Goal: Information Seeking & Learning: Learn about a topic

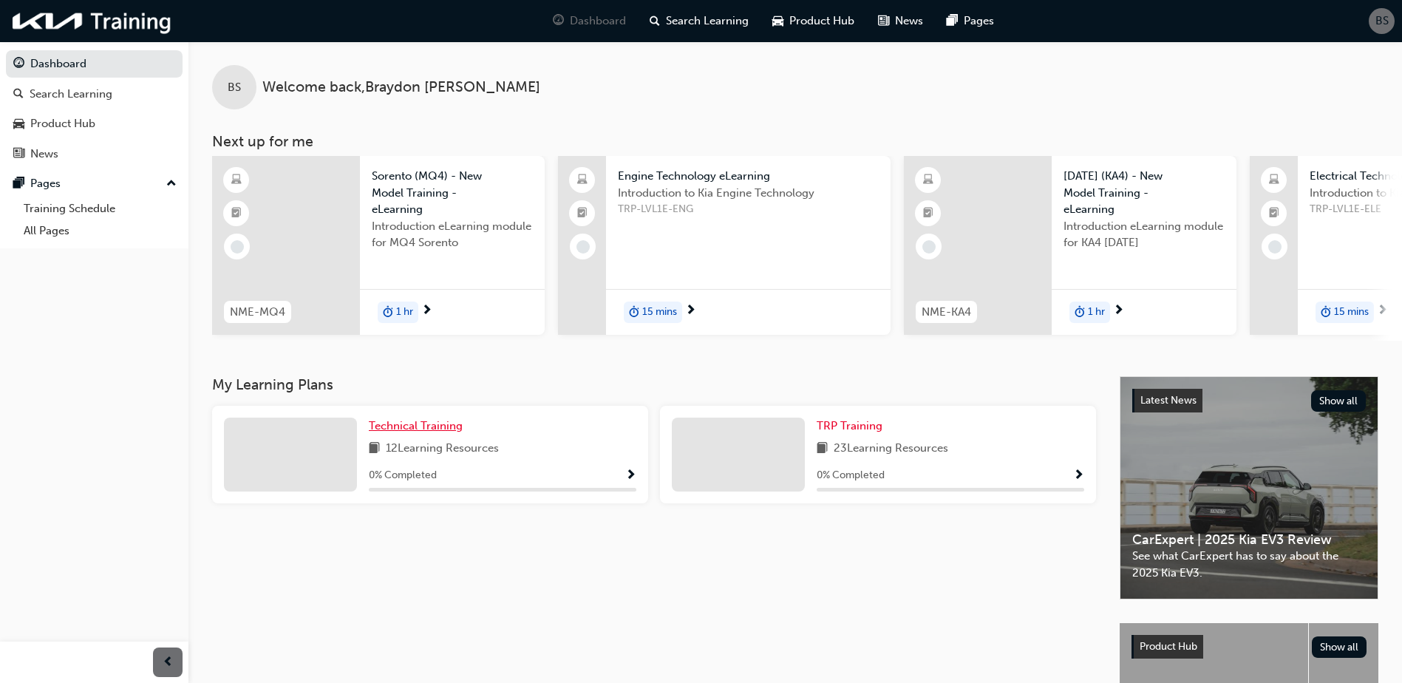
click at [440, 432] on span "Technical Training" at bounding box center [416, 425] width 94 height 13
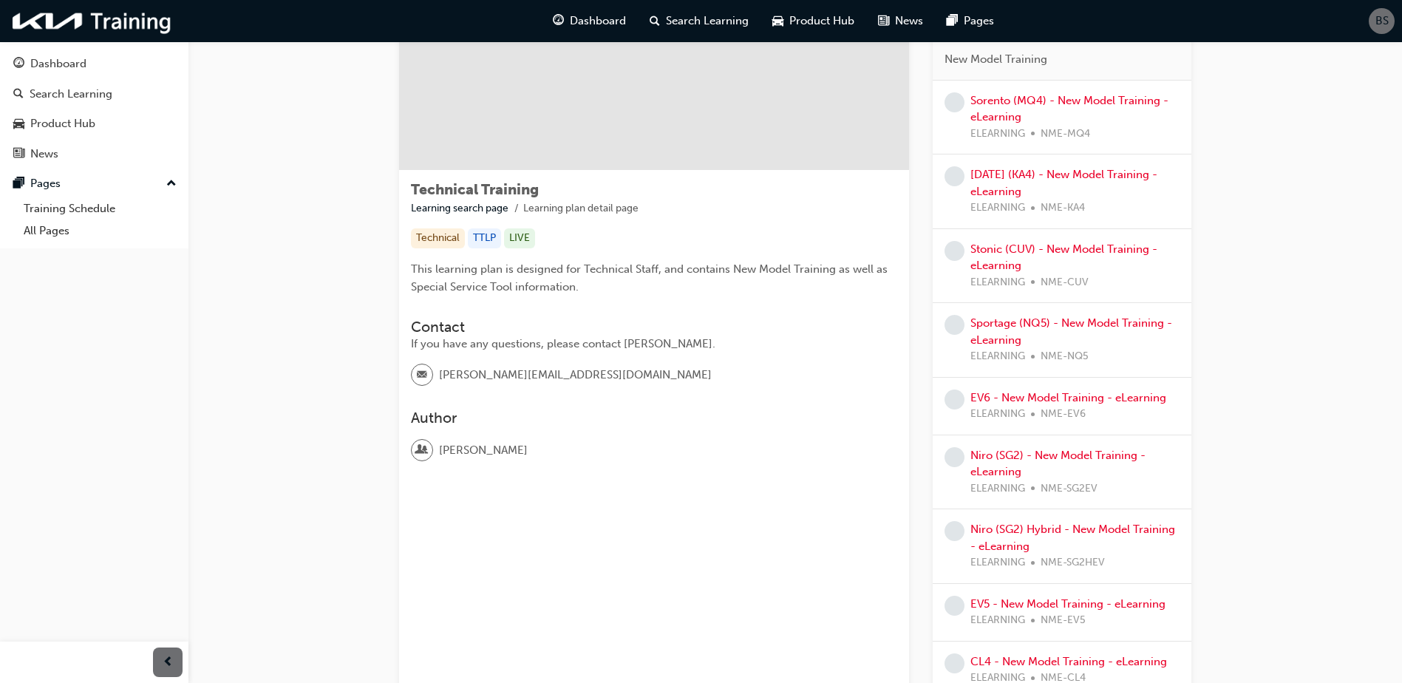
scroll to position [483, 0]
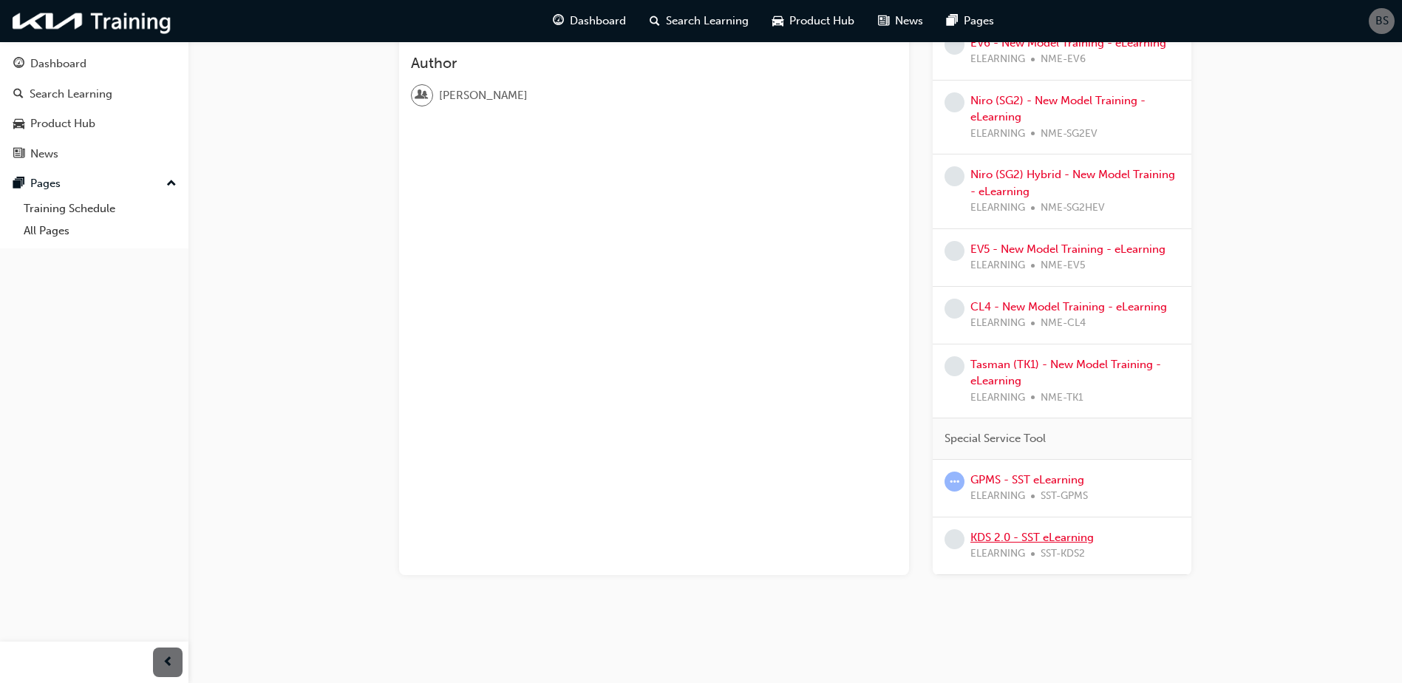
click at [1009, 537] on link "KDS 2.0 - SST eLearning" at bounding box center [1031, 537] width 123 height 13
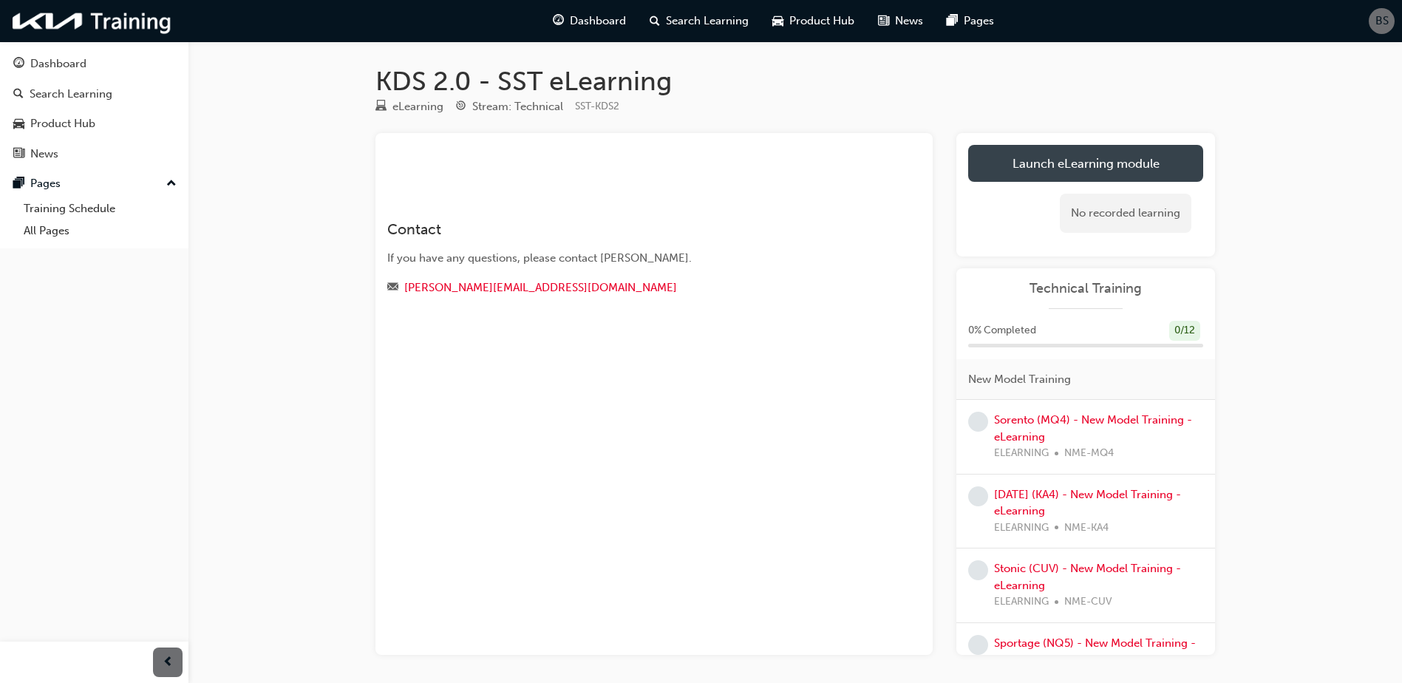
click at [1124, 146] on link "Launch eLearning module" at bounding box center [1085, 163] width 235 height 37
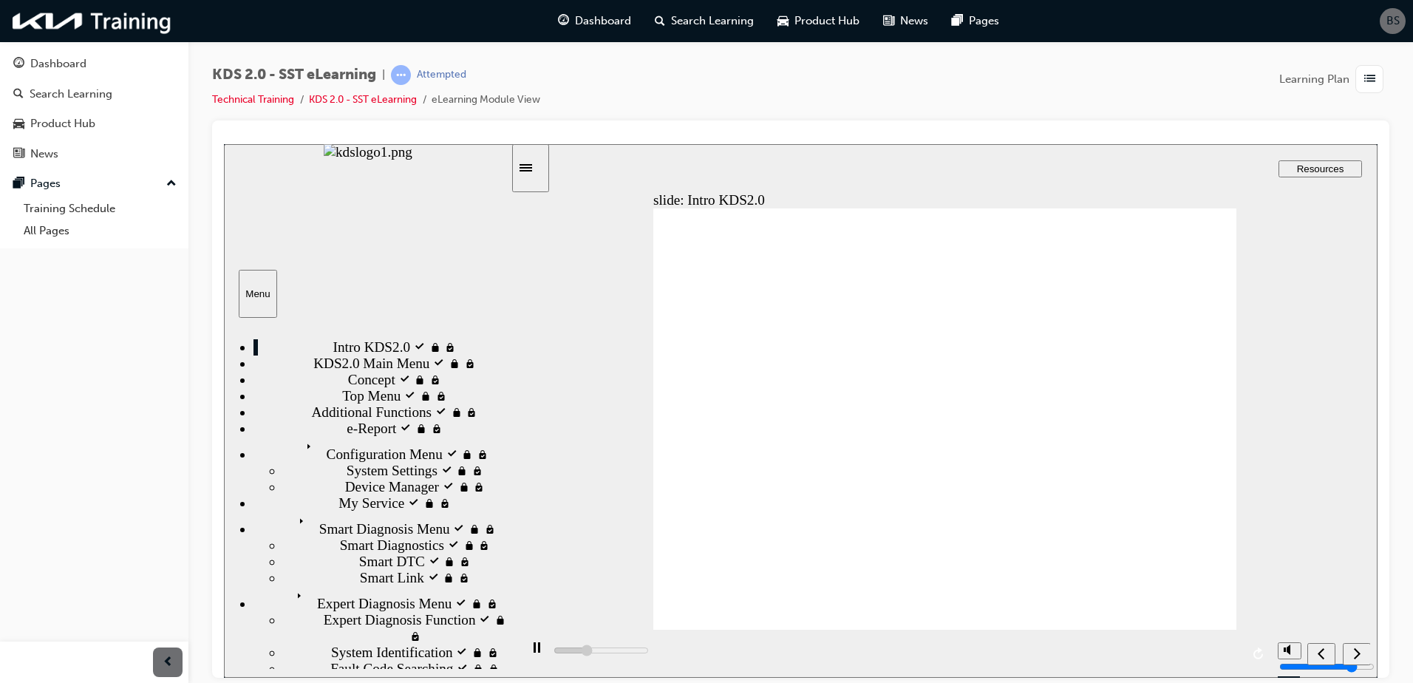
drag, startPoint x: 515, startPoint y: 575, endPoint x: 525, endPoint y: 466, distance: 109.8
click at [525, 466] on div "slide: Intro KDS2.0 Back to top Playback Speed 2 1.75 1.5" at bounding box center [801, 410] width 1154 height 534
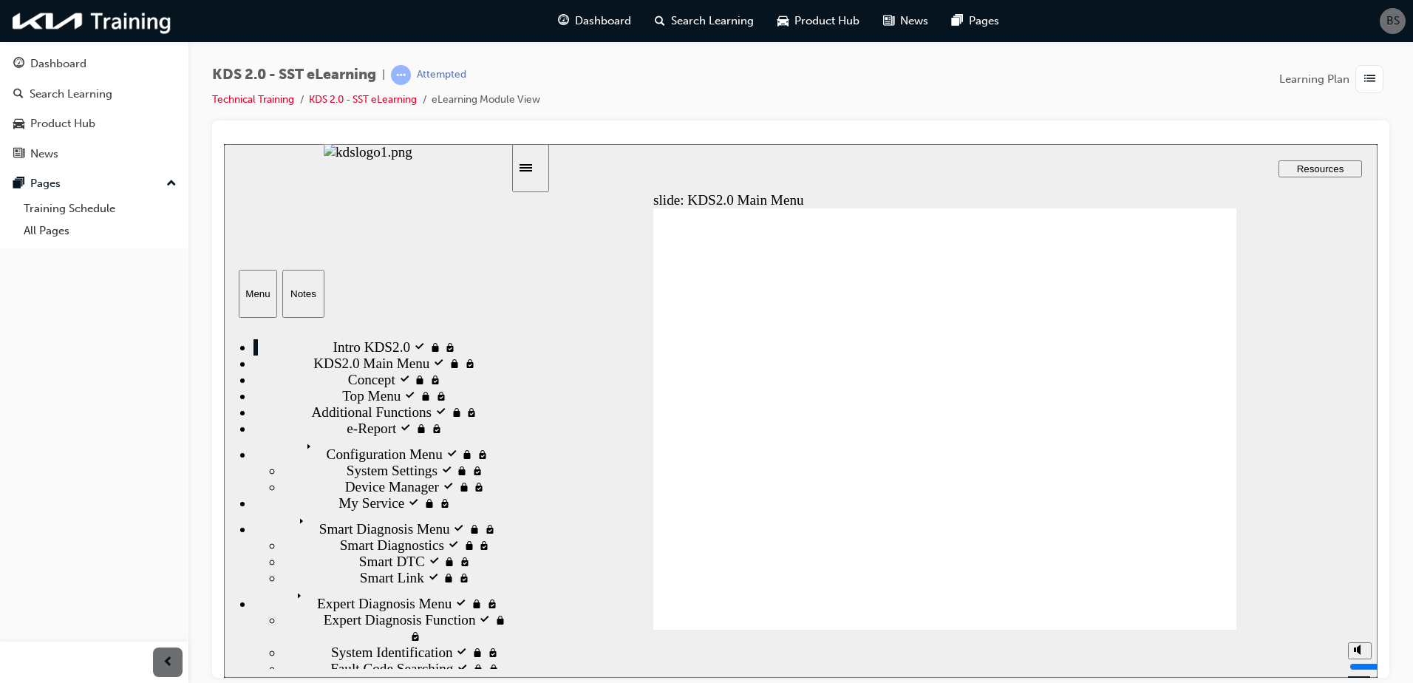
click at [1357, 599] on polygon "volume" at bounding box center [1359, 593] width 4 height 10
type input "9400"
type input "0"
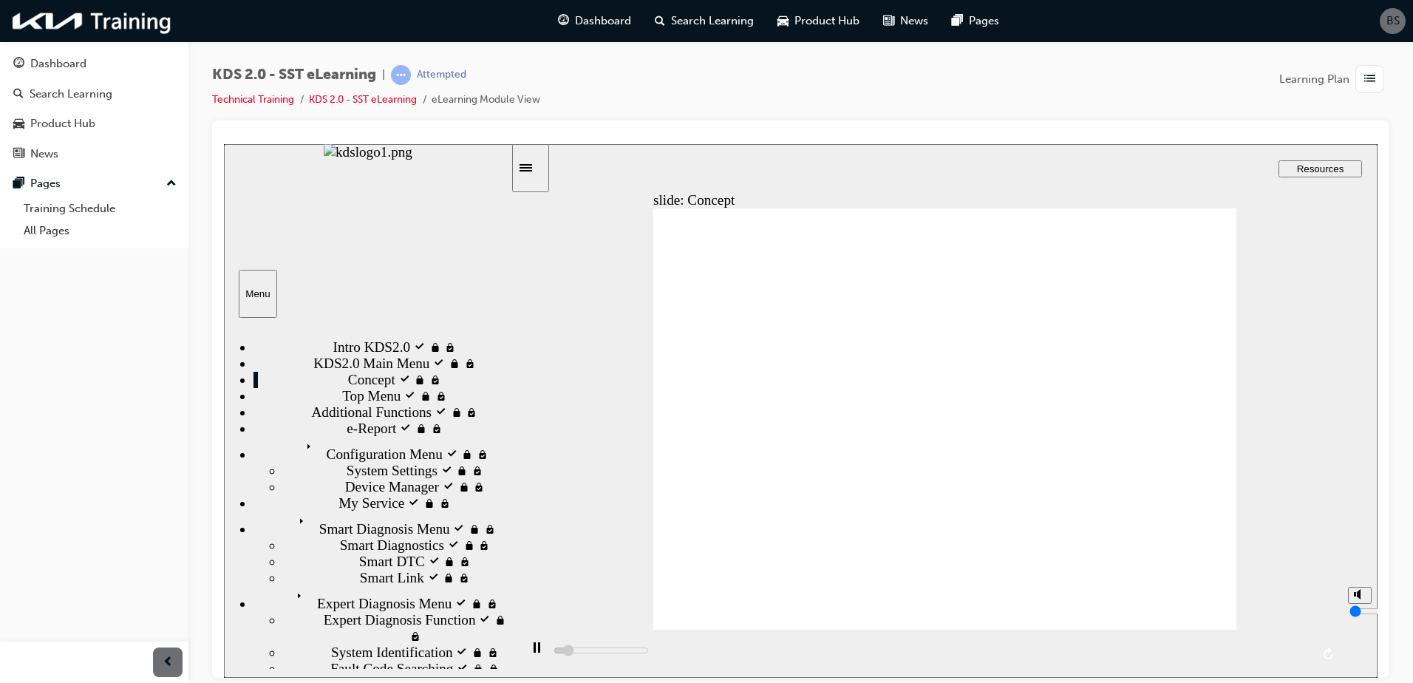
type input "10400"
type input "1"
type input "10500"
type input "2"
type input "10600"
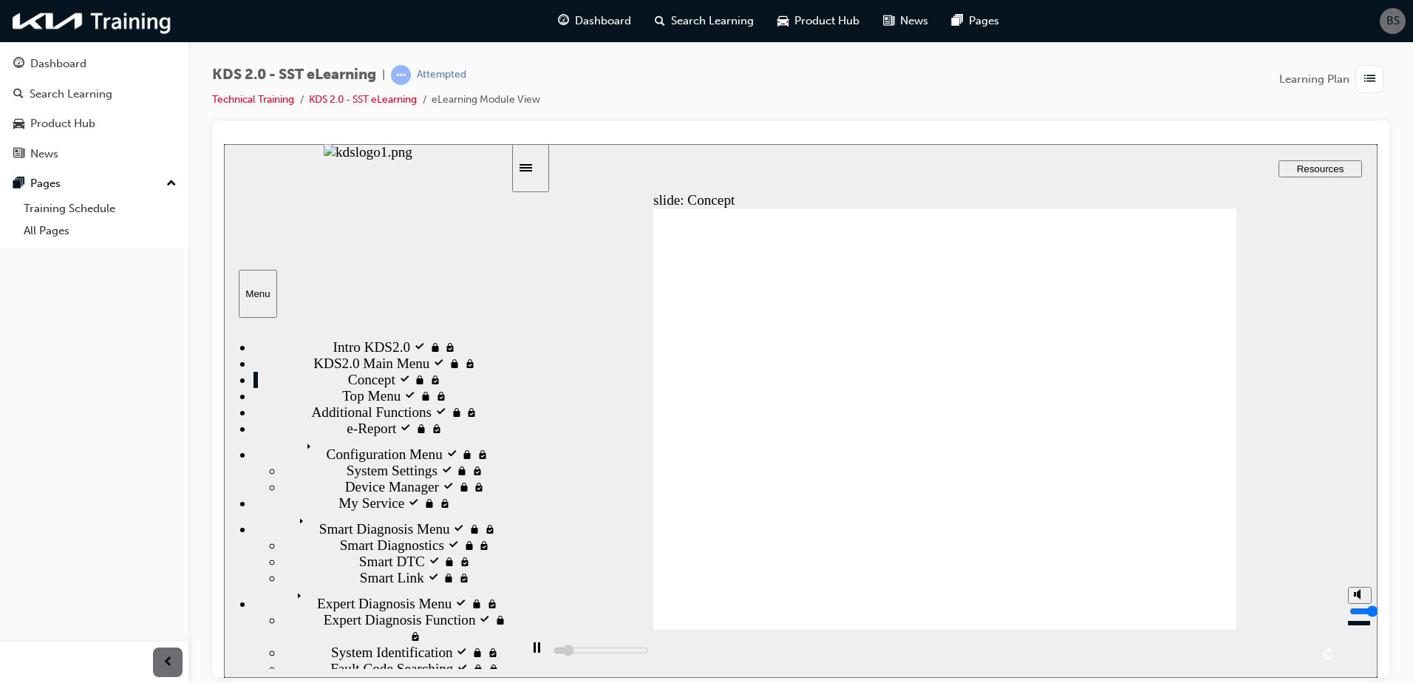
type input "3"
type input "10800"
type input "4"
type input "10800"
type input "5"
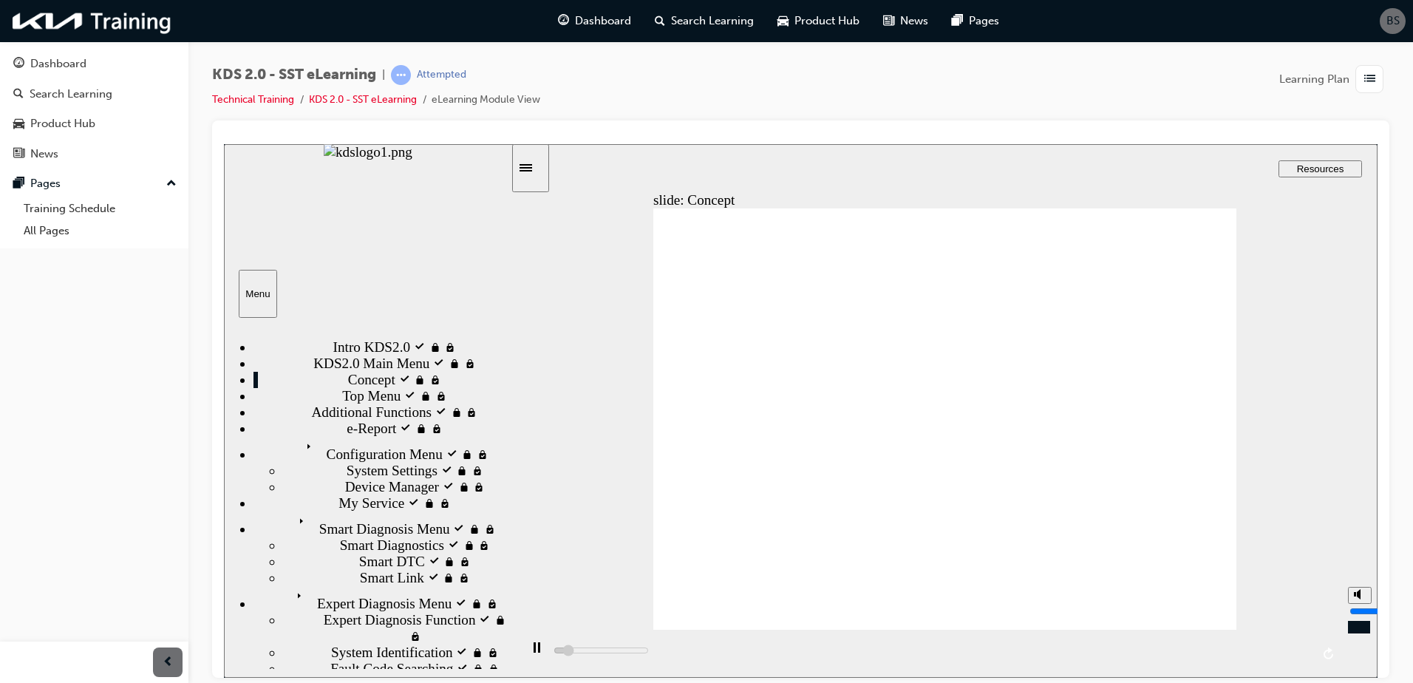
type input "10900"
type input "6"
type input "10900"
type input "7"
type input "11800"
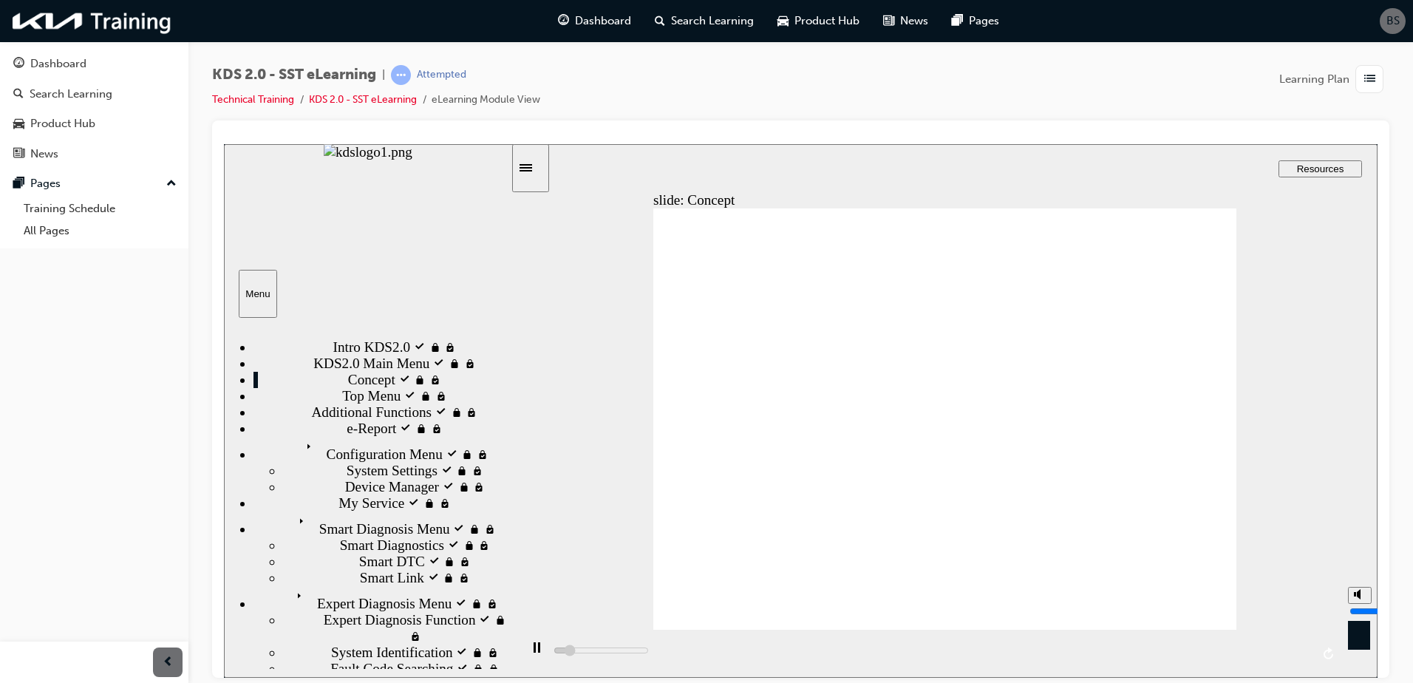
drag, startPoint x: 1361, startPoint y: 629, endPoint x: 1363, endPoint y: 600, distance: 28.9
type input "7"
click at [1363, 605] on input "volume" at bounding box center [1397, 611] width 95 height 12
type input "16900"
type input "6"
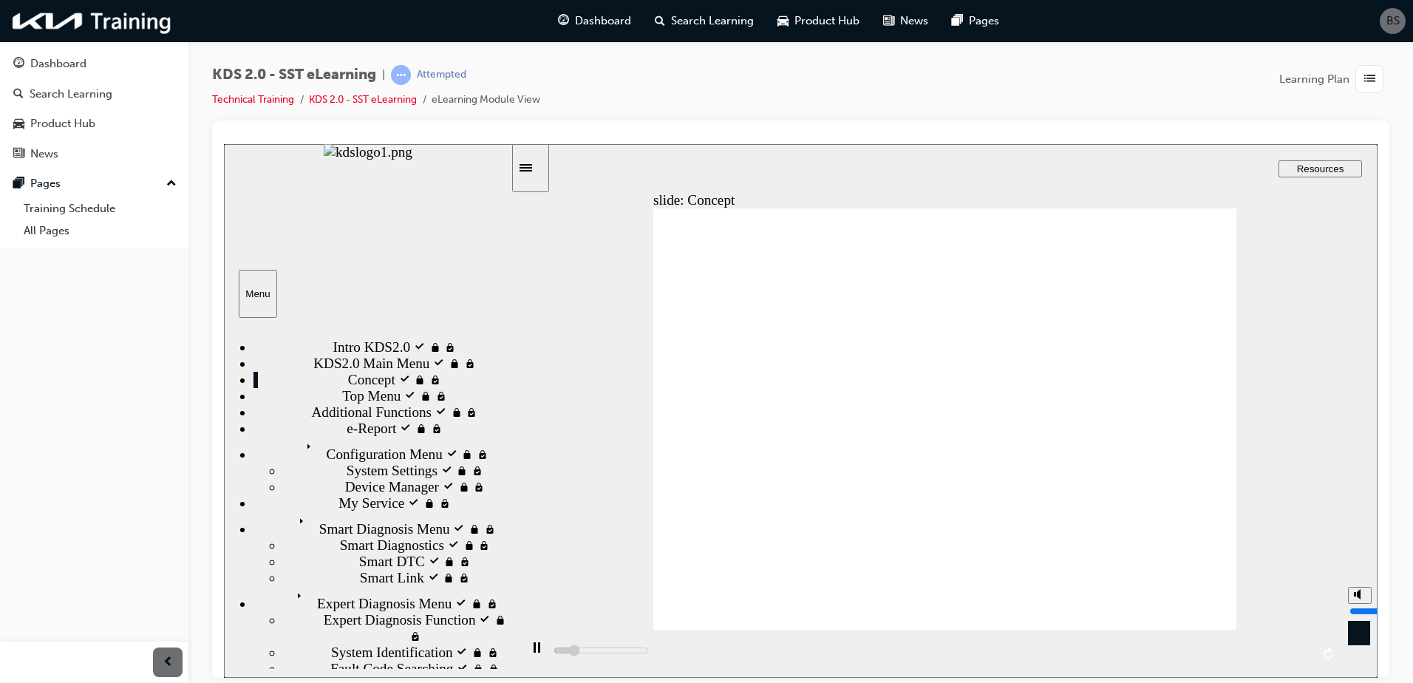
type input "17200"
type input "5"
type input "17500"
type input "4"
type input "17800"
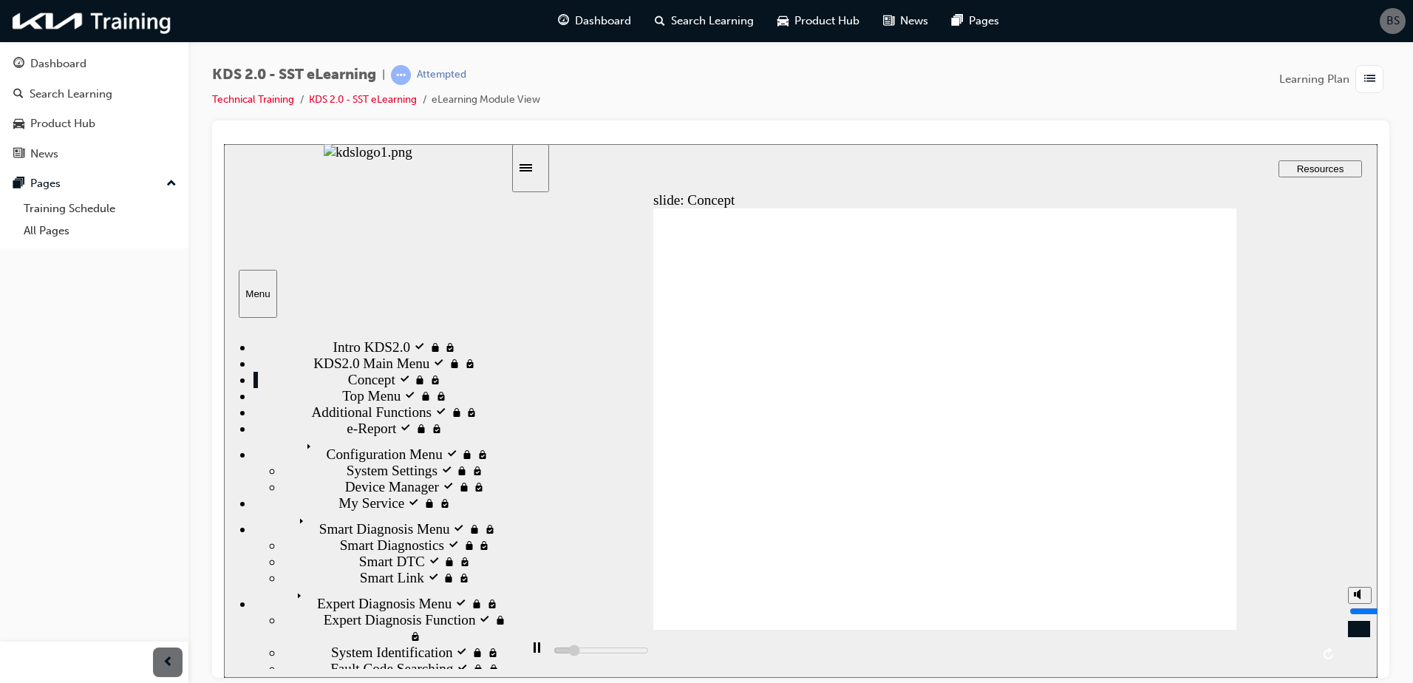
type input "5"
type input "17900"
type input "6"
type input "18000"
type input "7"
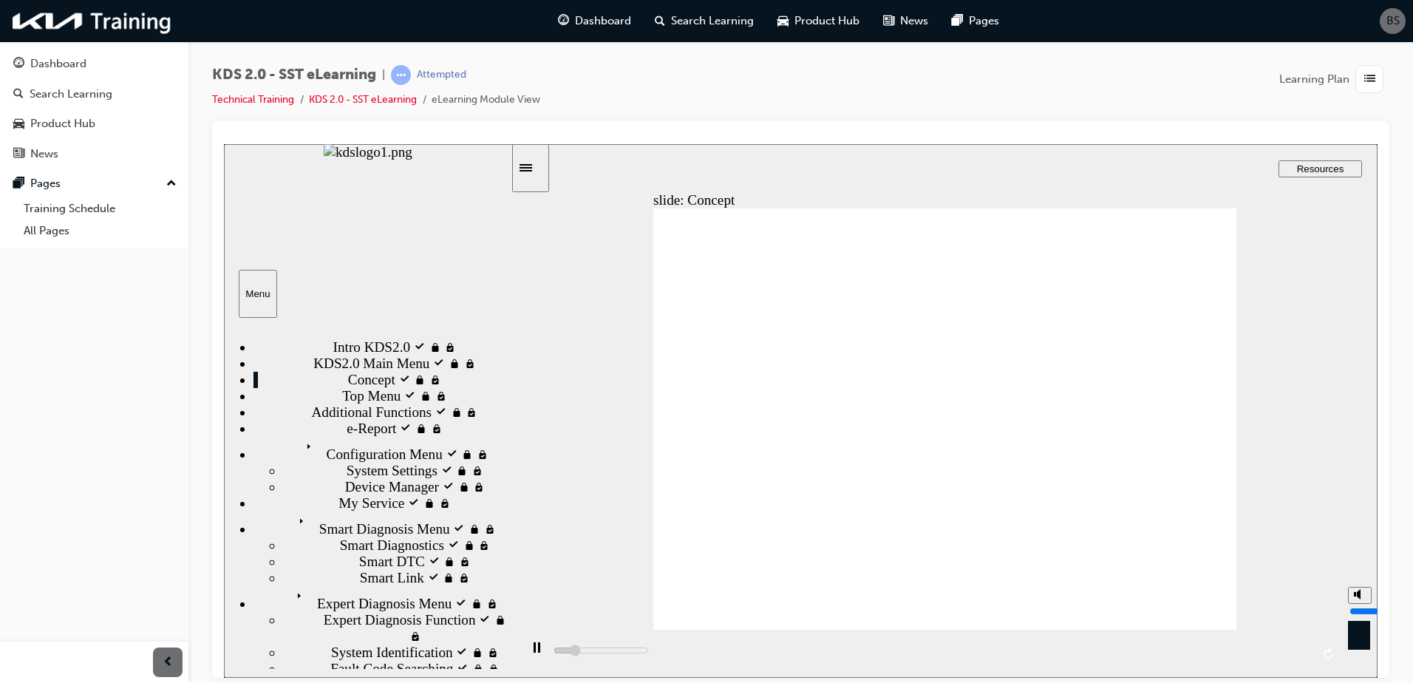
type input "18600"
type input "6"
type input "18700"
type input "5"
type input "18800"
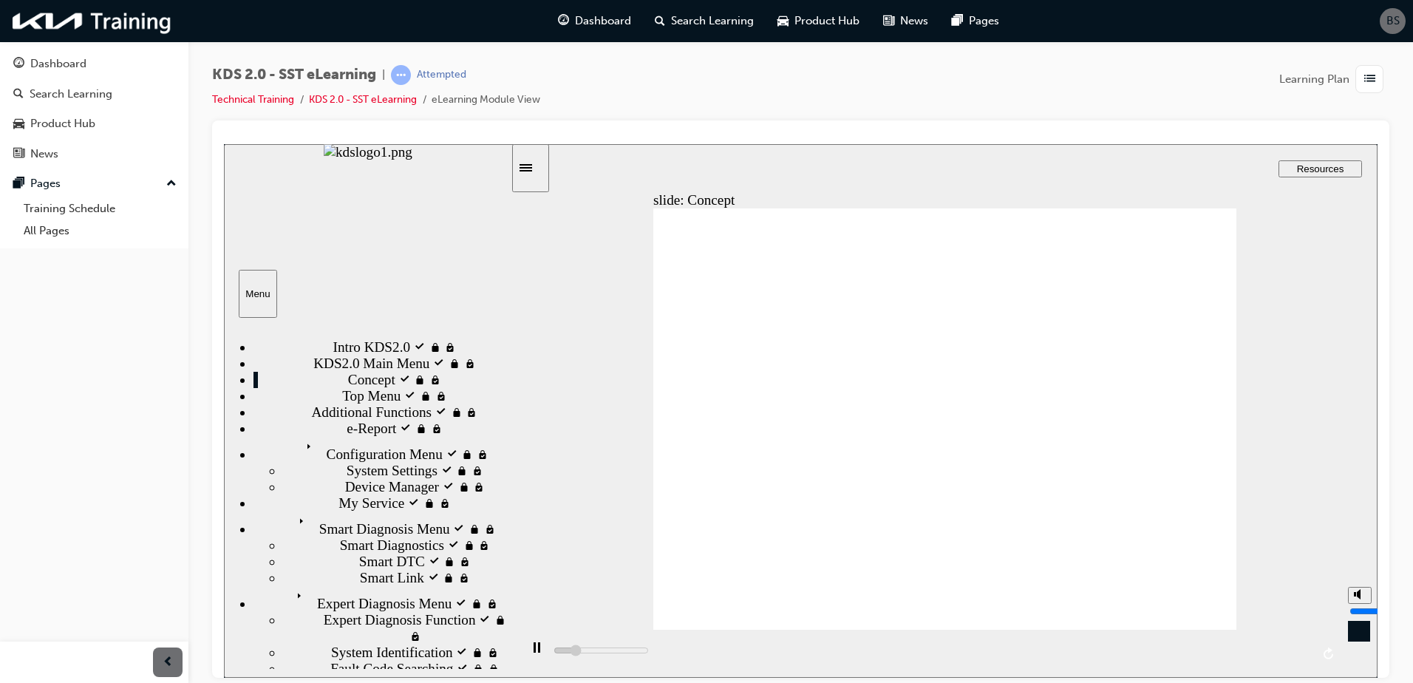
type input "4"
type input "19000"
type input "3"
type input "19600"
type input "4"
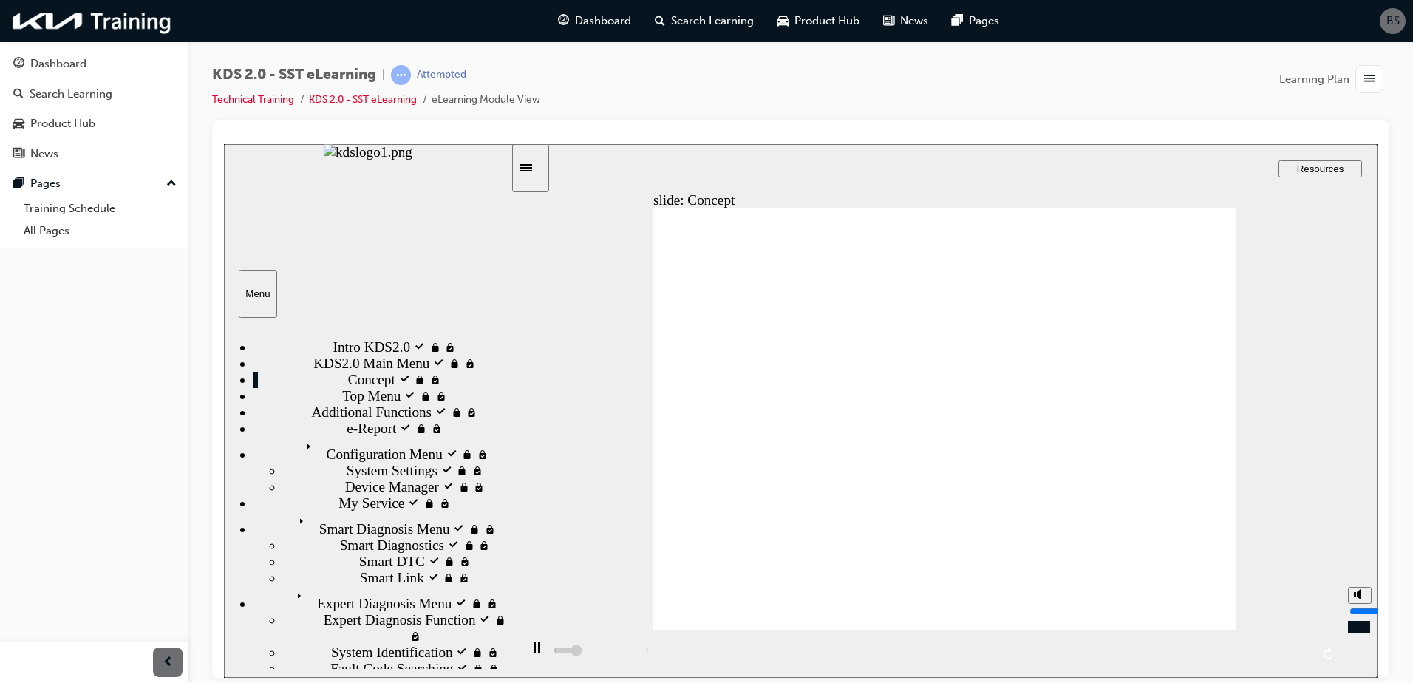
type input "19600"
type input "6"
type input "19700"
type input "7"
type input "20000"
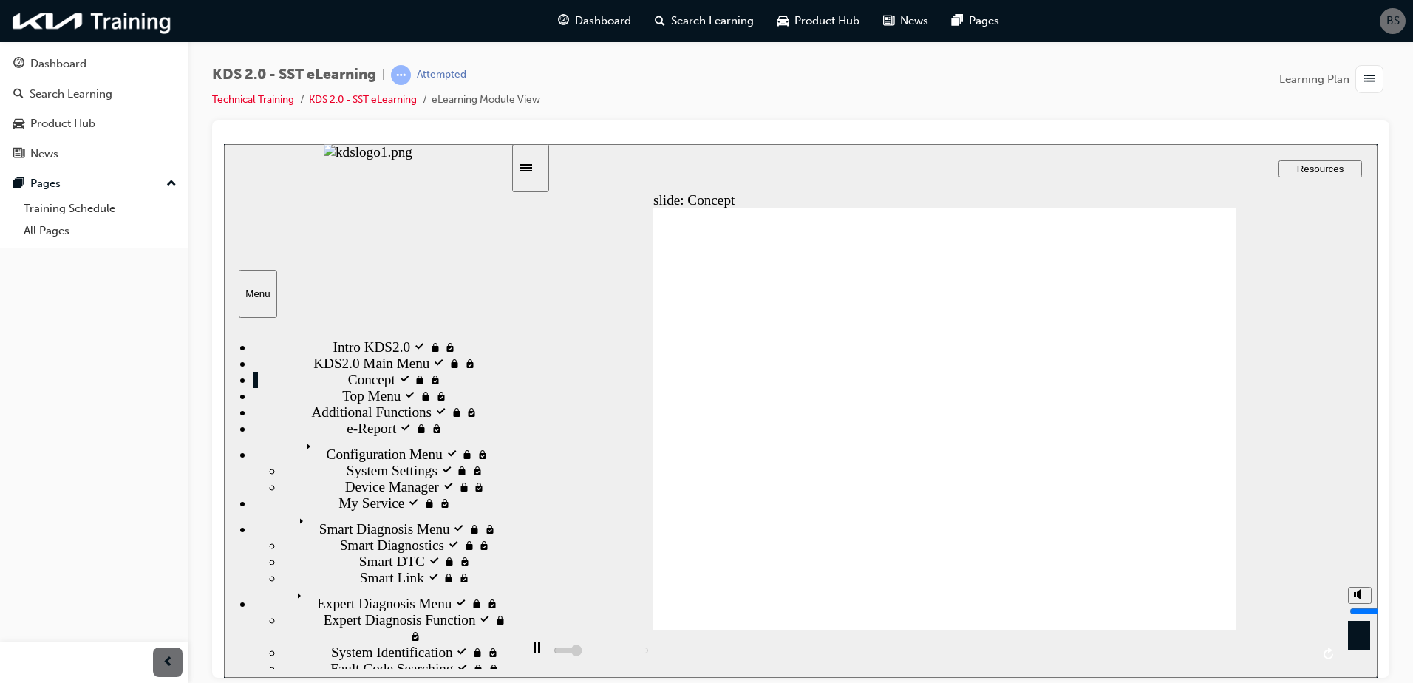
type input "6"
type input "20100"
type input "5"
type input "20100"
type input "4"
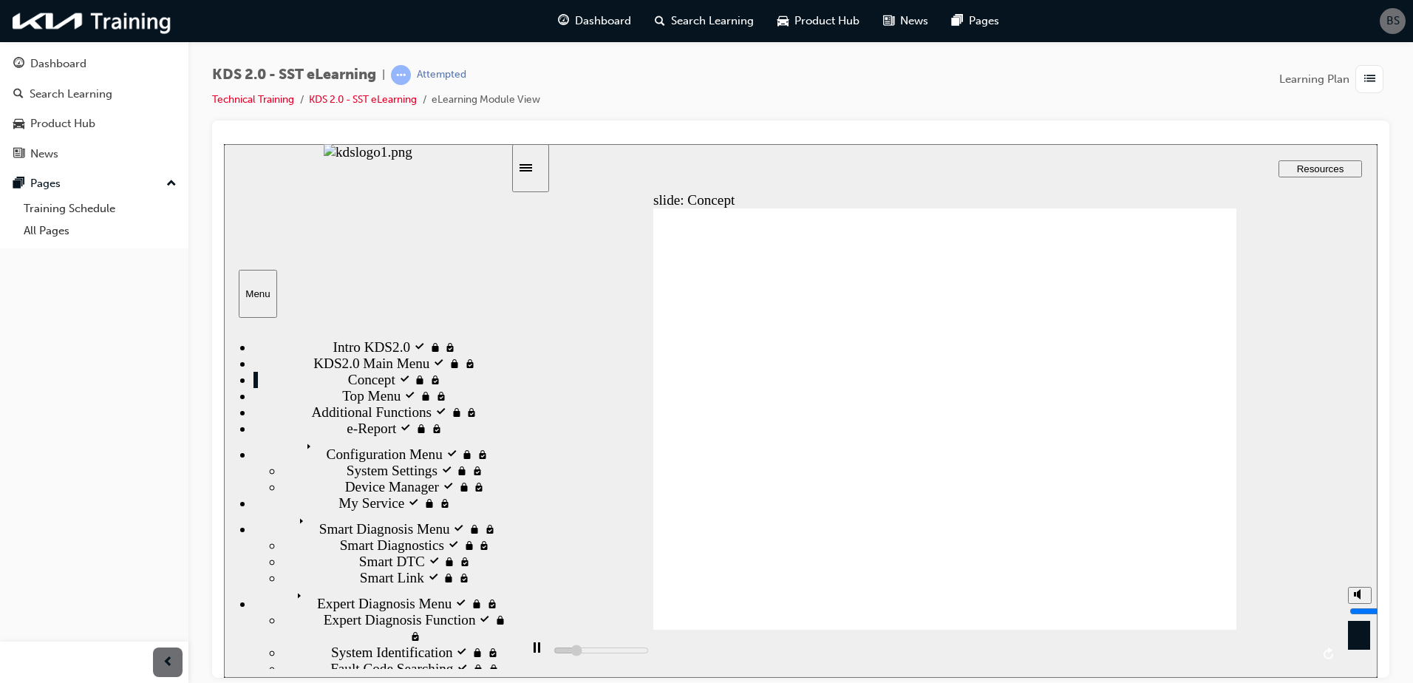
type input "20200"
type input "3"
type input "20600"
type input "4"
type input "20800"
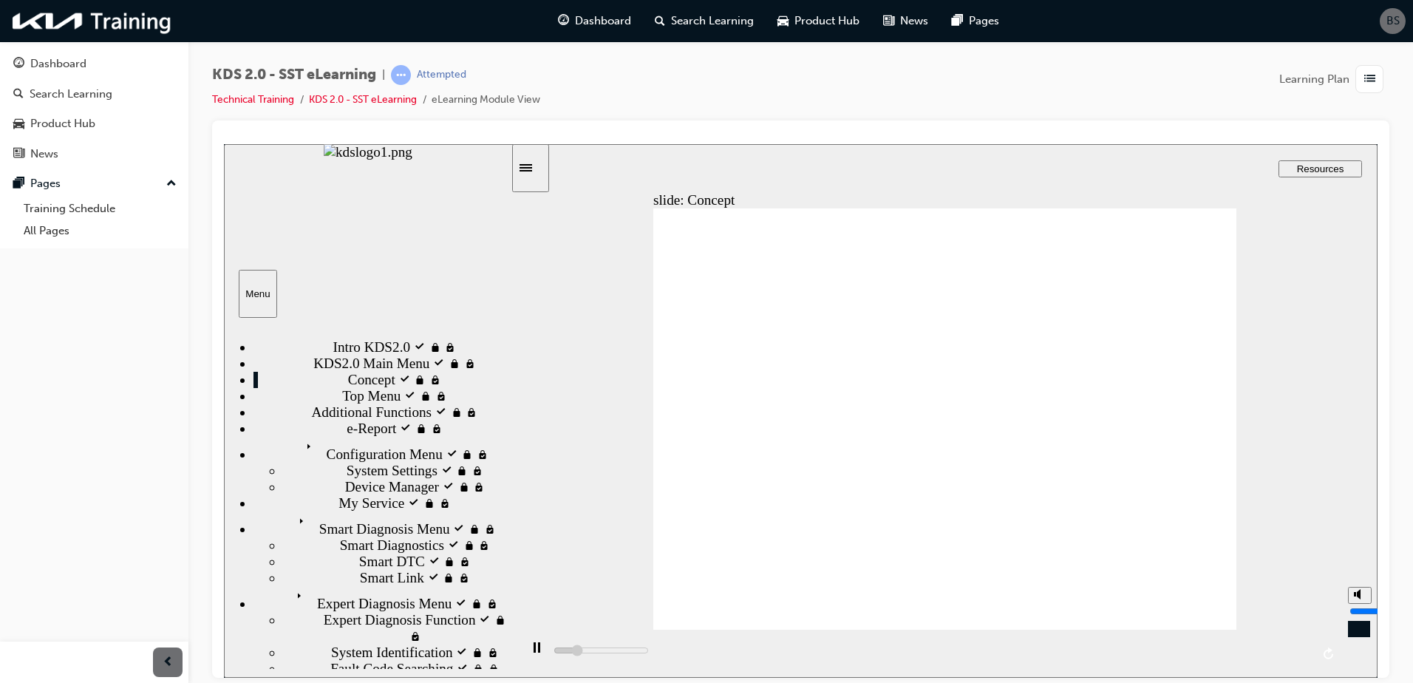
type input "5"
type input "20800"
type input "6"
type input "21700"
type input "5"
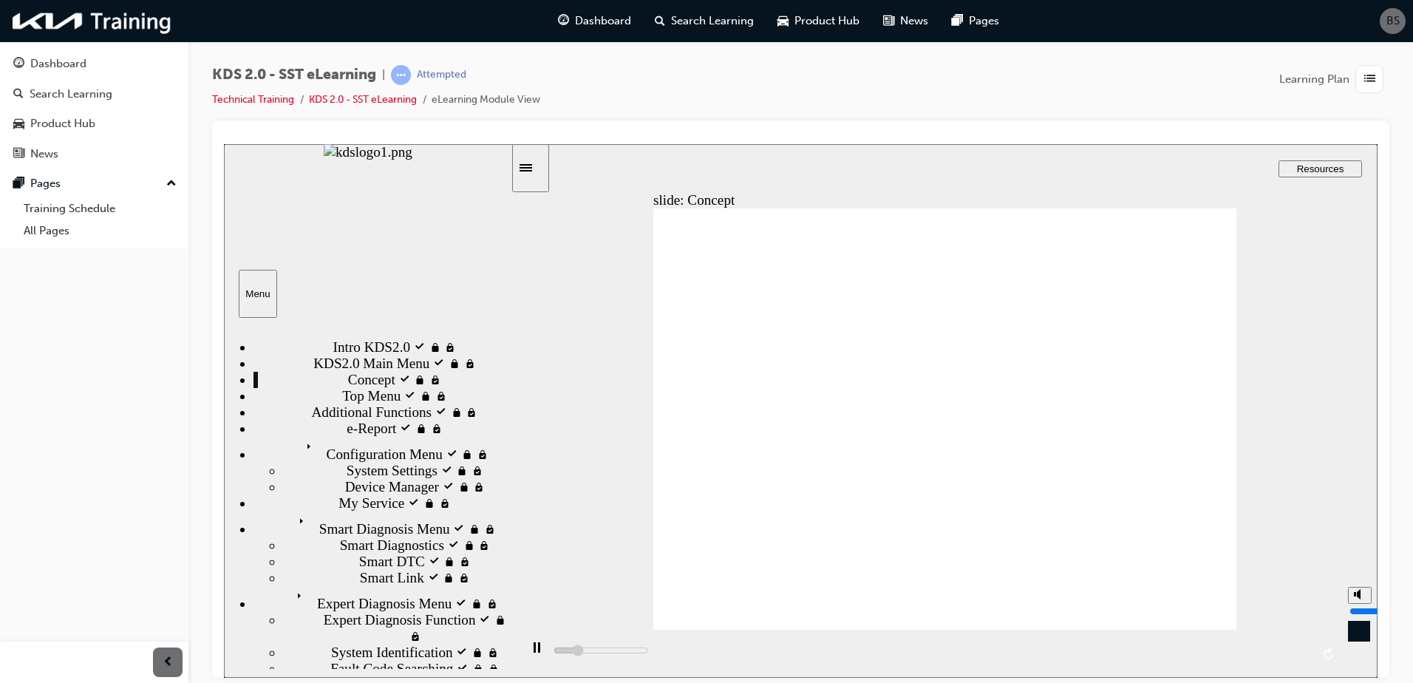
type input "21700"
type input "4"
type input "22500"
drag, startPoint x: 1361, startPoint y: 601, endPoint x: 1365, endPoint y: 610, distance: 9.6
type input "4"
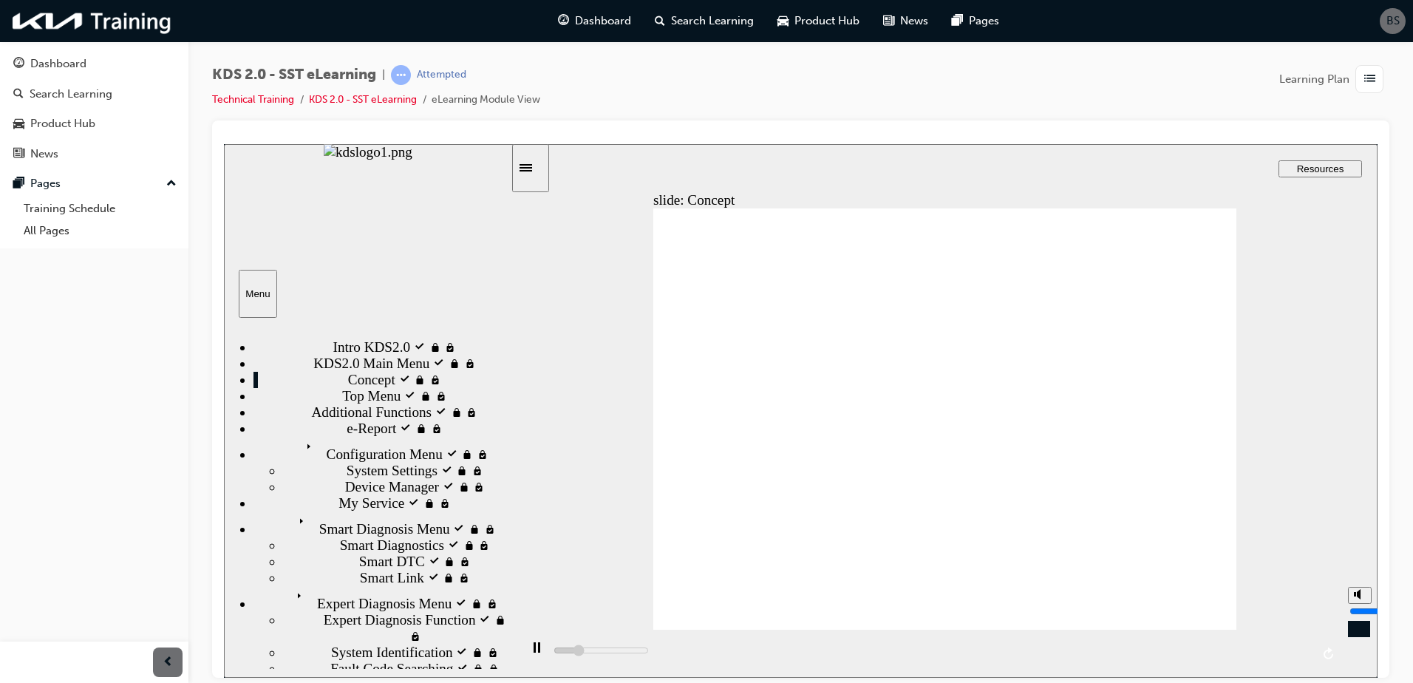
click at [1365, 610] on input "volume" at bounding box center [1397, 611] width 95 height 12
type input "63000"
type input "3"
type input "63200"
type input "2"
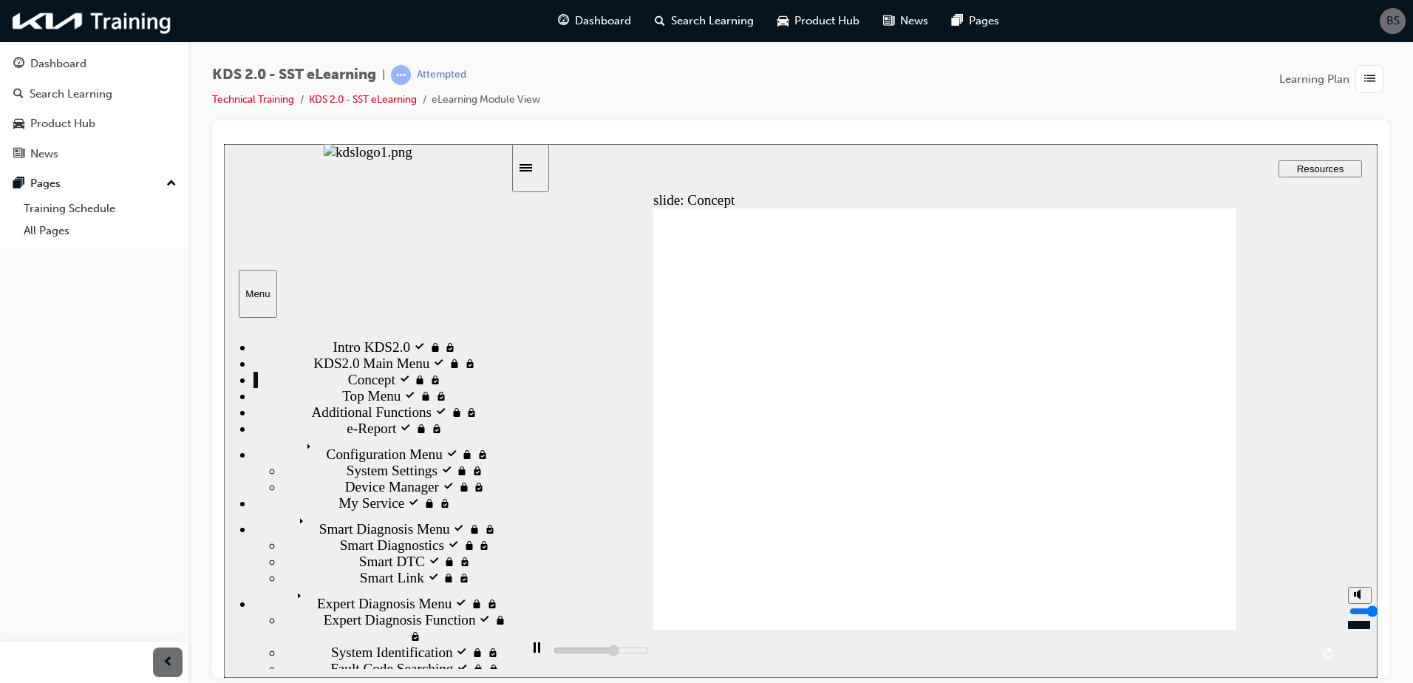
type input "63700"
type input "2"
click at [1361, 616] on input "volume" at bounding box center [1397, 611] width 95 height 12
click at [389, 404] on div "Top Menu locked Top Menu" at bounding box center [382, 395] width 257 height 16
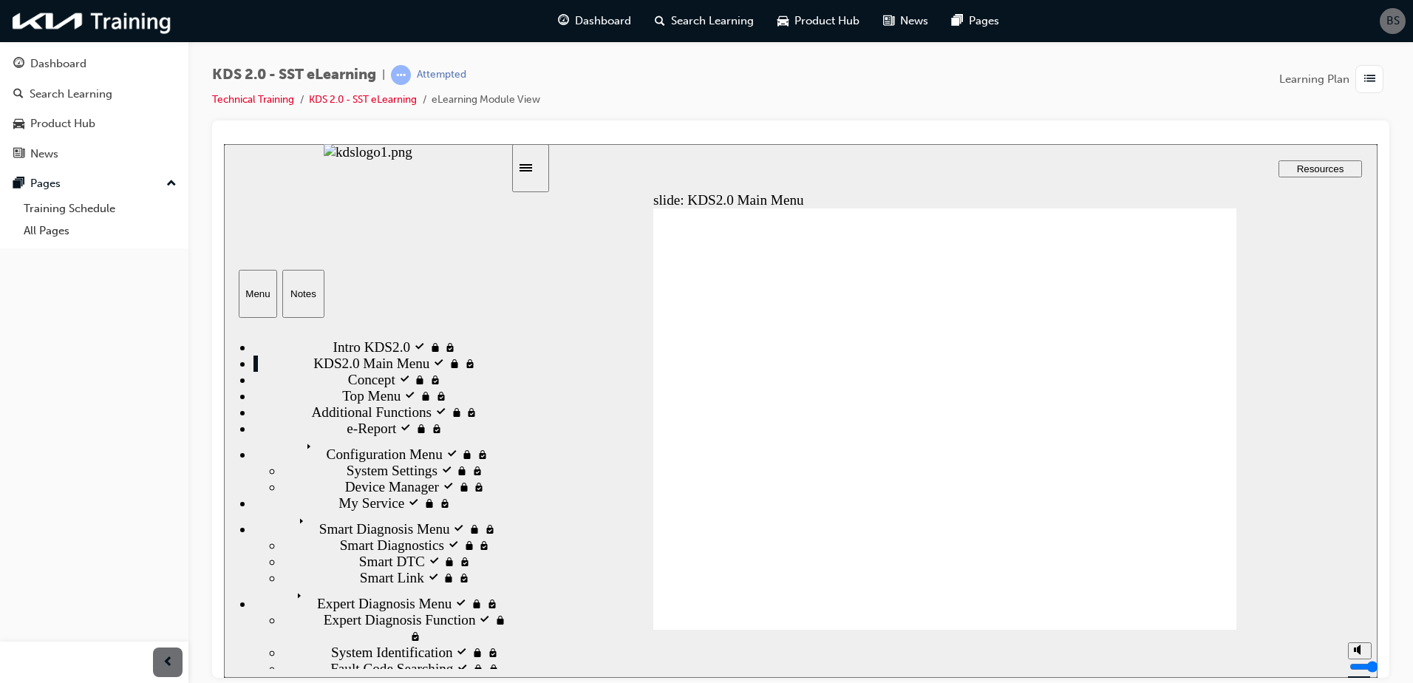
drag, startPoint x: 615, startPoint y: 652, endPoint x: 1196, endPoint y: 656, distance: 580.9
click at [1196, 656] on div "playback controls" at bounding box center [931, 650] width 759 height 17
click at [1259, 650] on div "playback controls" at bounding box center [931, 650] width 759 height 17
click at [649, 653] on input "slide progress" at bounding box center [601, 650] width 95 height 12
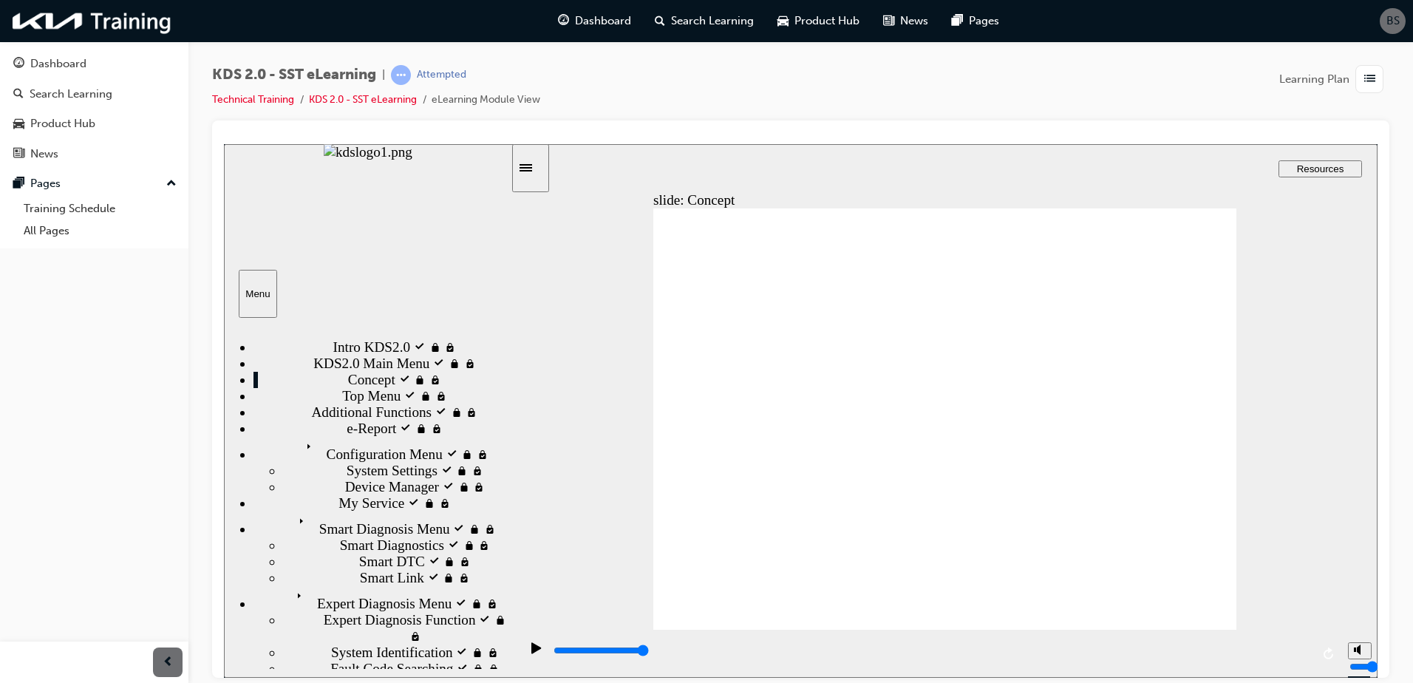
drag, startPoint x: 1222, startPoint y: 390, endPoint x: 1231, endPoint y: 401, distance: 13.6
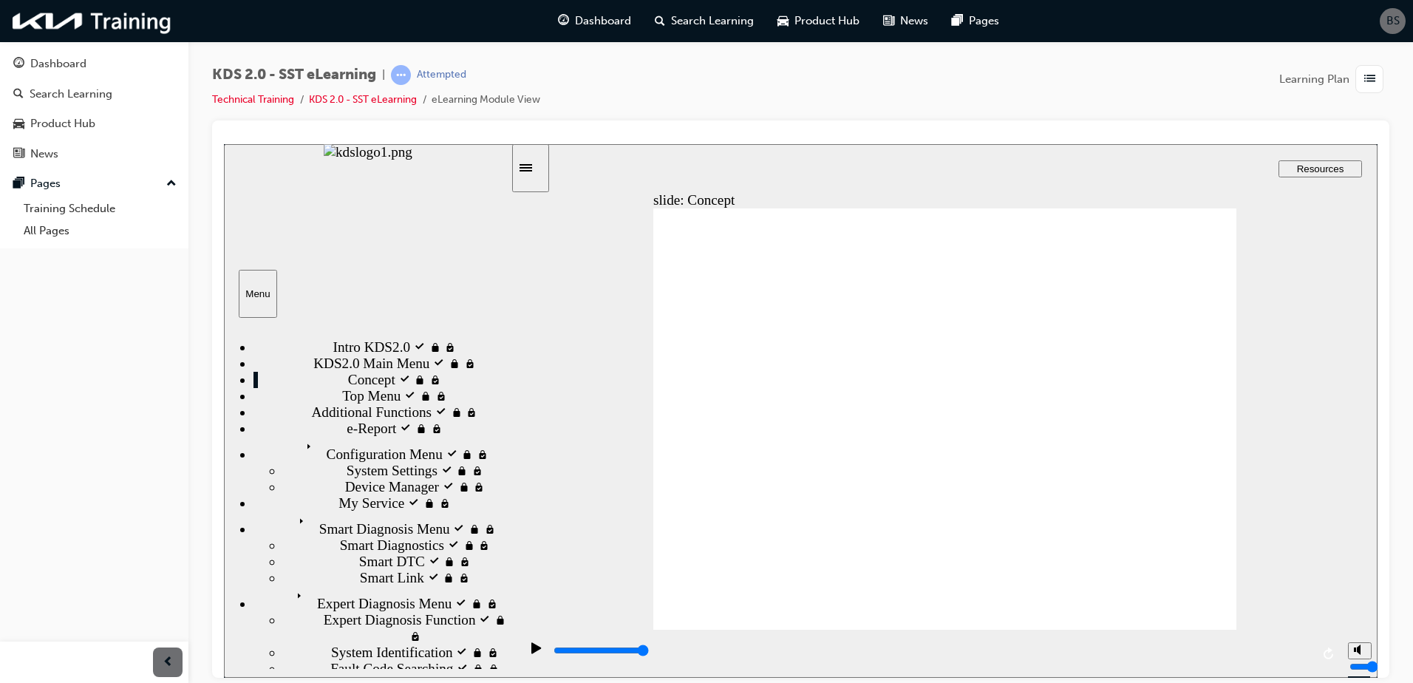
click at [1238, 405] on div "slide: Concept Rectangle 1 Main Menu Main Menu Back to top Playback Speed 2 1.7…" at bounding box center [801, 410] width 1154 height 534
click at [471, 404] on div "Top Menu locked Top Menu" at bounding box center [382, 395] width 257 height 16
click at [342, 404] on span "Top Menu locked" at bounding box center [392, 395] width 100 height 16
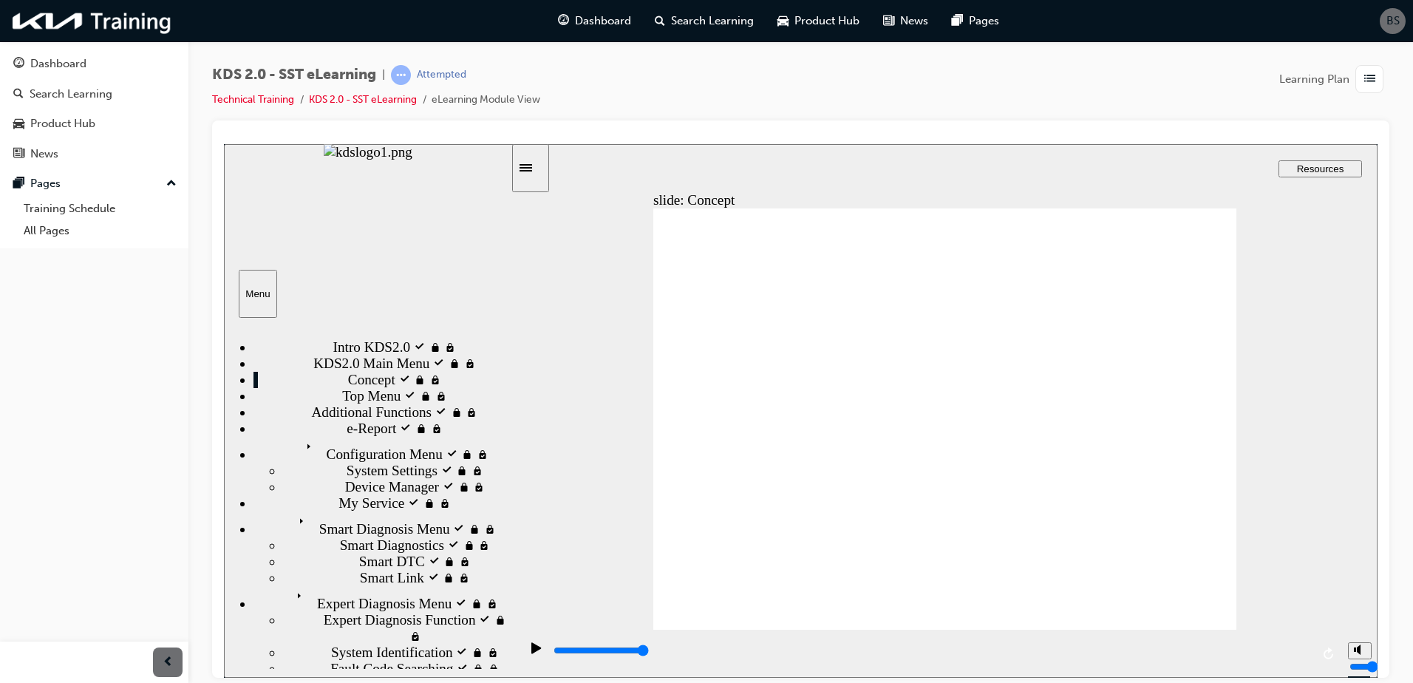
click at [342, 404] on span "Top Menu locked" at bounding box center [392, 395] width 100 height 16
click at [422, 387] on div "Concept visited Concept" at bounding box center [382, 379] width 257 height 16
click at [534, 653] on icon "play/pause" at bounding box center [536, 648] width 10 height 12
drag, startPoint x: 578, startPoint y: 653, endPoint x: 1282, endPoint y: 660, distance: 704.4
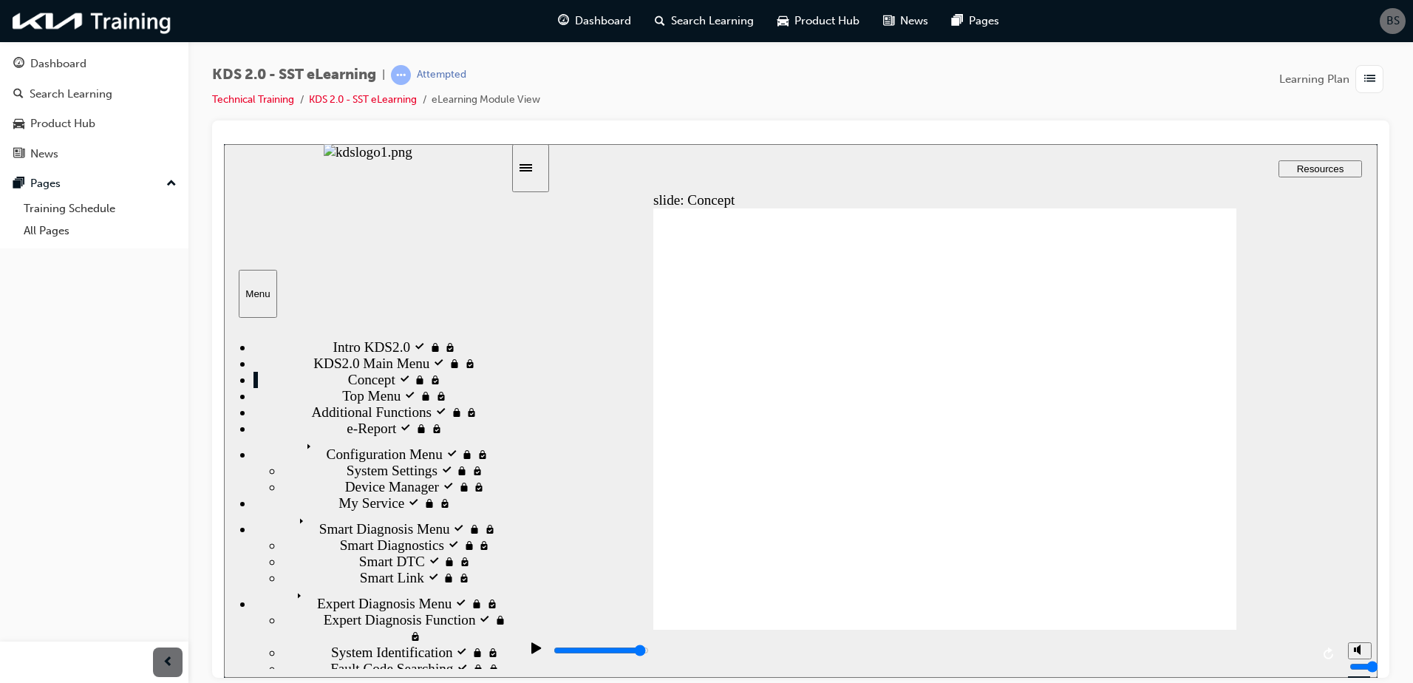
click at [1282, 659] on div "playback controls" at bounding box center [931, 650] width 759 height 17
click at [1313, 165] on span "Resources" at bounding box center [1320, 168] width 47 height 11
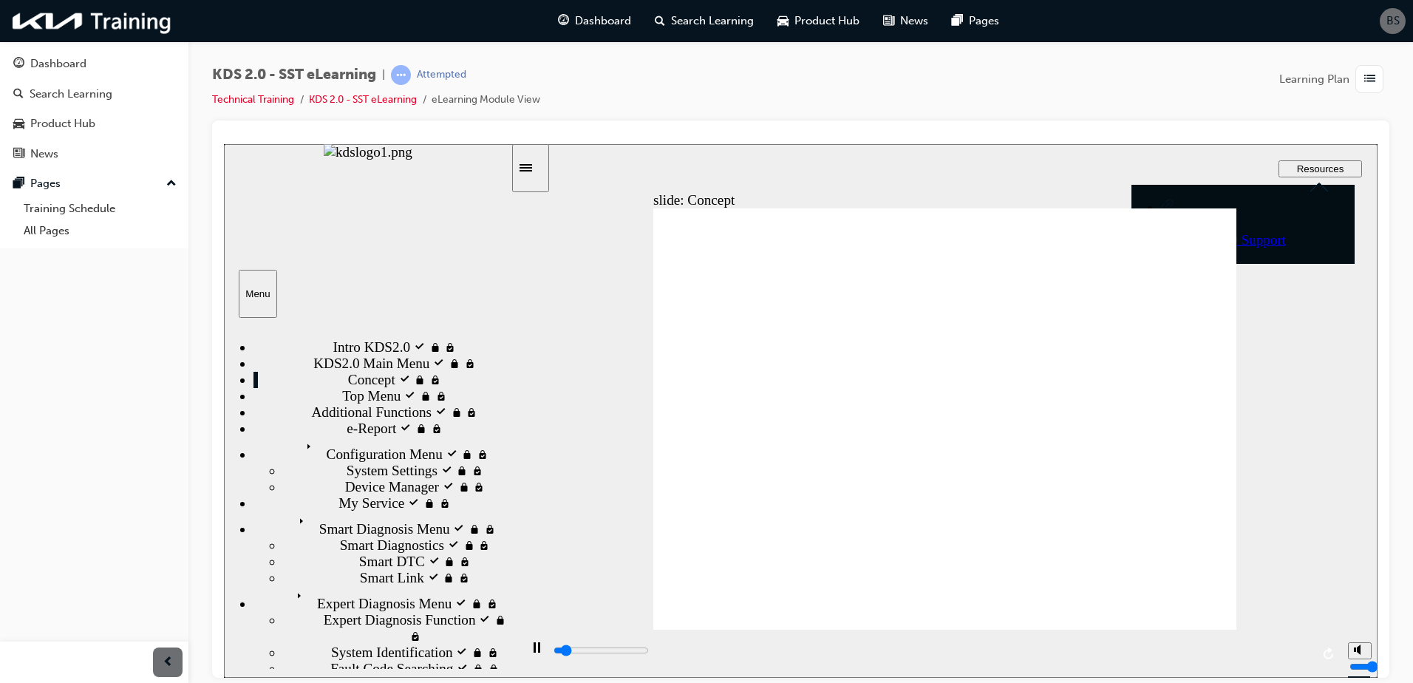
click at [1249, 231] on div "GIT KDS 2.0 Support" at bounding box center [1258, 239] width 194 height 16
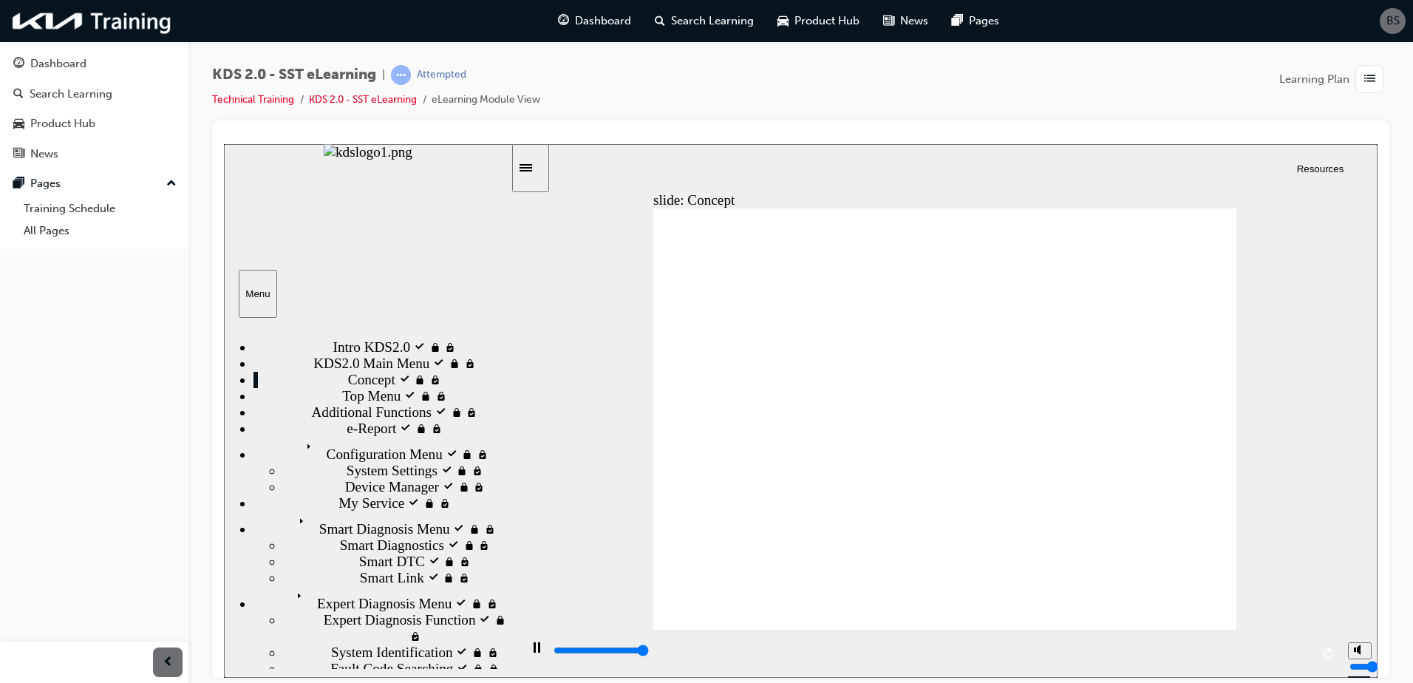
type input "98100"
click at [565, 384] on div "slide: Concept Rectangle 1 Main Menu Main Menu Back to top Playback Speed 2 1.7…" at bounding box center [801, 410] width 1154 height 534
drag, startPoint x: 690, startPoint y: 411, endPoint x: 687, endPoint y: 325, distance: 85.8
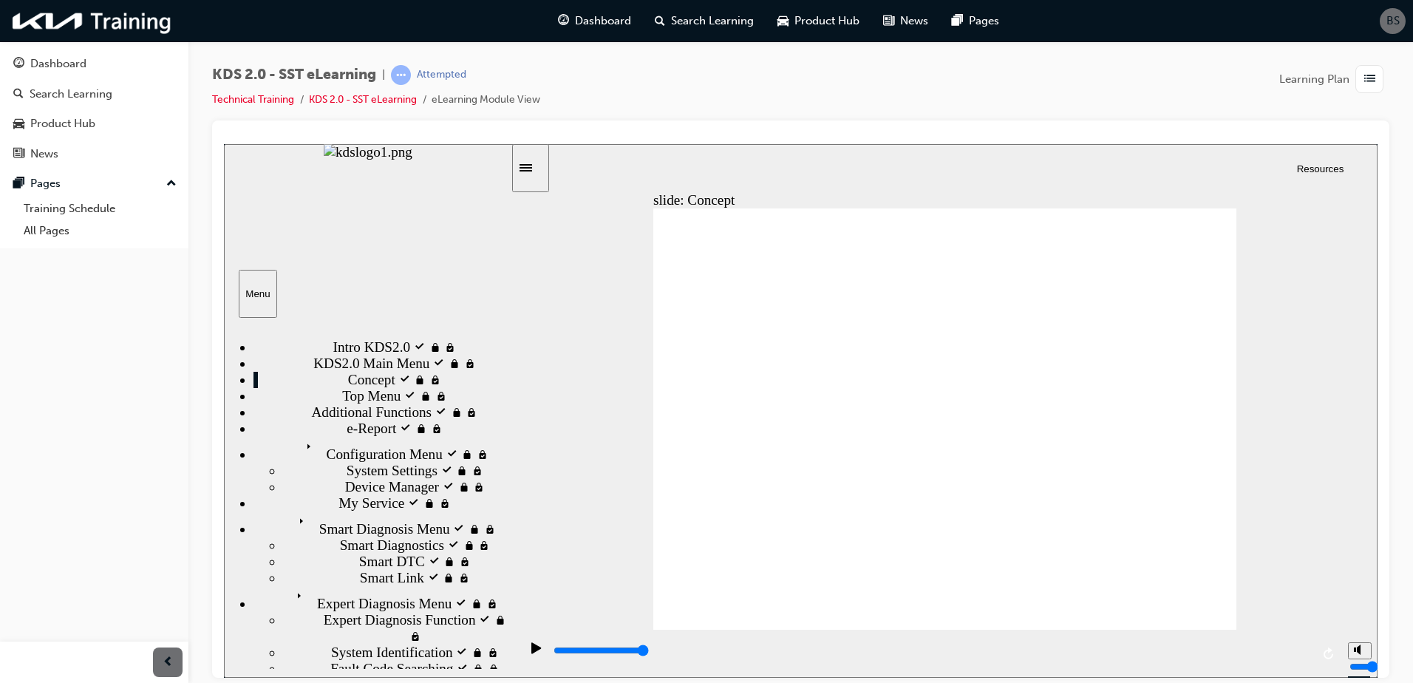
drag, startPoint x: 1117, startPoint y: 406, endPoint x: 1129, endPoint y: 406, distance: 12.6
drag, startPoint x: 1256, startPoint y: 399, endPoint x: 1262, endPoint y: 392, distance: 8.4
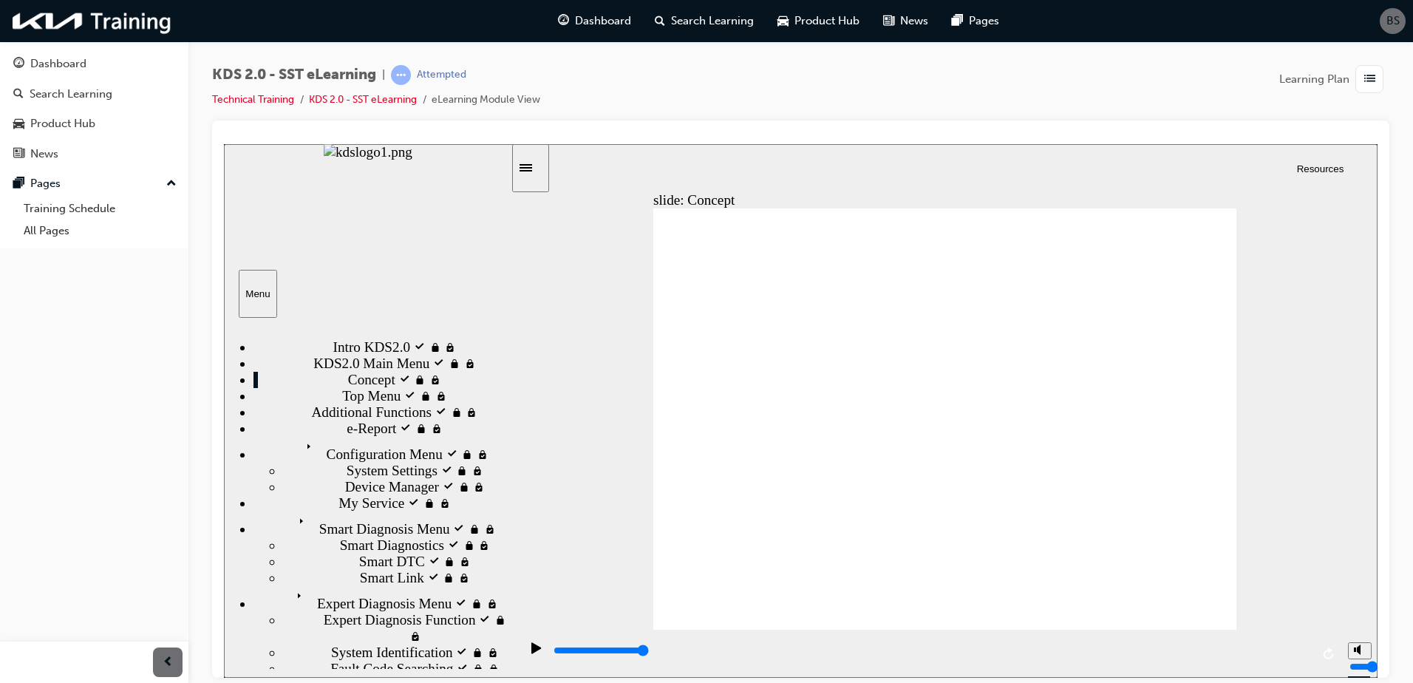
click at [1258, 398] on div "slide: Concept Rectangle 1 Main Menu Main Menu Back to top Playback Speed 2 1.7…" at bounding box center [801, 410] width 1154 height 534
click at [1262, 392] on div "slide: Concept Rectangle 1 Main Menu Main Menu Back to top Playback Speed 2 1.7…" at bounding box center [801, 410] width 1154 height 534
click at [1249, 369] on div "slide: Concept Rectangle 1 Main Menu Main Menu Back to top Playback Speed 2 1.7…" at bounding box center [801, 410] width 1154 height 534
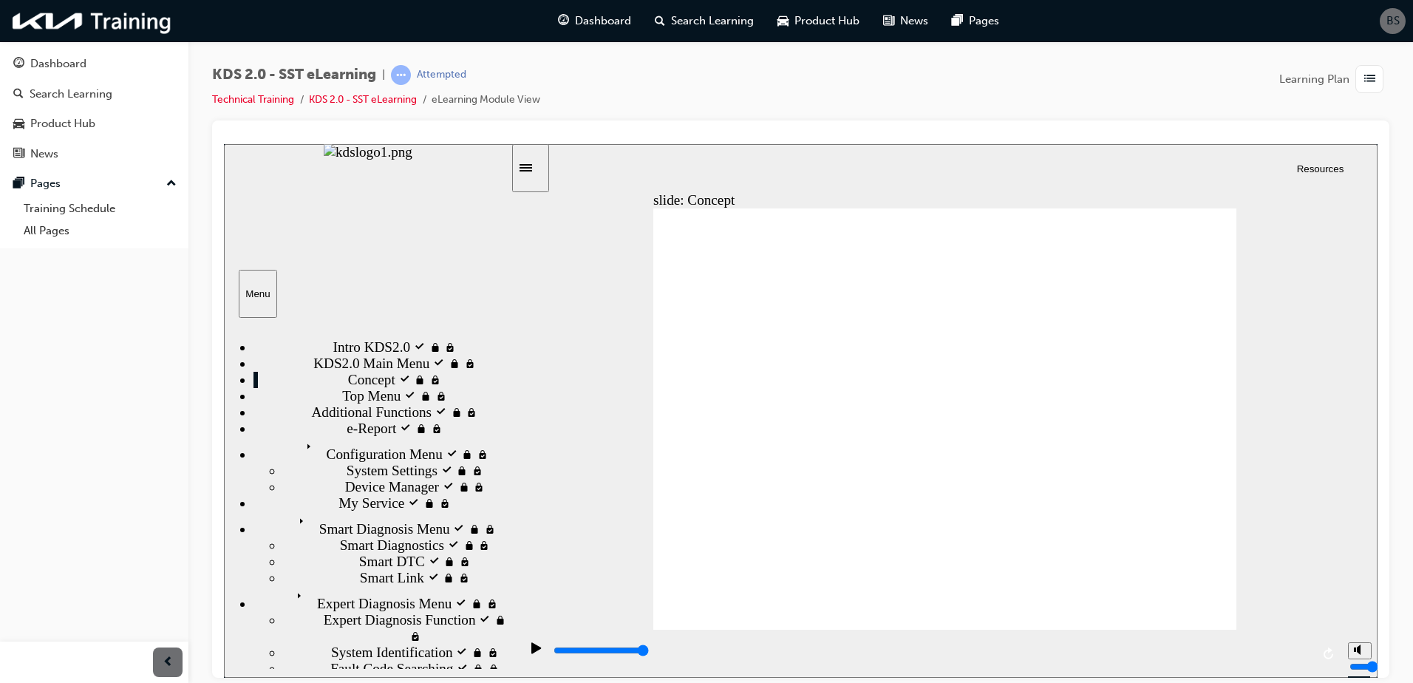
drag, startPoint x: 1282, startPoint y: 404, endPoint x: 1291, endPoint y: 404, distance: 8.9
click at [1285, 404] on div "slide: Concept Rectangle 1 Main Menu Main Menu Back to top Playback Speed 2 1.7…" at bounding box center [801, 410] width 1154 height 534
drag, startPoint x: 1291, startPoint y: 404, endPoint x: 1304, endPoint y: 442, distance: 40.4
click at [1295, 404] on div "slide: Concept Rectangle 1 Main Menu Main Menu Back to top Playback Speed 2 1.7…" at bounding box center [801, 410] width 1154 height 534
drag, startPoint x: 1304, startPoint y: 442, endPoint x: 1296, endPoint y: 540, distance: 98.6
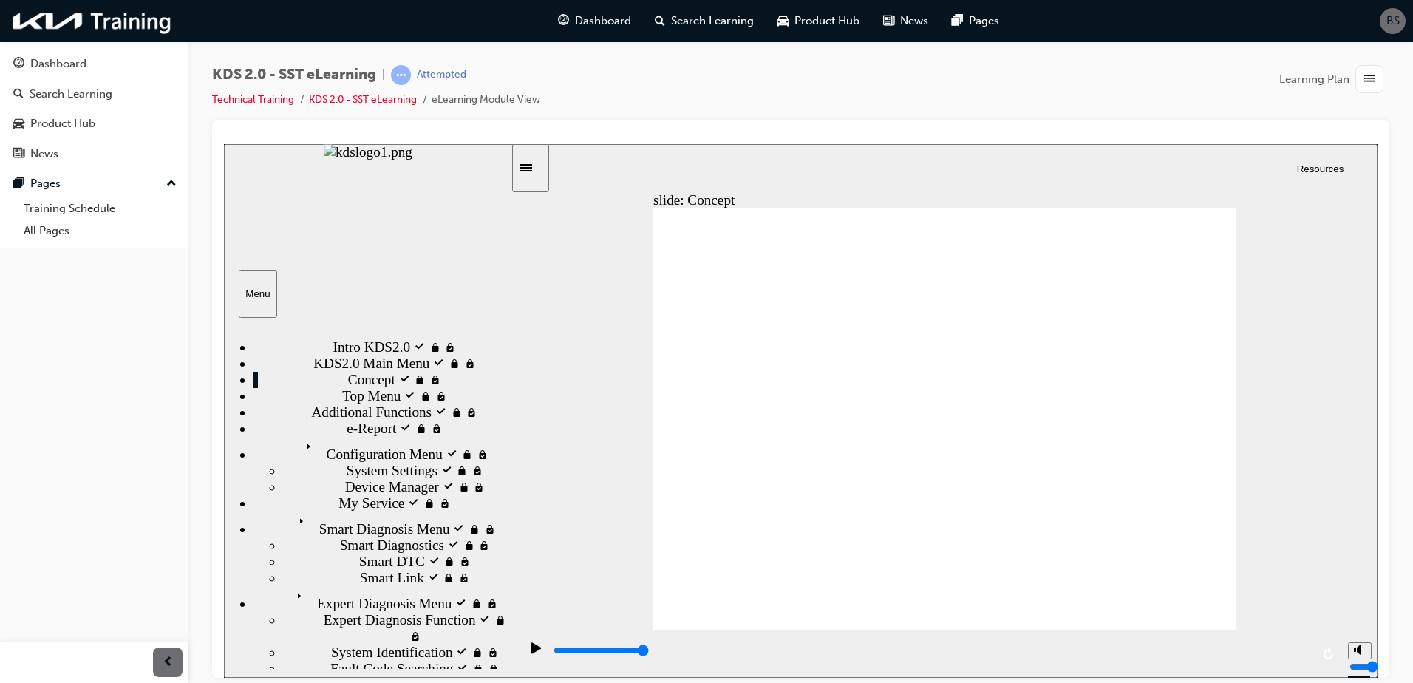
click at [1304, 445] on div "slide: Concept Rectangle 1 Main Menu Main Menu Back to top Playback Speed 2 1.7…" at bounding box center [801, 410] width 1154 height 534
drag, startPoint x: 1296, startPoint y: 540, endPoint x: 1307, endPoint y: 561, distance: 23.8
click at [1298, 549] on div "slide: Concept Rectangle 1 Main Menu Main Menu Back to top Playback Speed 2 1.7…" at bounding box center [801, 410] width 1154 height 534
click at [1308, 562] on div "slide: Concept Rectangle 1 Main Menu Main Menu Back to top Playback Speed 2 1.7…" at bounding box center [801, 410] width 1154 height 534
drag, startPoint x: 1322, startPoint y: 576, endPoint x: 1336, endPoint y: 591, distance: 20.4
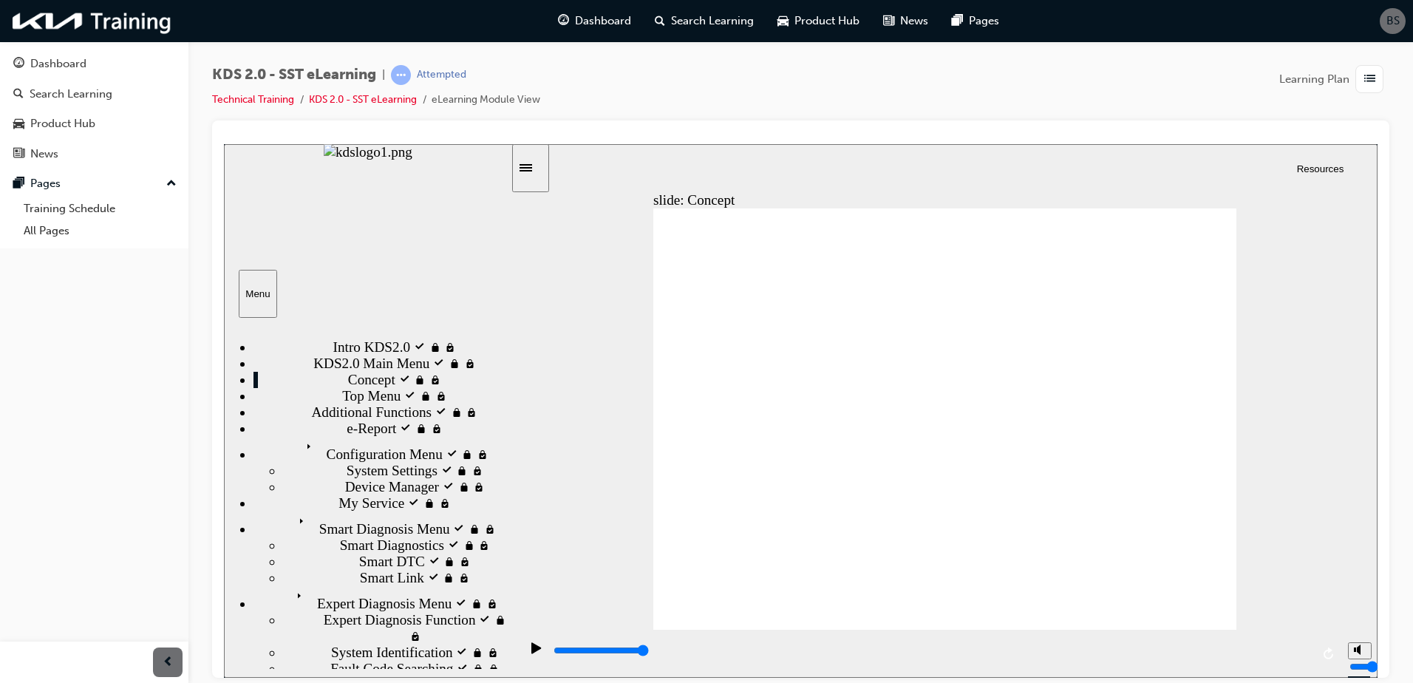
click at [1326, 582] on div "slide: Concept Rectangle 1 Main Menu Main Menu Back to top Playback Speed 2 1.7…" at bounding box center [801, 410] width 1154 height 534
click at [1336, 591] on div "slide: Concept Rectangle 1 Main Menu Main Menu Back to top Playback Speed 2 1.7…" at bounding box center [801, 410] width 1154 height 534
click at [1361, 599] on icon "volume" at bounding box center [1360, 593] width 12 height 10
type input "0"
click at [1333, 655] on icon "replay" at bounding box center [1329, 653] width 10 height 12
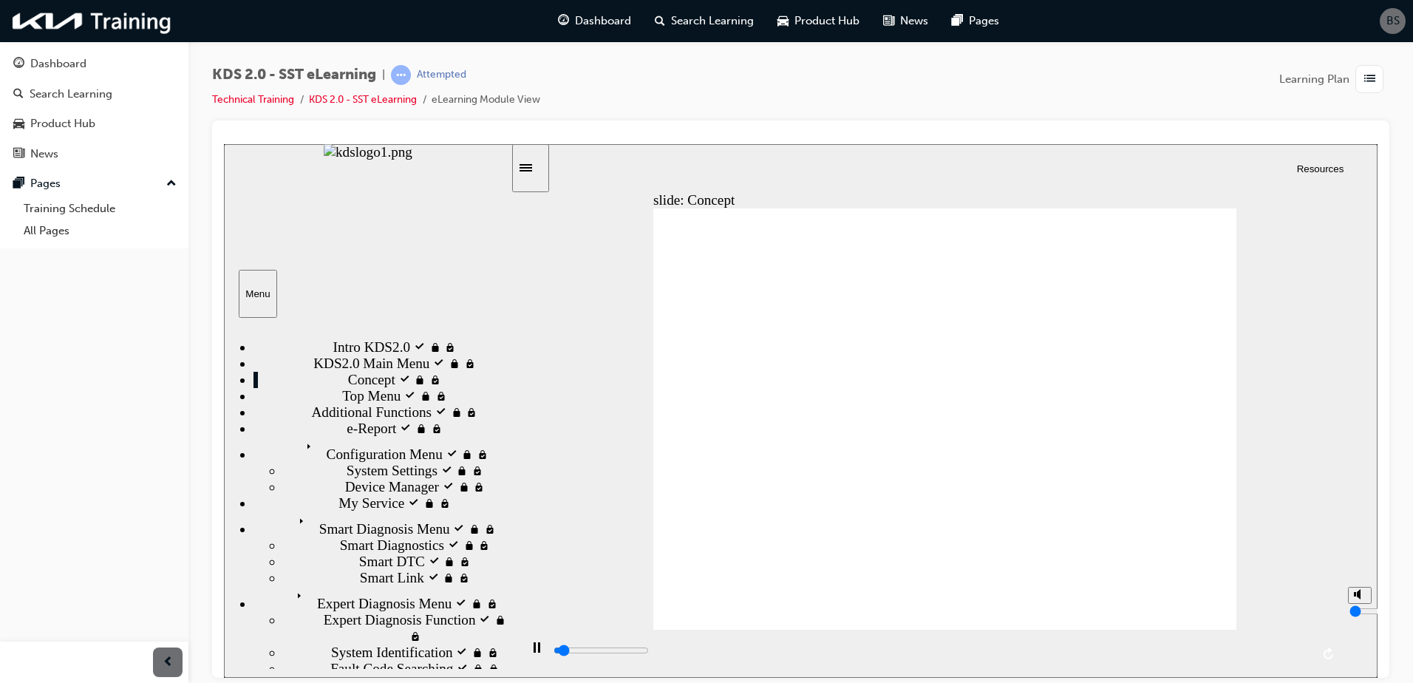
click at [1359, 599] on polygon "volume" at bounding box center [1359, 593] width 4 height 10
type input "4900"
type input "2"
click at [179, 659] on div "button" at bounding box center [168, 662] width 30 height 30
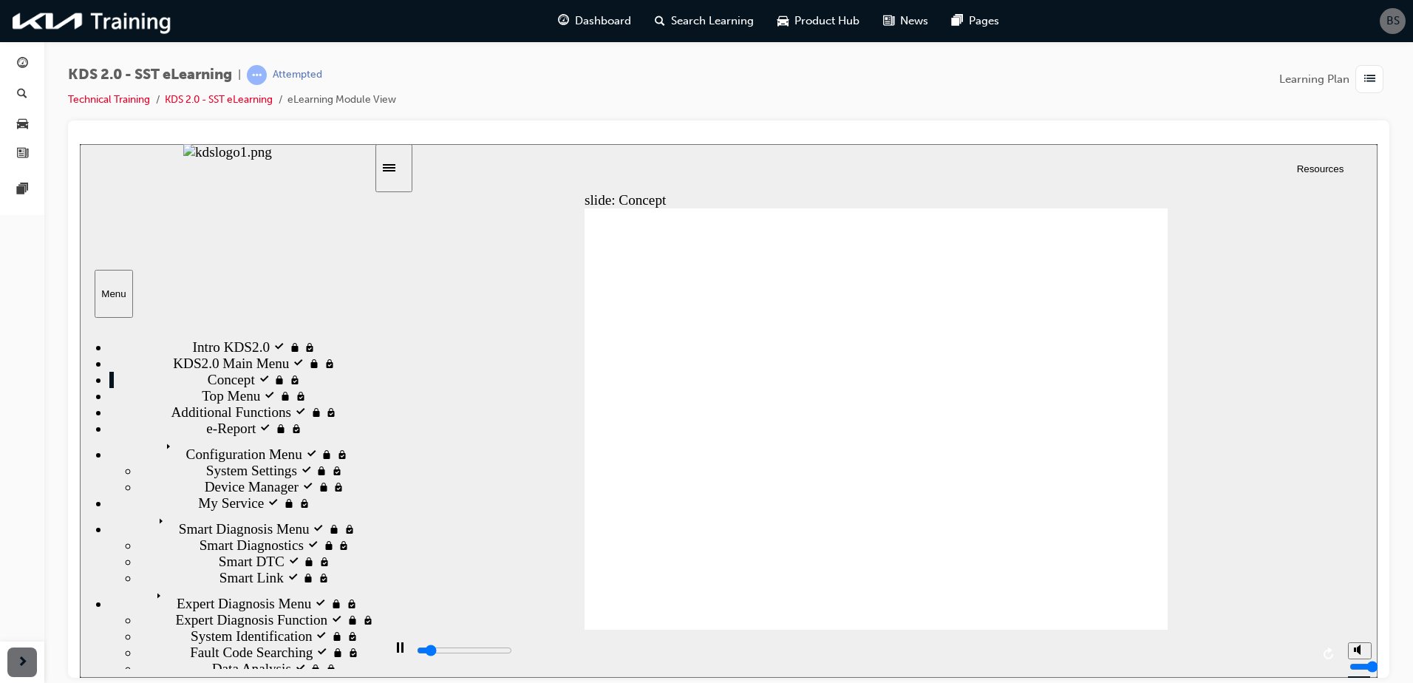
click at [318, 404] on div "Top Menu locked Top Menu" at bounding box center [241, 395] width 265 height 16
click at [285, 404] on div "Top Menu locked Top Menu" at bounding box center [241, 395] width 265 height 16
click at [287, 404] on div "Top Menu locked Top Menu" at bounding box center [241, 395] width 265 height 16
click at [353, 404] on div "Top Menu locked Top Menu" at bounding box center [241, 395] width 265 height 16
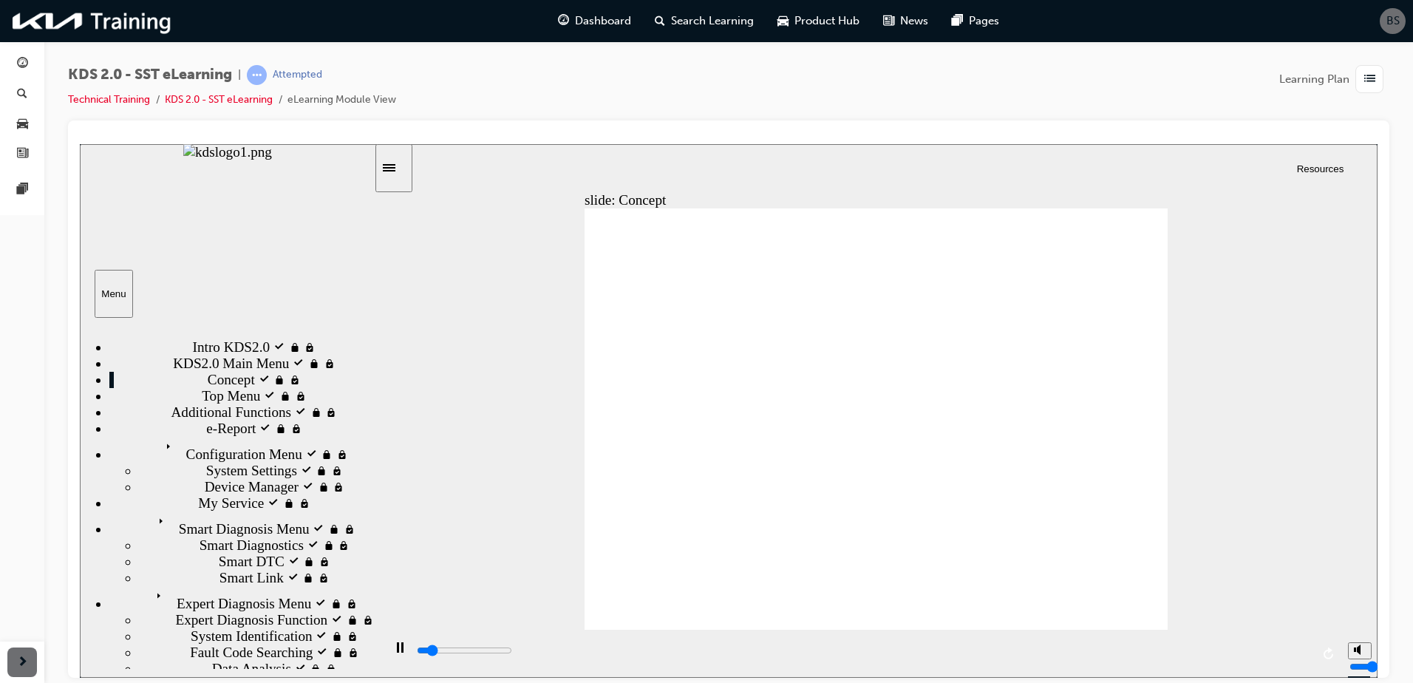
click at [202, 404] on span "Top Menu locked" at bounding box center [252, 395] width 100 height 16
click at [169, 362] on div "KDS2.0 Main Menu visited KDS2.0 Main Menu" at bounding box center [241, 363] width 265 height 16
click at [208, 387] on span "Concept visited" at bounding box center [252, 379] width 89 height 16
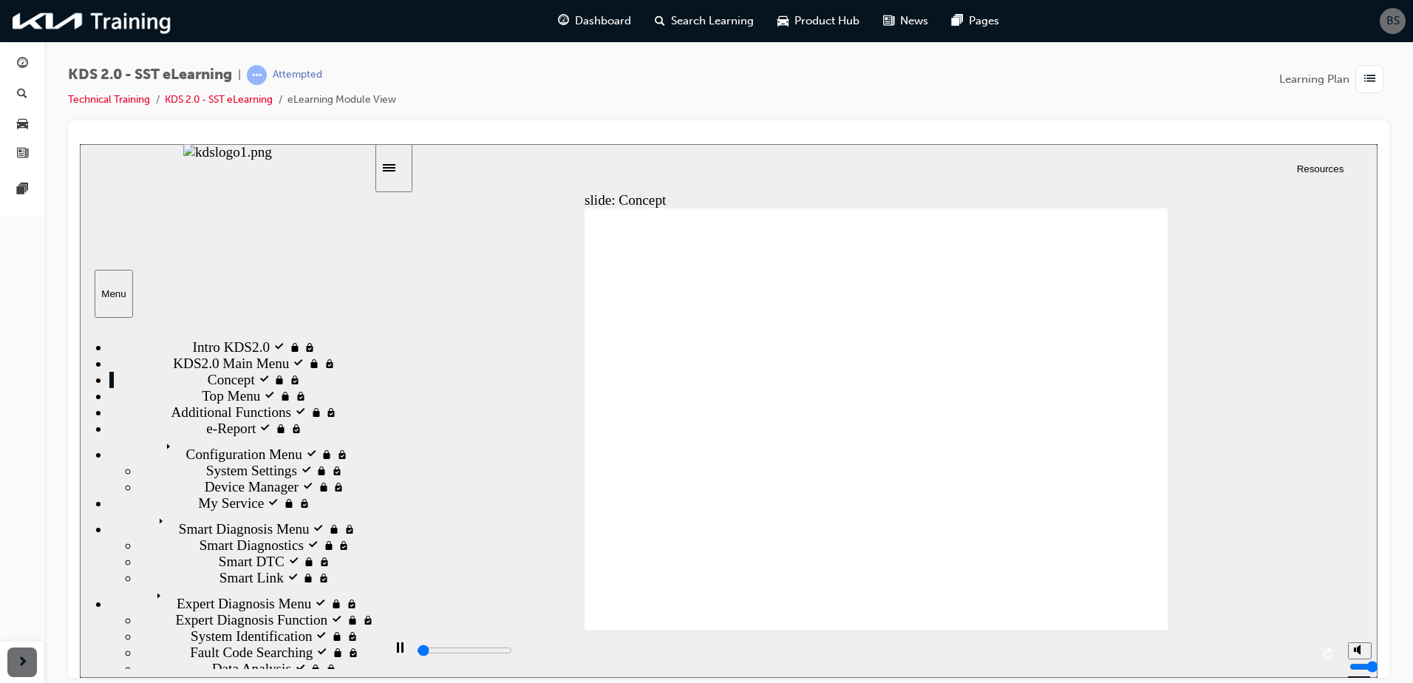
click at [189, 350] on div "Intro KDS2.0 visited Intro KDS2.0" at bounding box center [241, 346] width 265 height 16
click at [191, 387] on div "Concept visited Concept" at bounding box center [241, 379] width 265 height 16
click at [191, 404] on div "Top Menu locked Top Menu" at bounding box center [241, 395] width 265 height 16
click at [206, 404] on span "Top Menu locked" at bounding box center [252, 395] width 100 height 16
drag, startPoint x: 207, startPoint y: 454, endPoint x: 259, endPoint y: 453, distance: 52.5
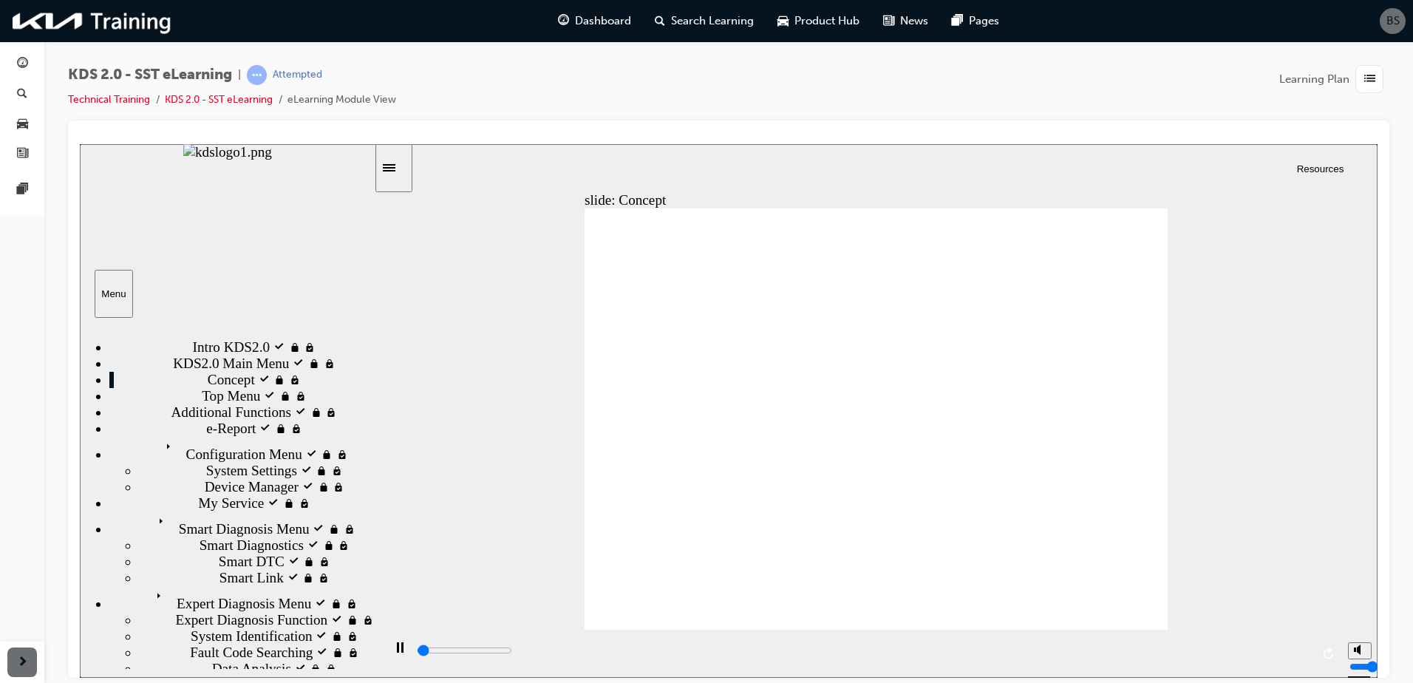
click at [207, 404] on div "Top Menu locked Top Menu" at bounding box center [241, 395] width 265 height 16
click at [1232, 644] on div "playback controls" at bounding box center [863, 653] width 896 height 22
drag, startPoint x: 926, startPoint y: 615, endPoint x: 993, endPoint y: 622, distance: 66.9
drag, startPoint x: 1095, startPoint y: 633, endPoint x: 1113, endPoint y: 632, distance: 18.5
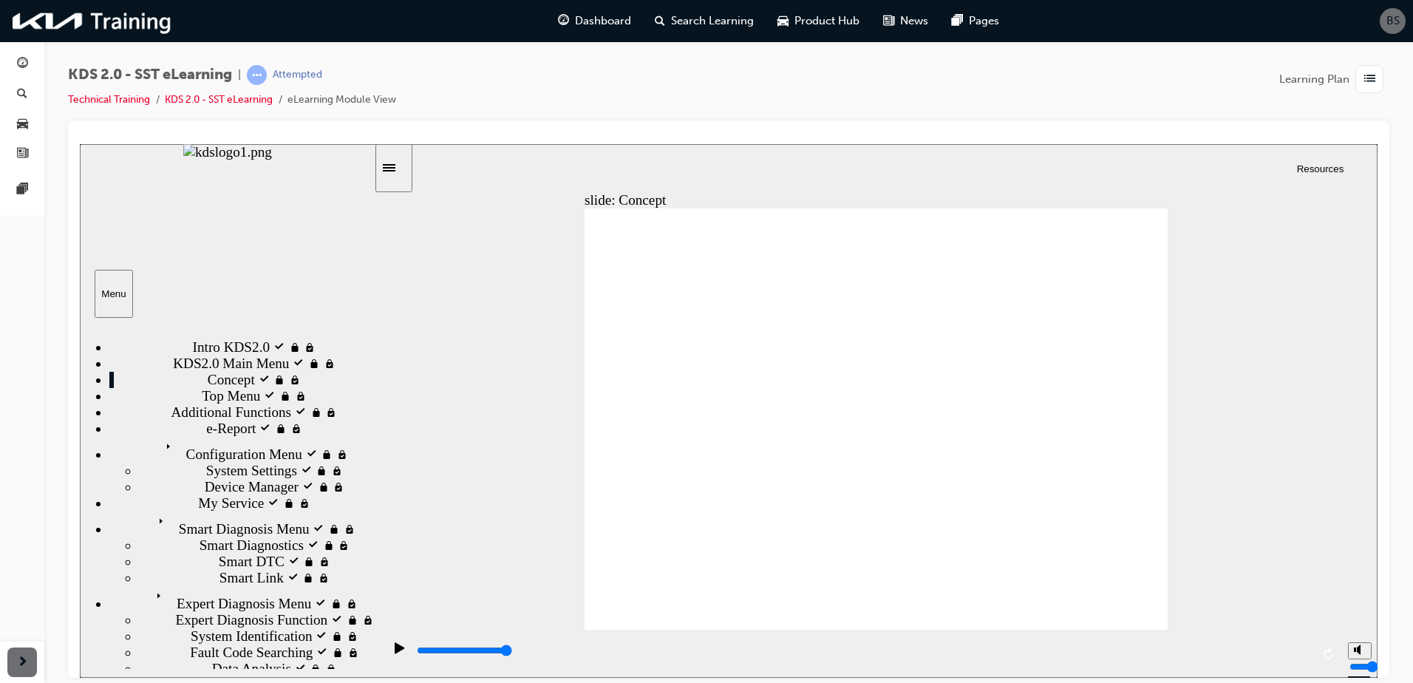
click at [1108, 633] on div "playback controls" at bounding box center [862, 653] width 958 height 48
click at [1179, 625] on div "slide: Concept Rectangle 1 Main Menu Main Menu Back to top Playback Speed 2 1.7…" at bounding box center [729, 410] width 1298 height 534
drag, startPoint x: 1174, startPoint y: 552, endPoint x: 1174, endPoint y: 480, distance: 71.7
click at [1174, 545] on div "slide: Concept Rectangle 1 Main Menu Main Menu Back to top Playback Speed 2 1.7…" at bounding box center [729, 410] width 1298 height 534
drag, startPoint x: 1174, startPoint y: 480, endPoint x: 1172, endPoint y: 409, distance: 71.7
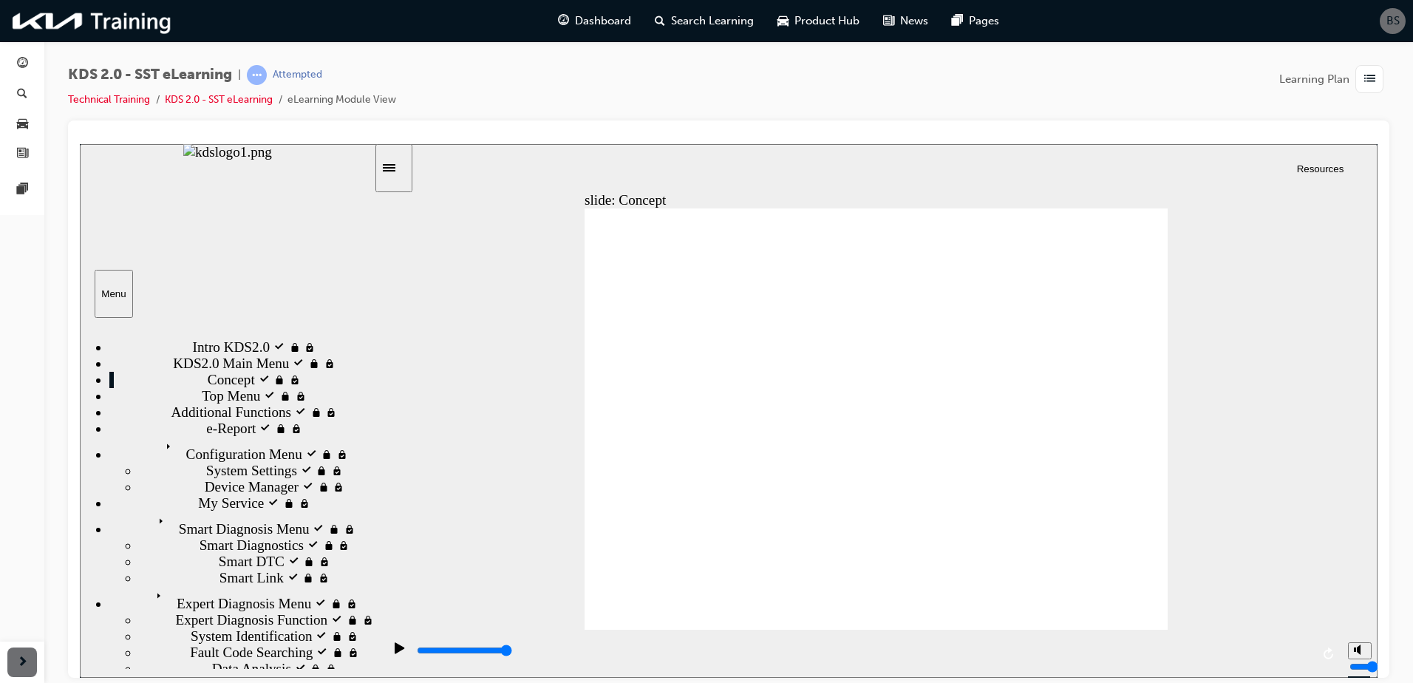
click at [1174, 474] on div "slide: Concept Rectangle 1 Main Menu Main Menu Back to top Playback Speed 2 1.7…" at bounding box center [729, 410] width 1298 height 534
drag, startPoint x: 1172, startPoint y: 409, endPoint x: 1075, endPoint y: 408, distance: 96.8
click at [1167, 405] on div "slide: Concept Rectangle 1 Main Menu Main Menu Back to top Playback Speed 2 1.7…" at bounding box center [729, 410] width 1298 height 534
drag, startPoint x: 1075, startPoint y: 408, endPoint x: 997, endPoint y: 439, distance: 84.3
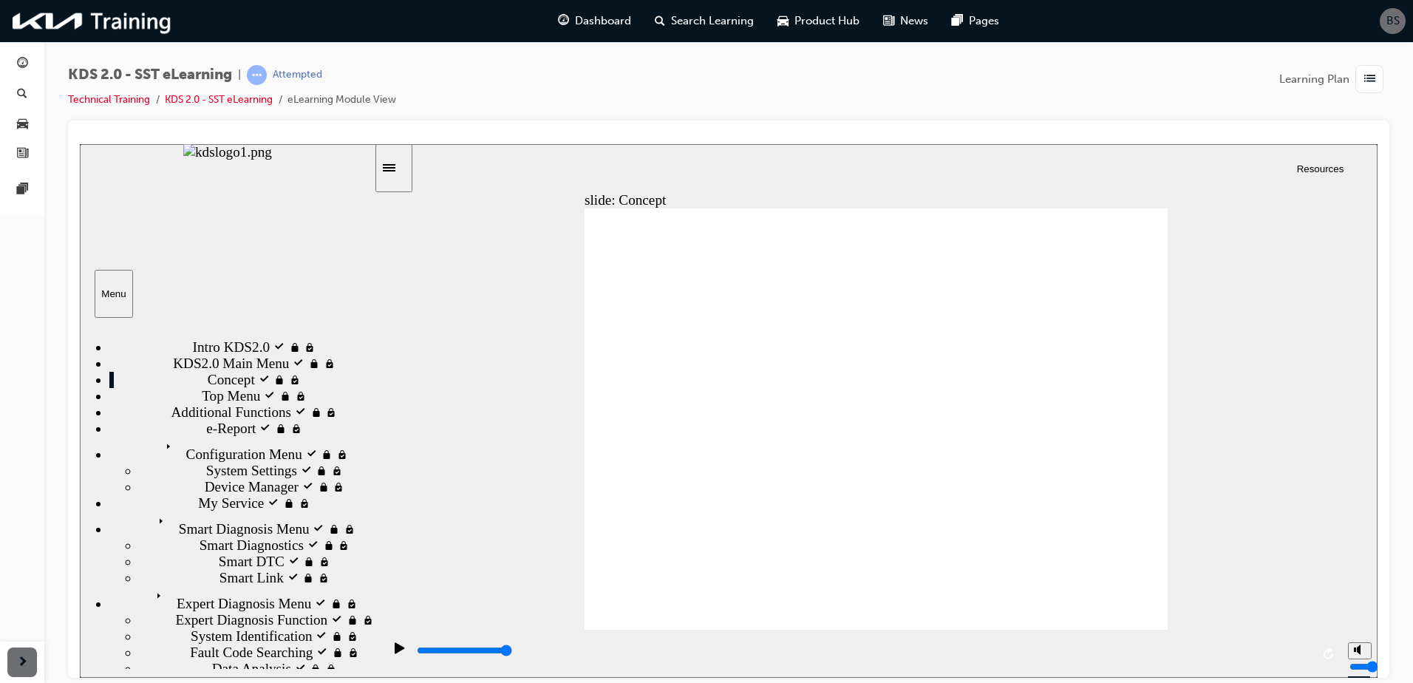
drag, startPoint x: 723, startPoint y: 530, endPoint x: 710, endPoint y: 573, distance: 44.7
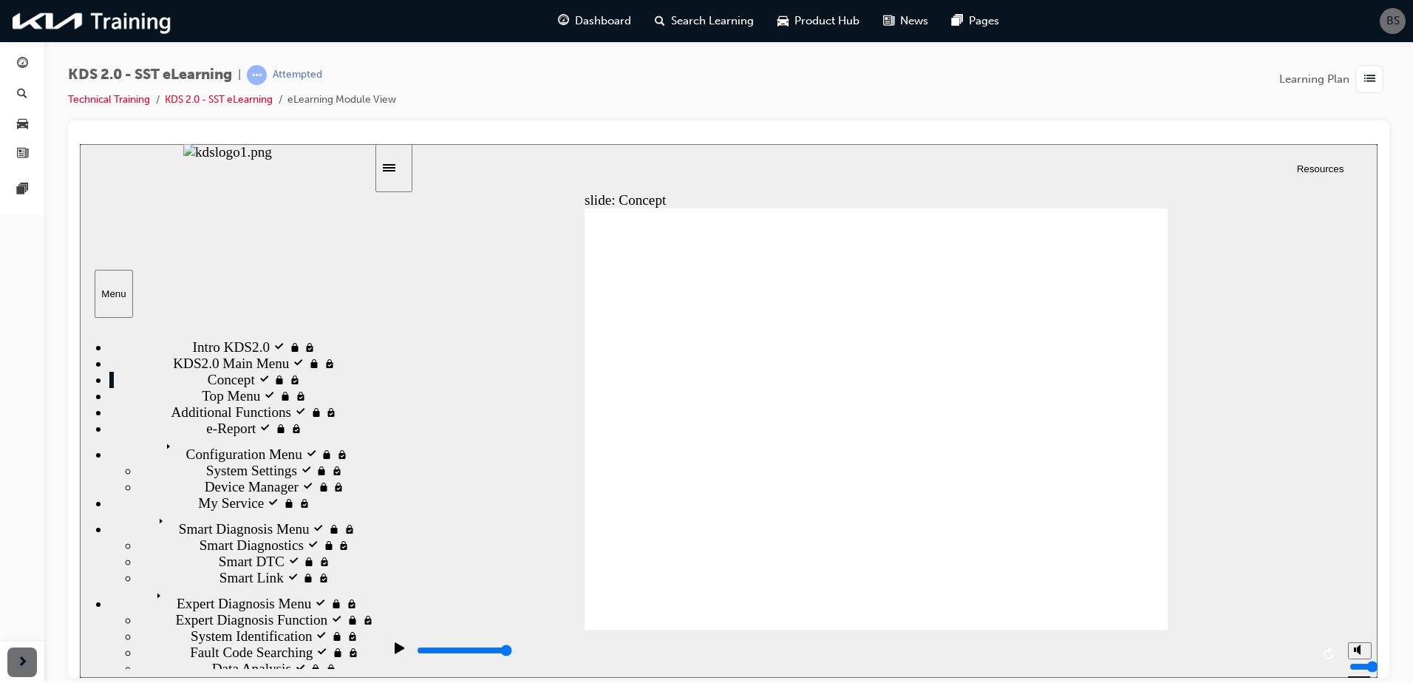
drag, startPoint x: 705, startPoint y: 593, endPoint x: 721, endPoint y: 602, distance: 17.9
drag, startPoint x: 745, startPoint y: 614, endPoint x: 783, endPoint y: 619, distance: 38.7
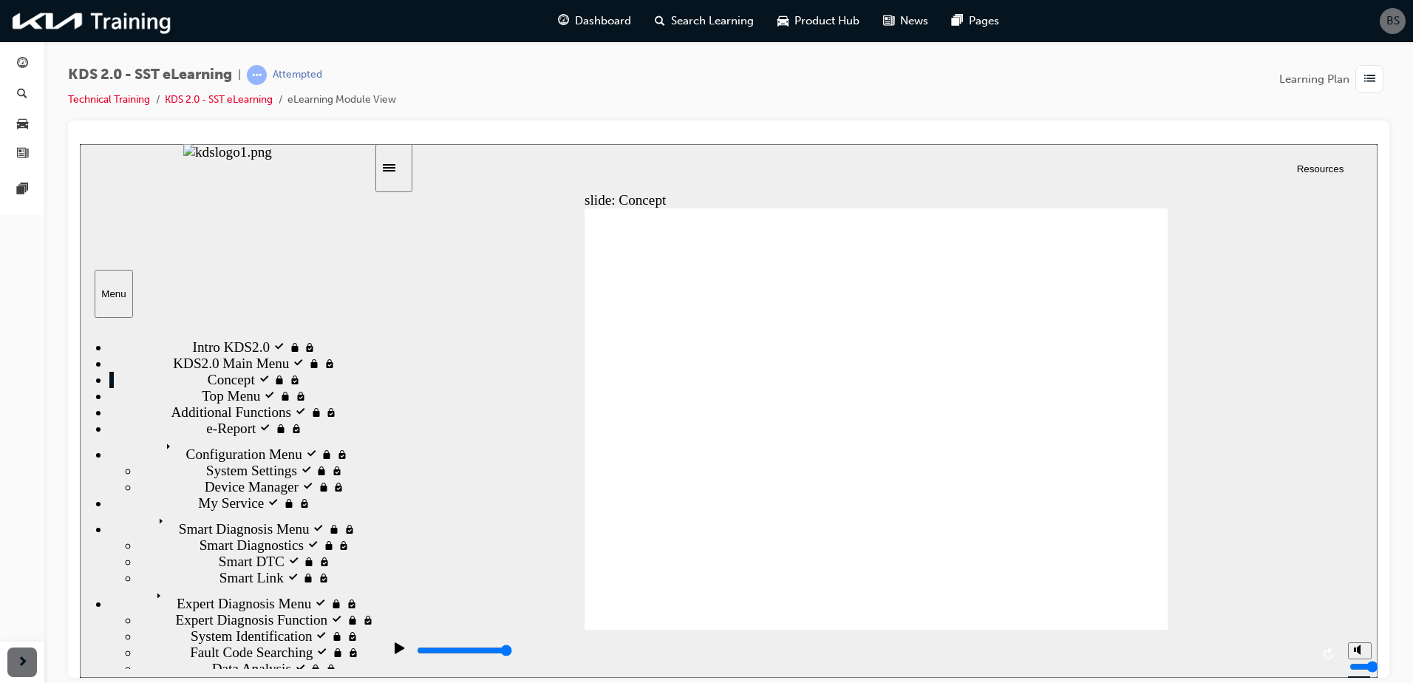
drag, startPoint x: 791, startPoint y: 620, endPoint x: 804, endPoint y: 617, distance: 13.6
drag, startPoint x: 746, startPoint y: 610, endPoint x: 872, endPoint y: 597, distance: 126.3
drag, startPoint x: 847, startPoint y: 514, endPoint x: 863, endPoint y: 393, distance: 121.6
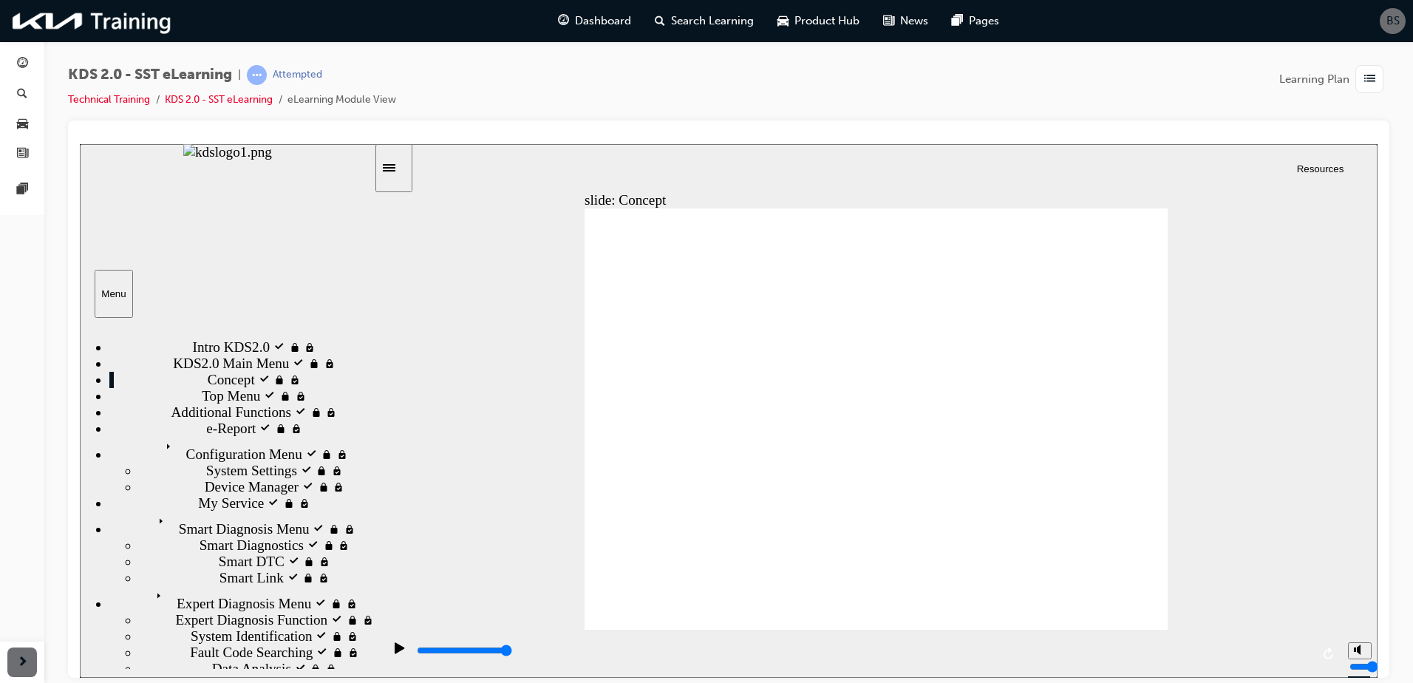
drag, startPoint x: 864, startPoint y: 382, endPoint x: 724, endPoint y: 312, distance: 156.3
drag, startPoint x: 714, startPoint y: 311, endPoint x: 651, endPoint y: 361, distance: 80.0
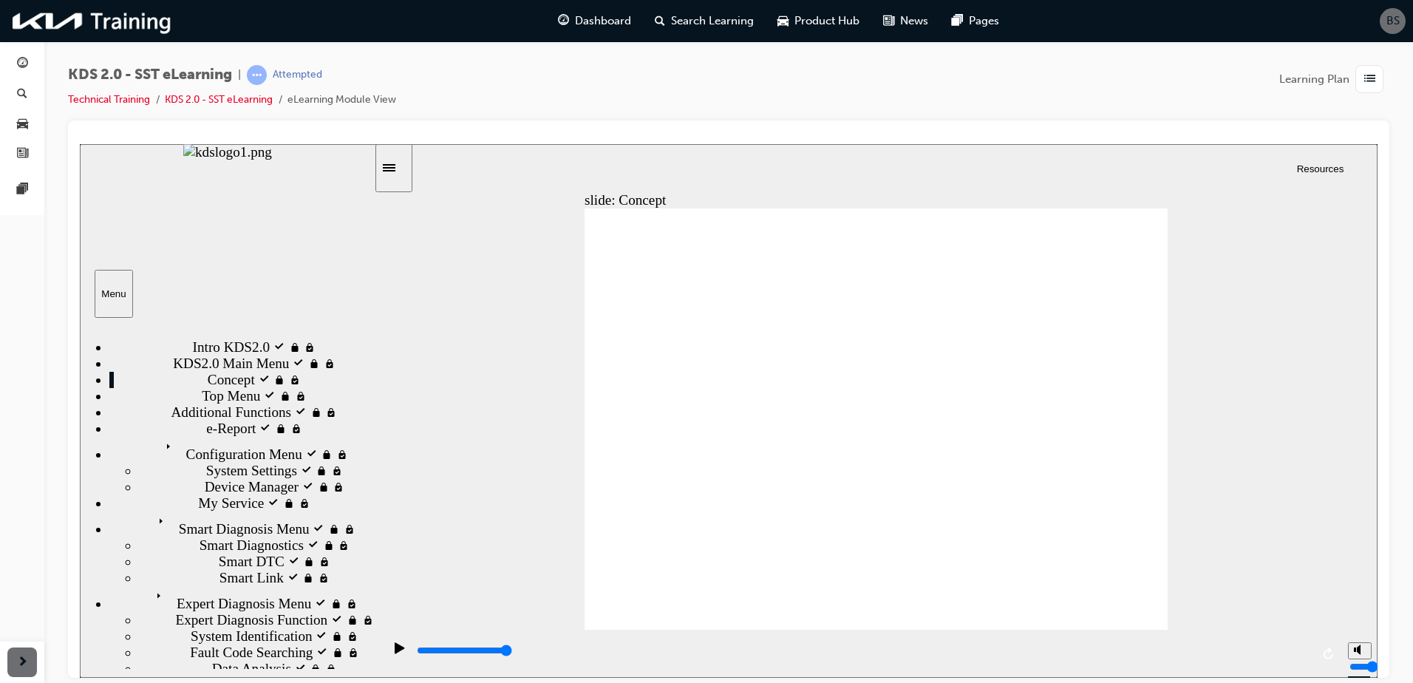
drag, startPoint x: 651, startPoint y: 361, endPoint x: 606, endPoint y: 464, distance: 112.9
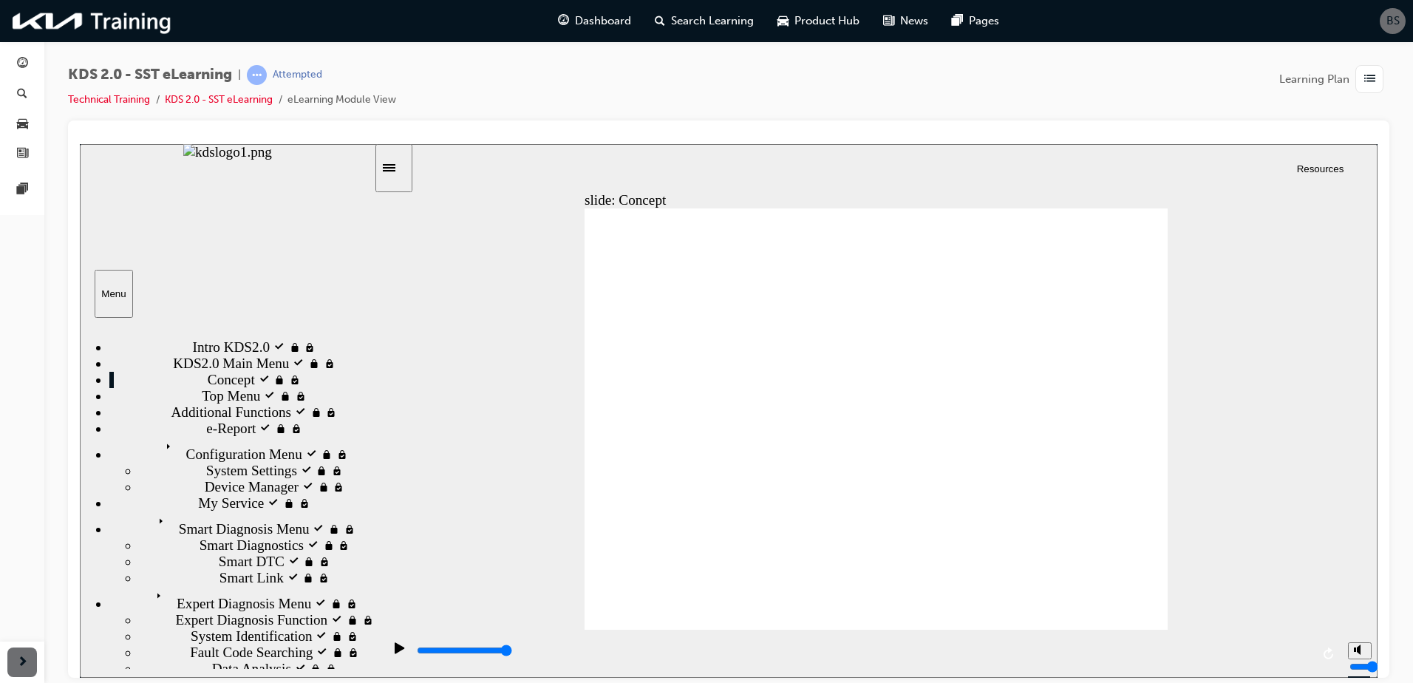
click at [186, 420] on span "Additional Functions locked" at bounding box center [252, 412] width 162 height 16
click at [206, 436] on span "e-Report locked" at bounding box center [251, 428] width 91 height 16
click at [188, 452] on span "Configuration Menu locked" at bounding box center [238, 444] width 157 height 16
click at [213, 462] on div "Configuration Menu Configuration Menu" at bounding box center [241, 449] width 265 height 26
click at [217, 452] on span "Configuration Menu locked" at bounding box center [238, 444] width 157 height 16
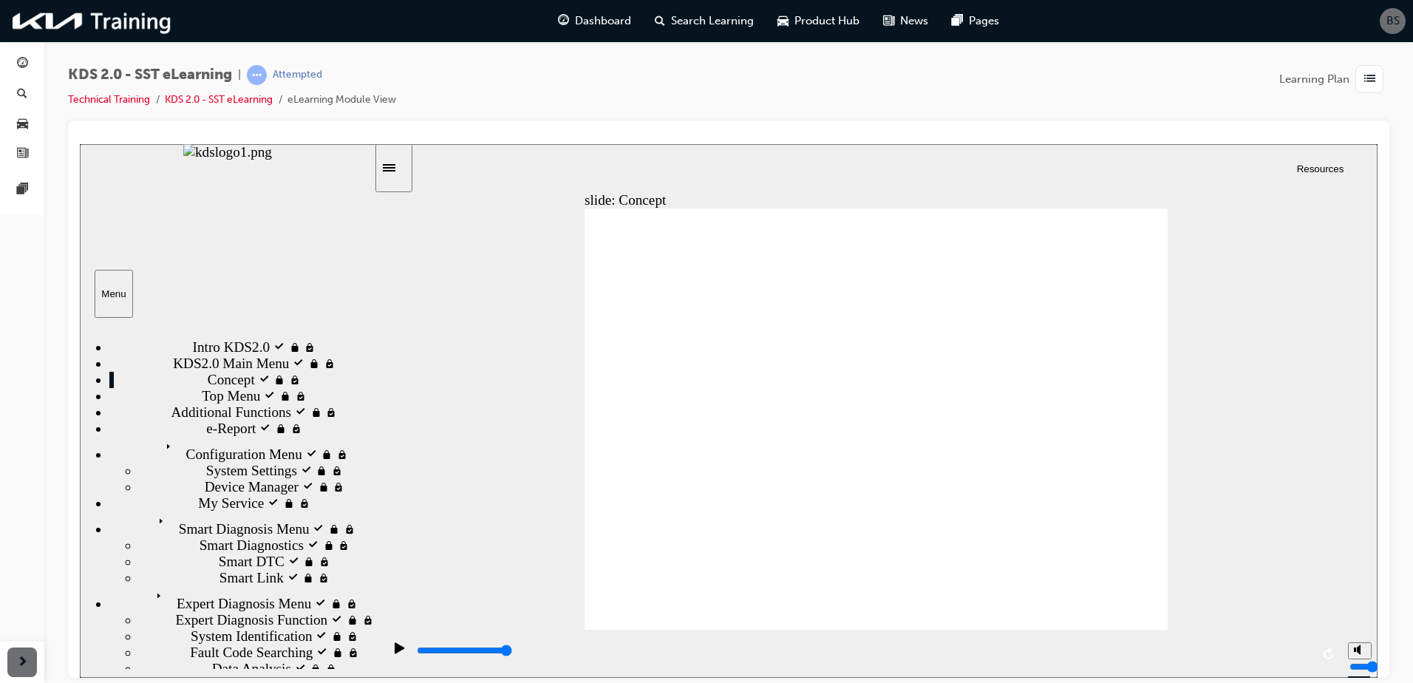
click at [207, 478] on span "System Settings locked" at bounding box center [272, 470] width 132 height 16
click at [333, 478] on div "System Settings locked System Settings" at bounding box center [256, 470] width 235 height 16
click at [332, 404] on div "Top Menu locked Top Menu" at bounding box center [241, 395] width 265 height 16
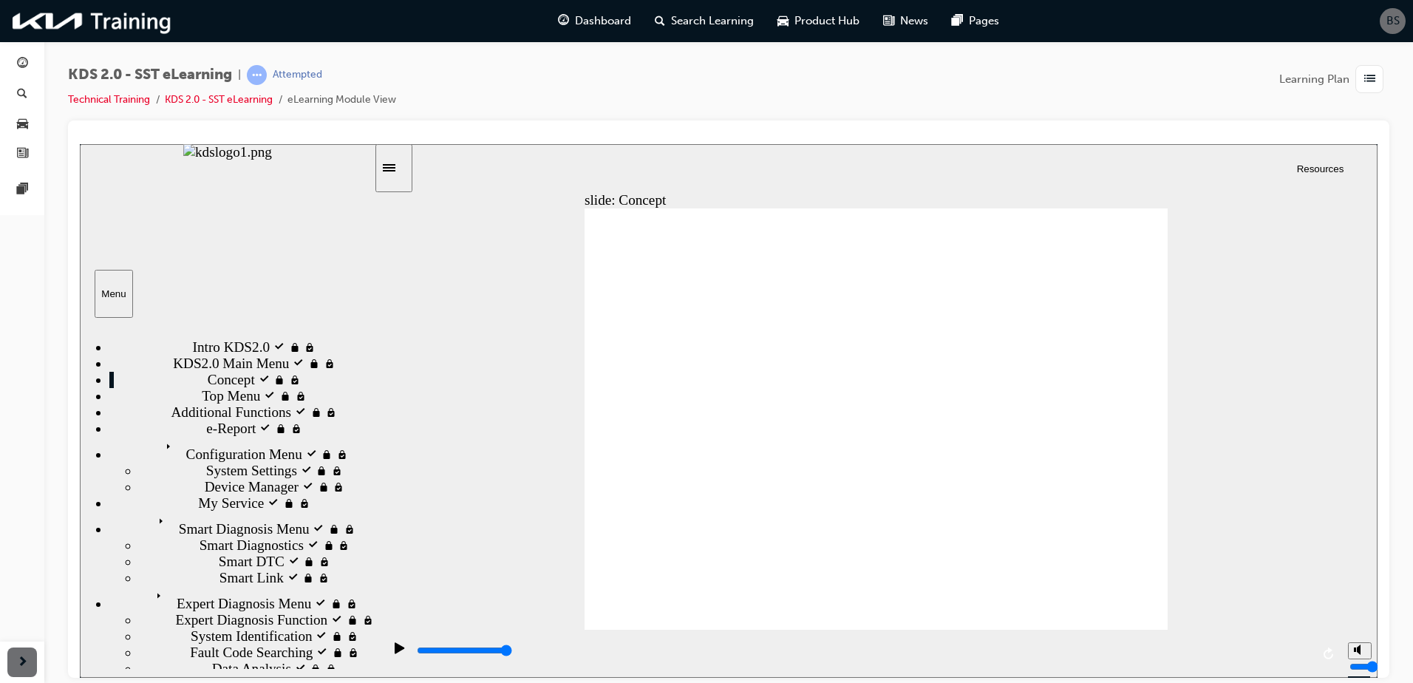
drag, startPoint x: 345, startPoint y: 419, endPoint x: 465, endPoint y: 503, distance: 146.0
click at [460, 503] on div "slide: Concept Rectangle 1 Main Menu Main Menu Back to top Playback Speed 2 1.7…" at bounding box center [729, 410] width 1298 height 534
drag, startPoint x: 983, startPoint y: 557, endPoint x: 1001, endPoint y: 548, distance: 20.2
drag, startPoint x: 1151, startPoint y: 404, endPoint x: 1078, endPoint y: 364, distance: 83.3
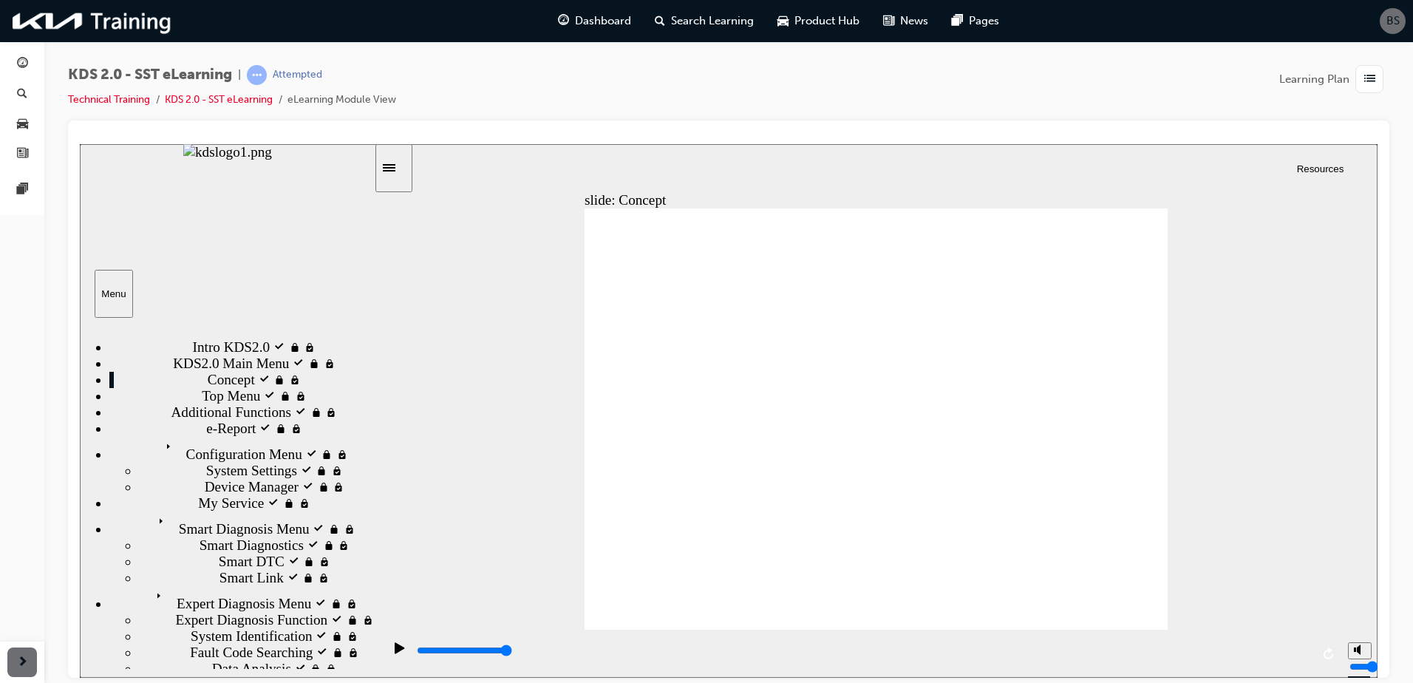
drag, startPoint x: 1069, startPoint y: 405, endPoint x: 1108, endPoint y: 411, distance: 38.9
drag, startPoint x: 1232, startPoint y: 430, endPoint x: 1256, endPoint y: 434, distance: 23.9
click at [1237, 432] on div "slide: Concept Rectangle 1 Main Menu Main Menu Back to top Playback Speed 2 1.7…" at bounding box center [729, 410] width 1298 height 534
drag, startPoint x: 1256, startPoint y: 434, endPoint x: 1269, endPoint y: 449, distance: 20.4
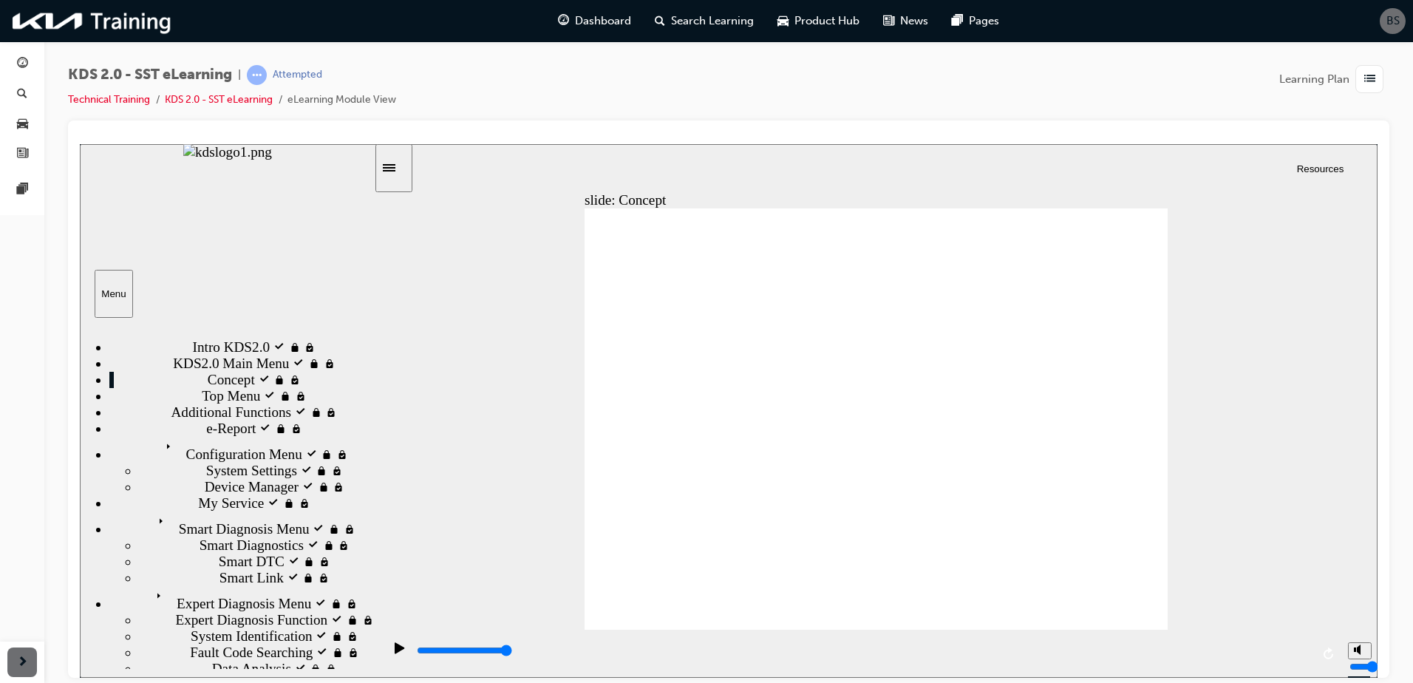
click at [1256, 435] on div "slide: Concept Rectangle 1 Main Menu Main Menu Back to top Playback Speed 2 1.7…" at bounding box center [729, 410] width 1298 height 534
drag
click at [1277, 492] on div "slide: Concept Rectangle 1 Main Menu Main Menu Back to top Playback Speed 2 1.7…" at bounding box center [729, 410] width 1298 height 534
click at [1302, 618] on div "slide: Concept Rectangle 1 Main Menu Main Menu Back to top Playback Speed 2 1.7…" at bounding box center [729, 410] width 1298 height 534
click at [1303, 620] on div "slide: Concept Rectangle 1 Main Menu Main Menu Back to top Playback Speed 2 1.7…" at bounding box center [729, 410] width 1298 height 534
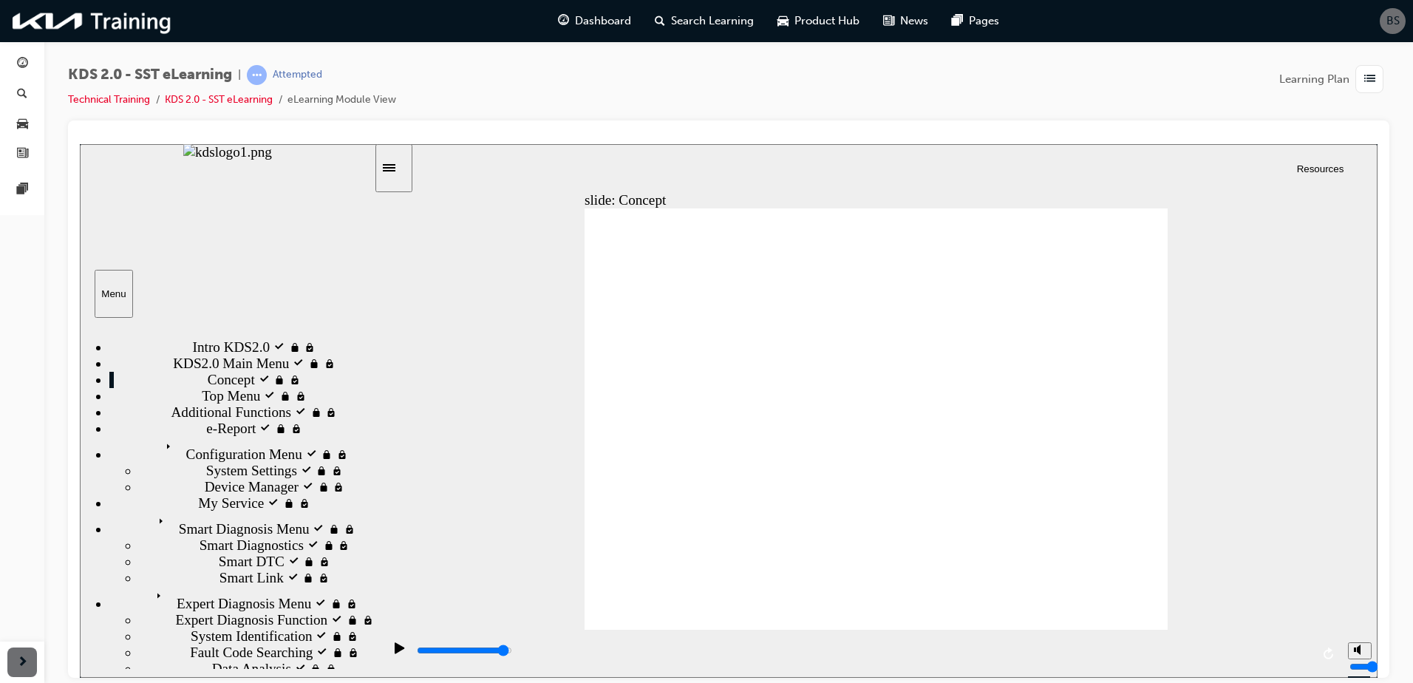
click at [1278, 655] on div "playback controls" at bounding box center [863, 650] width 896 height 17
click at [1273, 657] on div "playback controls" at bounding box center [863, 650] width 896 height 17
click at [1299, 654] on div "playback controls" at bounding box center [863, 650] width 896 height 17
click at [512, 653] on input "slide progress" at bounding box center [464, 650] width 95 height 12
click at [1318, 654] on div "playback controls" at bounding box center [862, 653] width 958 height 48
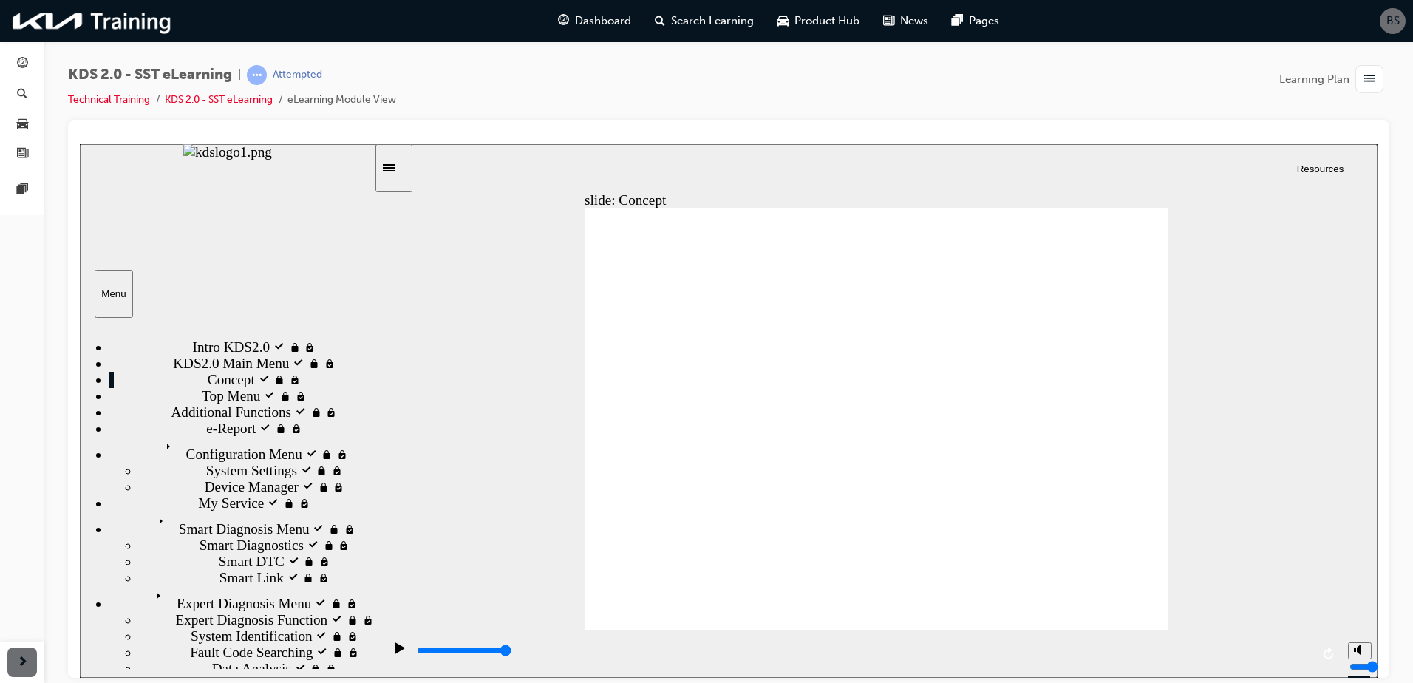
click at [1327, 655] on button "replay" at bounding box center [1330, 653] width 22 height 22
click at [1269, 659] on div "playback controls" at bounding box center [863, 650] width 896 height 17
click at [1298, 656] on div "playback controls" at bounding box center [863, 650] width 896 height 17
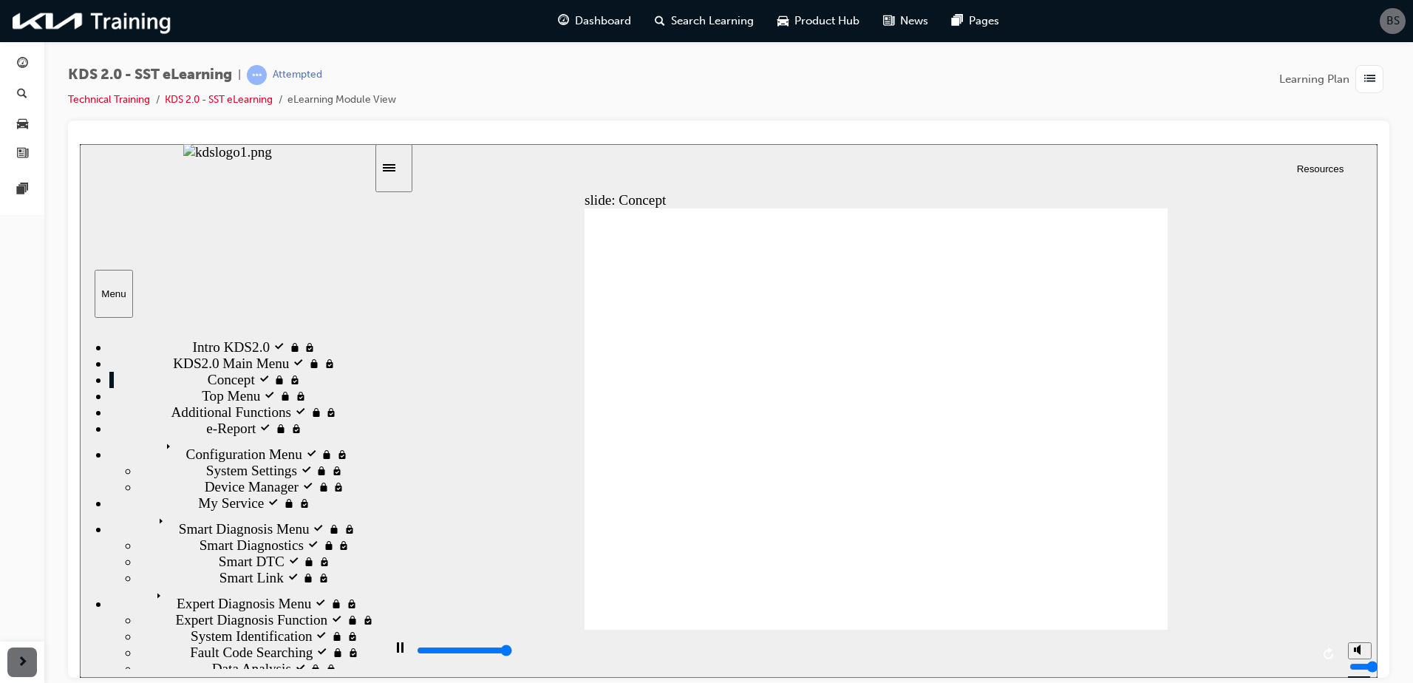
click at [513, 367] on div "slide: Concept Rectangle 1 Main Menu Main Menu Back to top Playback Speed 2 1.7…" at bounding box center [729, 410] width 1298 height 534
click at [366, 404] on div "Top Menu locked Top Menu" at bounding box center [241, 395] width 265 height 16
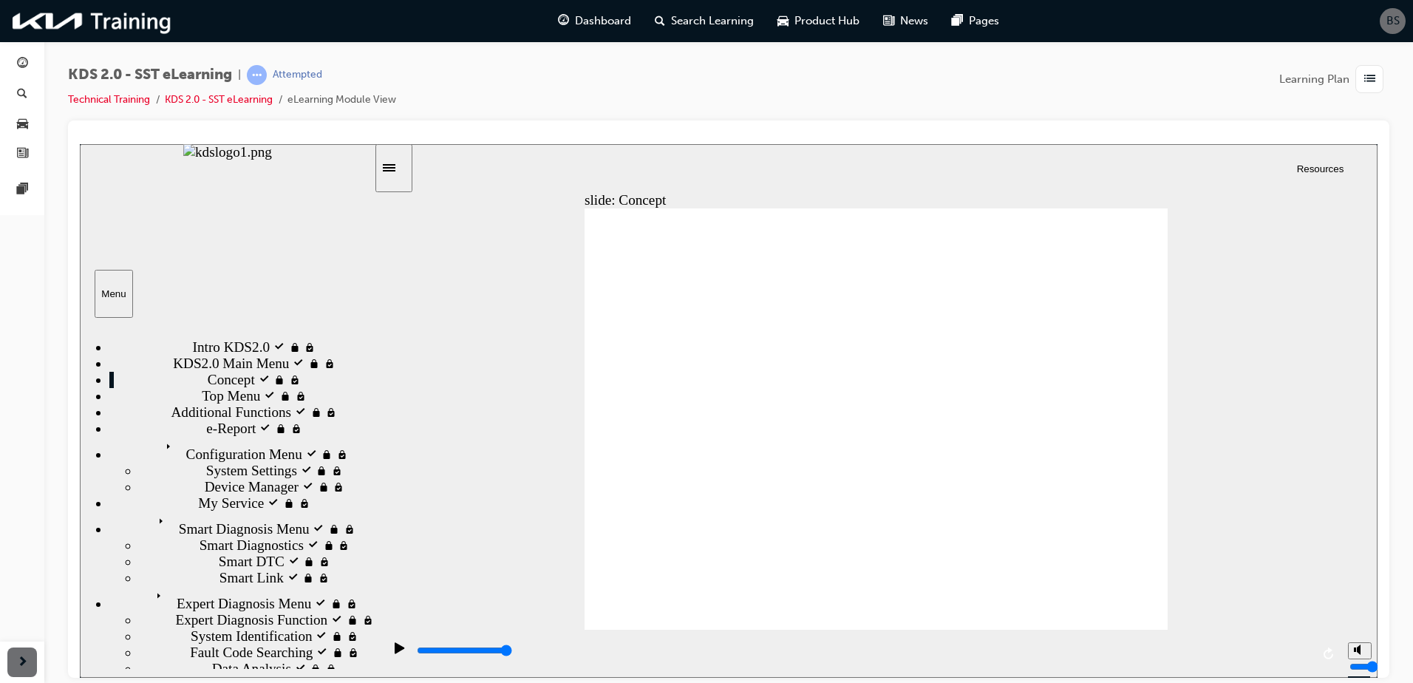
click at [455, 463] on div "slide: Concept Rectangle 1 Main Menu Main Menu Back to top Playback Speed 2 1.7…" at bounding box center [729, 410] width 1298 height 534
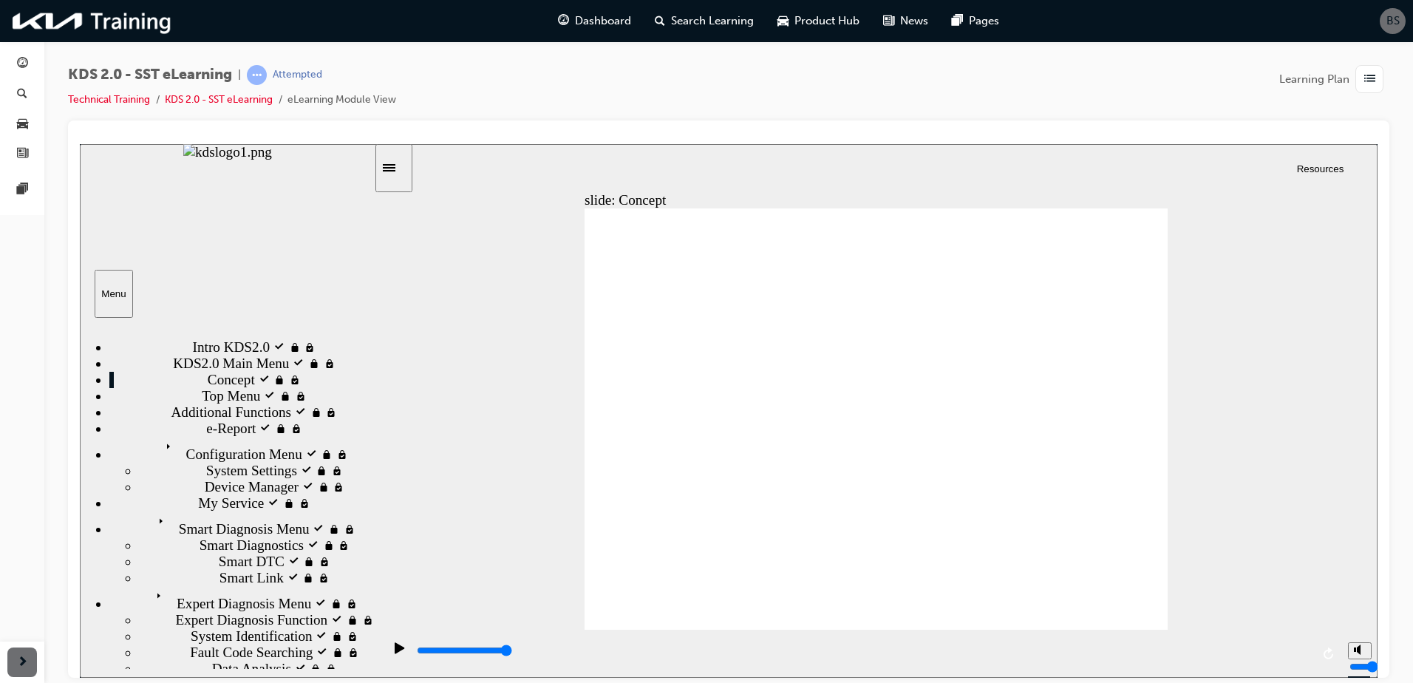
click at [1169, 585] on div "slide: Concept Rectangle 1 Main Menu Main Menu Back to top Playback Speed 2 1.7…" at bounding box center [729, 410] width 1298 height 534
click at [1171, 602] on div "slide: Concept Rectangle 1 Main Menu Main Menu Back to top Playback Speed 2 1.7…" at bounding box center [729, 410] width 1298 height 534
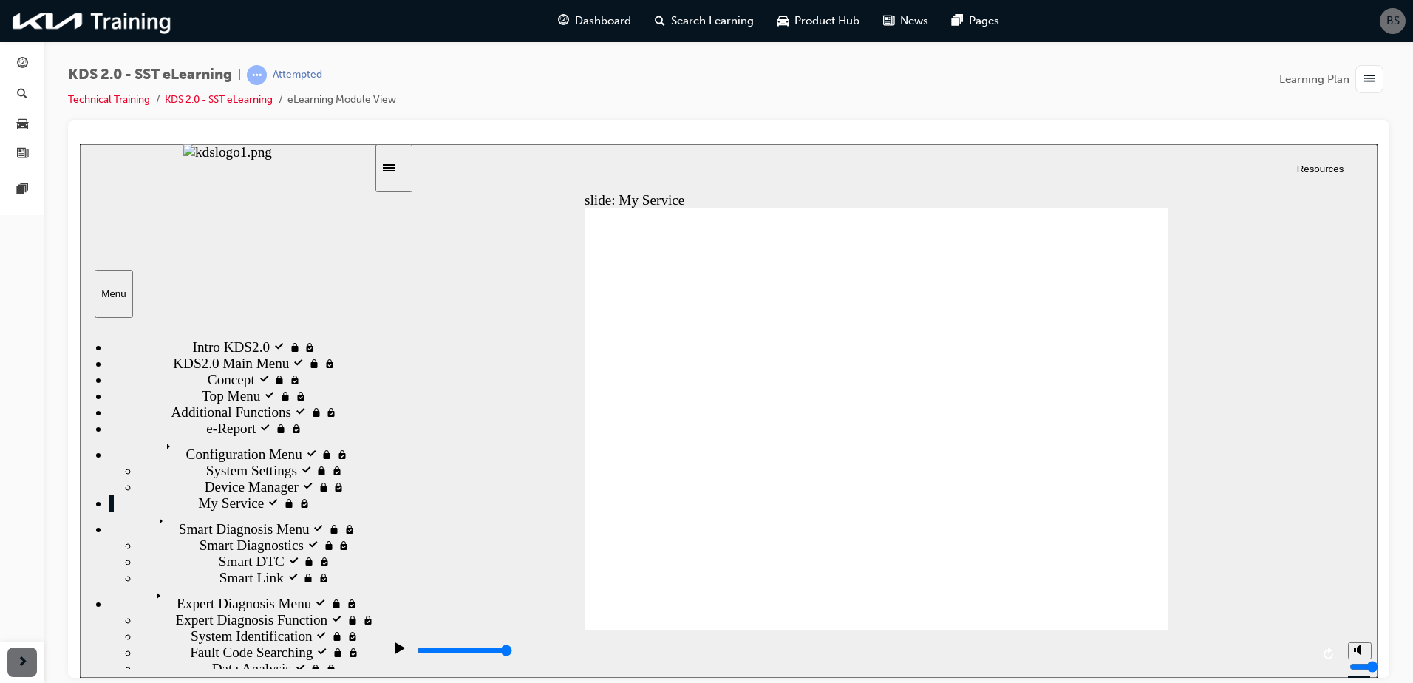
drag, startPoint x: 370, startPoint y: 530, endPoint x: 367, endPoint y: 493, distance: 37.0
click at [367, 493] on div "sidebar" at bounding box center [227, 422] width 294 height 192
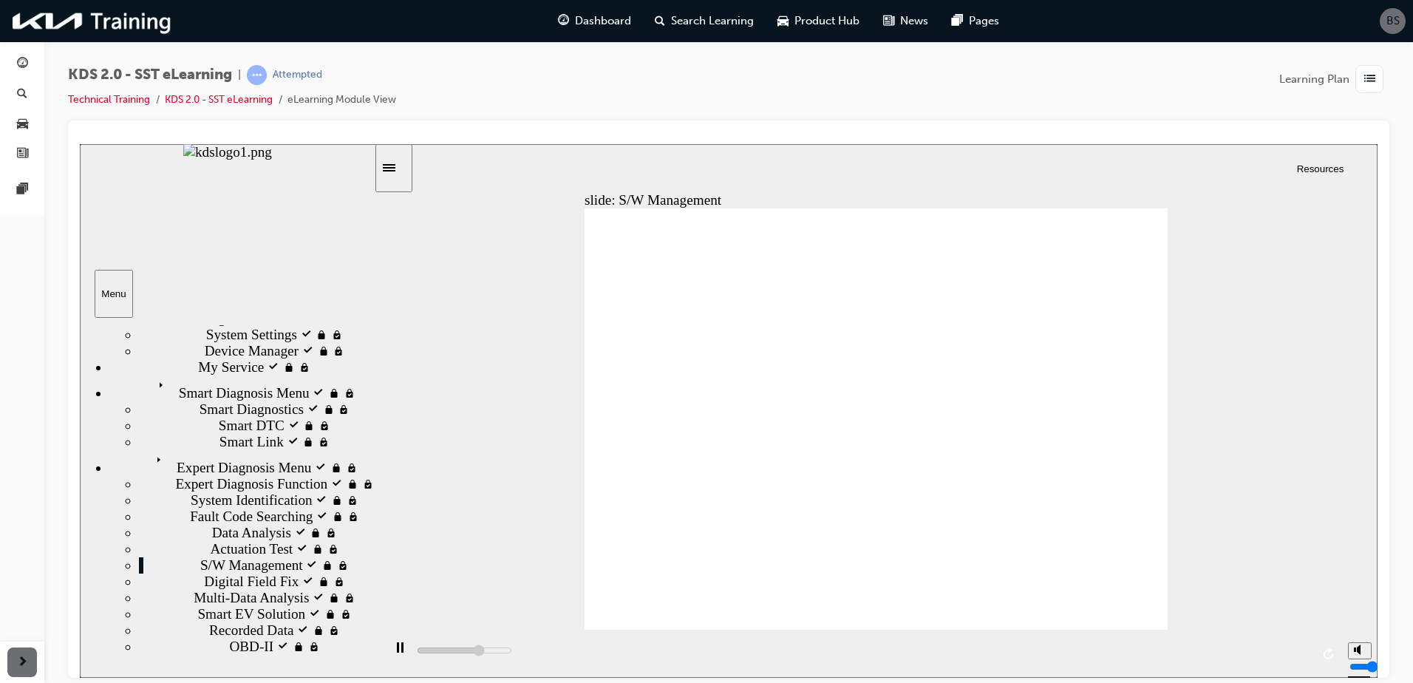
scroll to position [525, 0]
drag, startPoint x: 368, startPoint y: 467, endPoint x: 402, endPoint y: 718, distance: 253.6
click at [402, 677] on html "slide: S/W Management Rectangle Expert Diagnosis Menu Expert Diagnosis Menu Bac…" at bounding box center [729, 410] width 1298 height 534
click at [449, 654] on div "playback controls" at bounding box center [862, 653] width 958 height 48
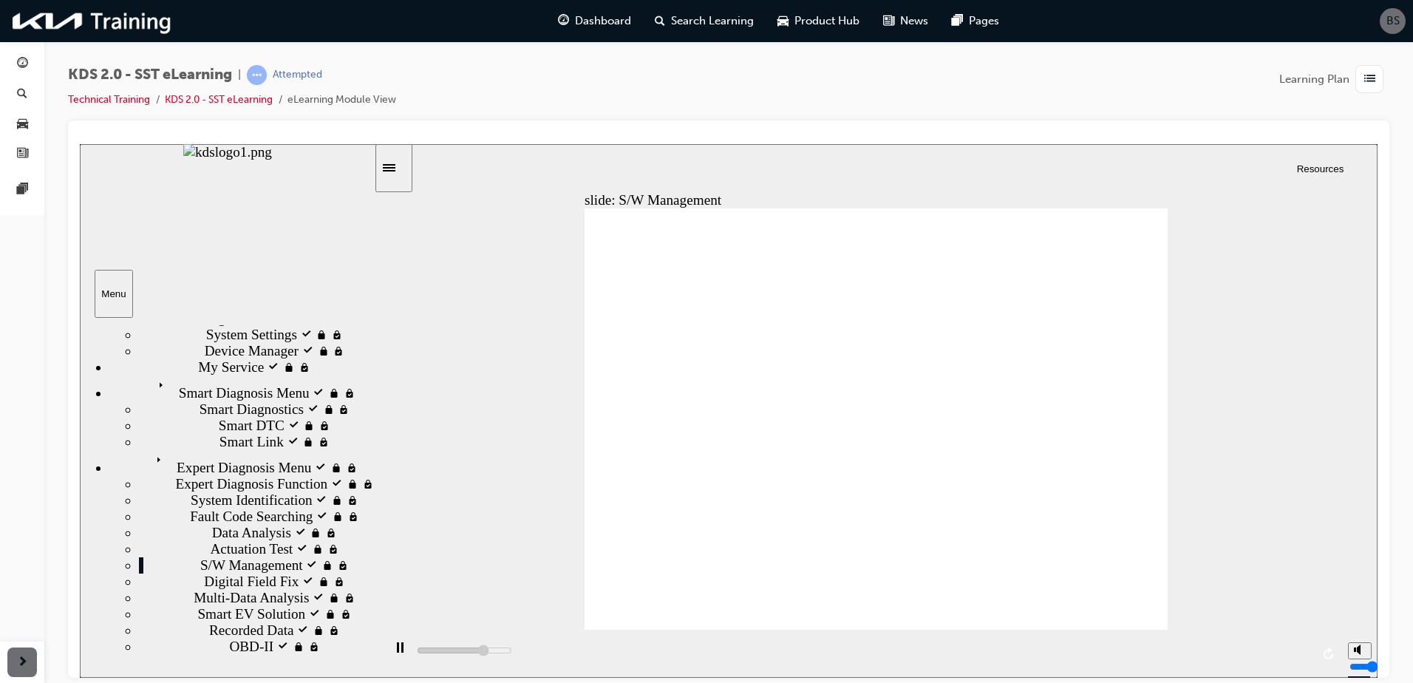
scroll to position [546, 0]
drag, startPoint x: 371, startPoint y: 638, endPoint x: 456, endPoint y: 826, distance: 206.1
click at [370, 673] on section "Menu Notes Intro KDS2.0 visited Intro KDS2.0 KDS2.0 Main Menu visited KDS2.0 Ma…" at bounding box center [228, 410] width 296 height 534
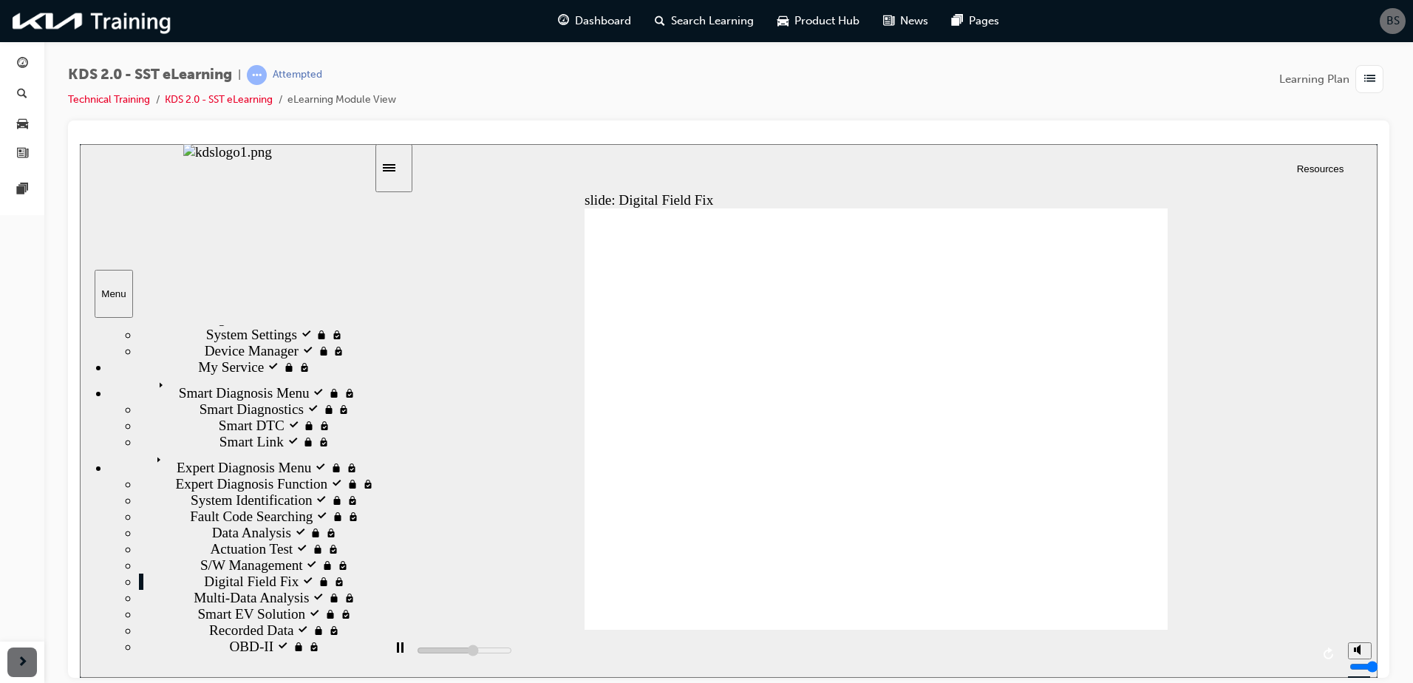
click at [405, 660] on div "play/pause" at bounding box center [399, 654] width 25 height 25
click at [397, 653] on icon "play/pause" at bounding box center [400, 647] width 10 height 11
click at [387, 653] on div "play/pause" at bounding box center [399, 654] width 25 height 25
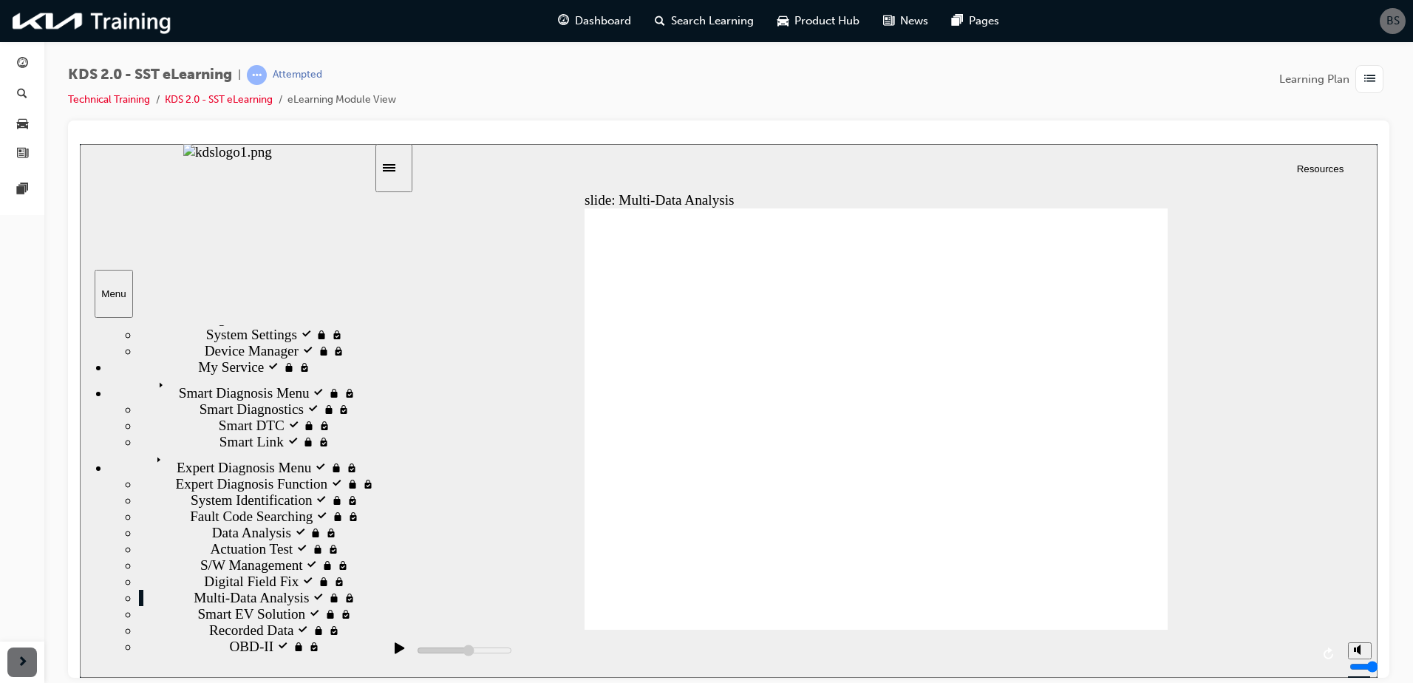
click at [402, 656] on div "play/pause" at bounding box center [399, 654] width 25 height 25
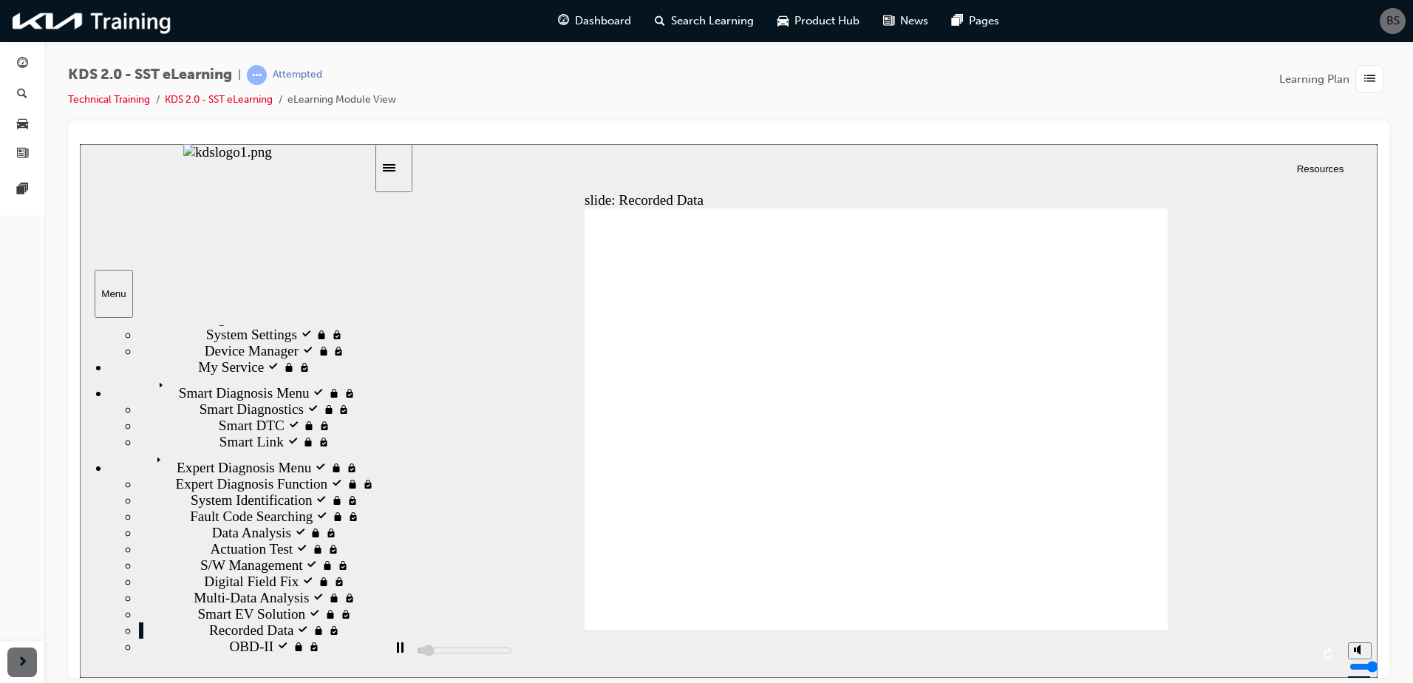
click at [400, 649] on div "play/pause" at bounding box center [399, 654] width 25 height 25
drag, startPoint x: 370, startPoint y: 616, endPoint x: 370, endPoint y: 645, distance: 28.8
click at [370, 452] on div "sidebar" at bounding box center [227, 389] width 294 height 126
drag, startPoint x: 370, startPoint y: 641, endPoint x: 377, endPoint y: 720, distance: 79.4
click at [377, 677] on html "slide: Recorded Data Rectangle Expert Diagnosis Menu Expert Diagnosis Menu Back…" at bounding box center [729, 410] width 1298 height 534
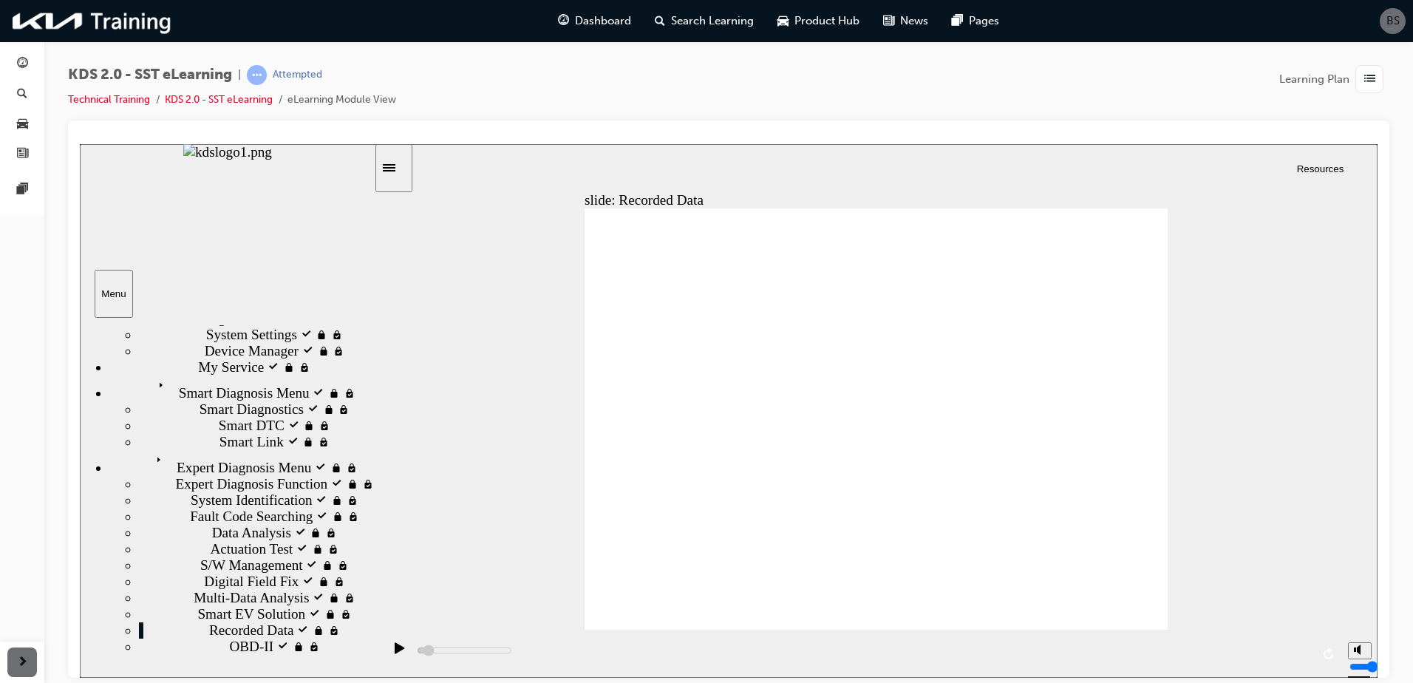
click at [368, 452] on div "sidebar" at bounding box center [227, 389] width 294 height 126
click at [395, 650] on icon "play/pause" at bounding box center [400, 647] width 10 height 11
click at [397, 650] on rect "play/pause" at bounding box center [398, 647] width 2 height 10
click at [395, 650] on icon "play/pause" at bounding box center [400, 647] width 10 height 11
click at [397, 650] on rect "play/pause" at bounding box center [398, 647] width 2 height 10
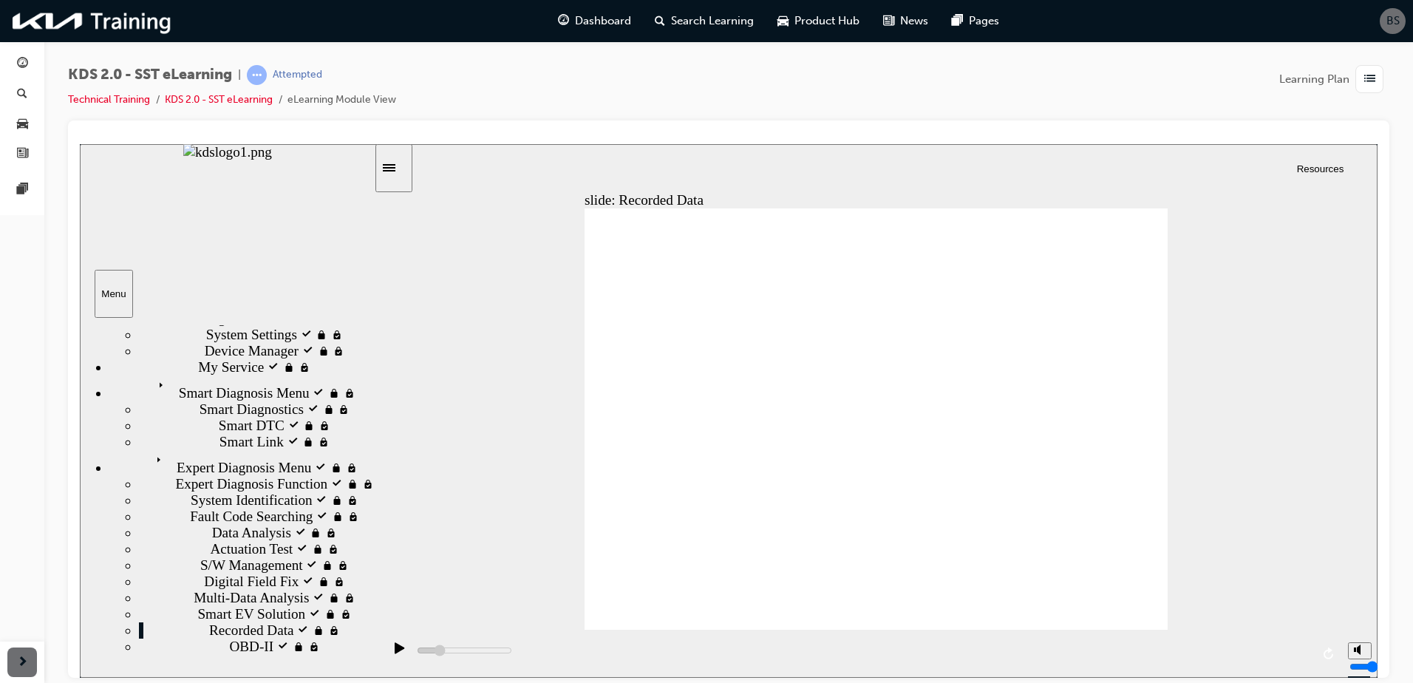
click at [395, 650] on icon "play/pause" at bounding box center [400, 647] width 10 height 11
click at [397, 650] on rect "play/pause" at bounding box center [398, 647] width 2 height 10
click at [395, 650] on icon "play/pause" at bounding box center [400, 647] width 10 height 11
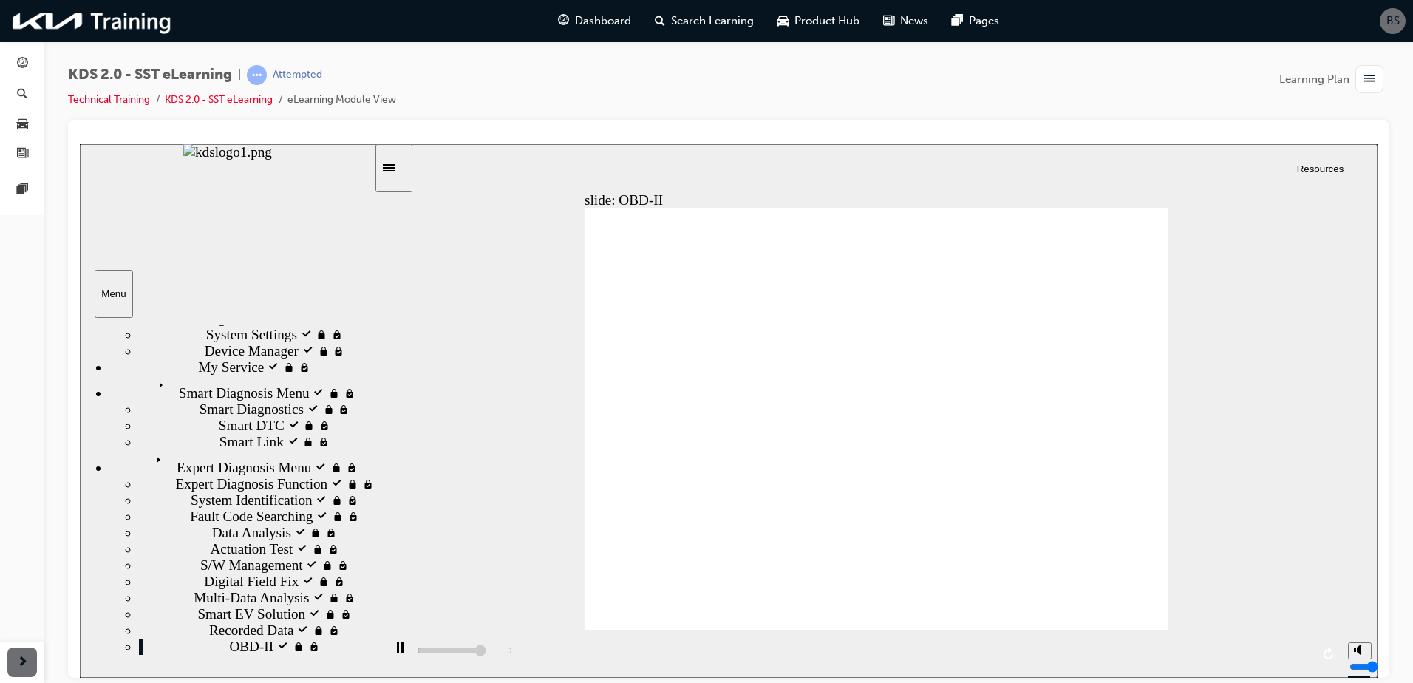
click at [390, 650] on div "play/pause" at bounding box center [399, 654] width 25 height 25
click at [395, 652] on icon "play/pause" at bounding box center [400, 647] width 10 height 11
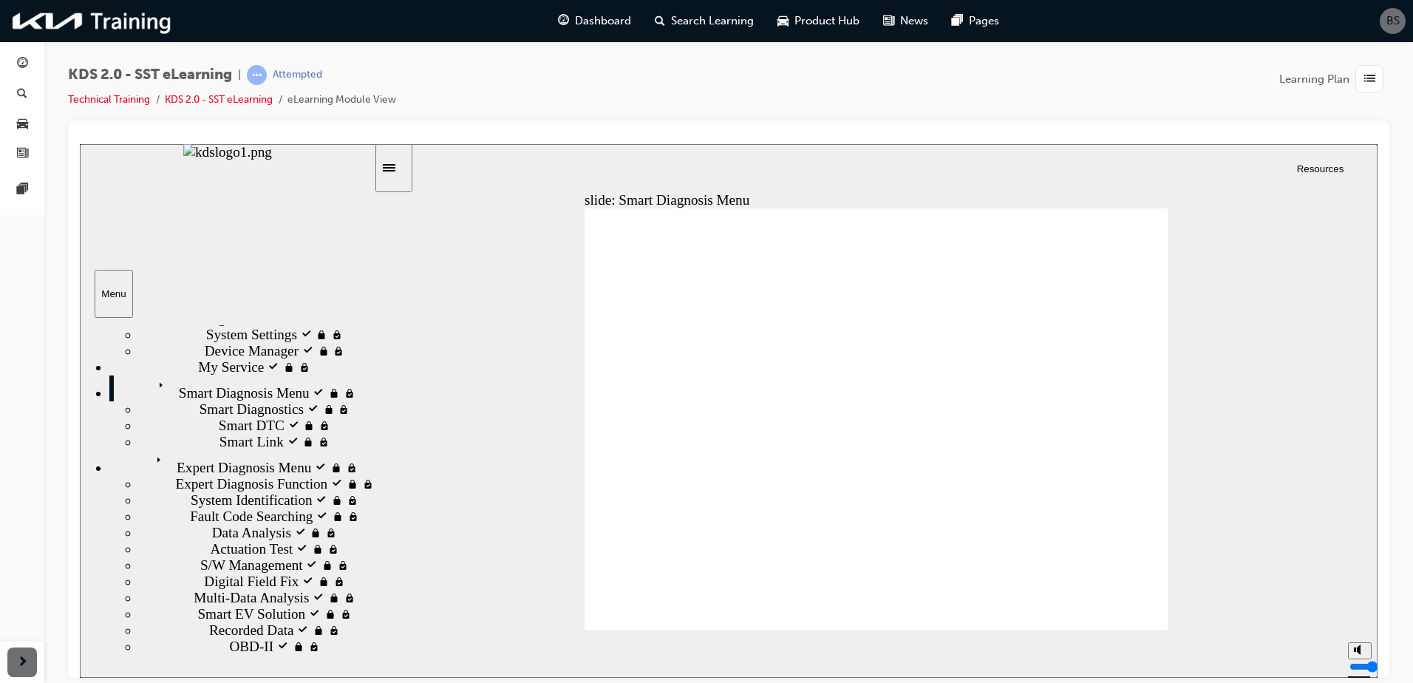
click at [1075, 651] on div "playback controls" at bounding box center [862, 653] width 958 height 48
click at [1103, 650] on div "playback controls" at bounding box center [862, 653] width 958 height 48
click at [506, 647] on div "playback controls" at bounding box center [862, 653] width 958 height 48
drag, startPoint x: 551, startPoint y: 650, endPoint x: 623, endPoint y: 648, distance: 72.4
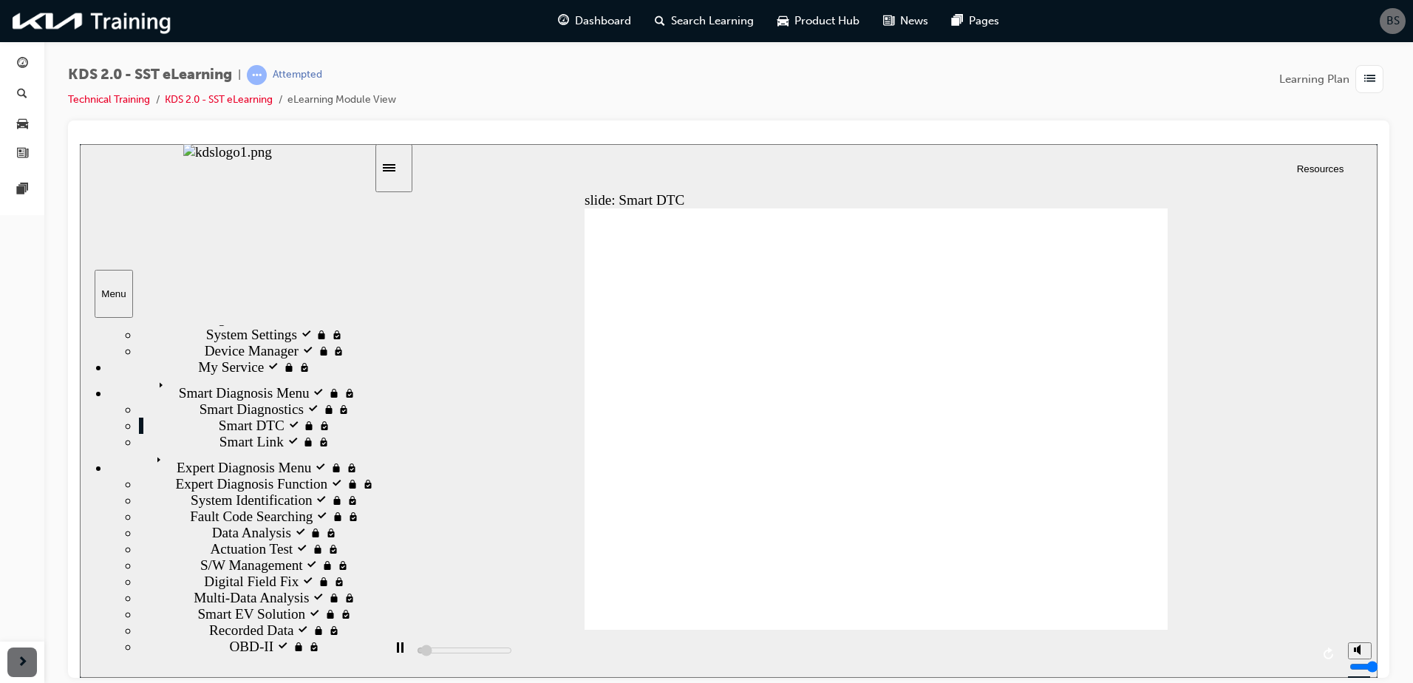
click at [623, 648] on div "playback controls" at bounding box center [862, 653] width 958 height 48
type input "40300"
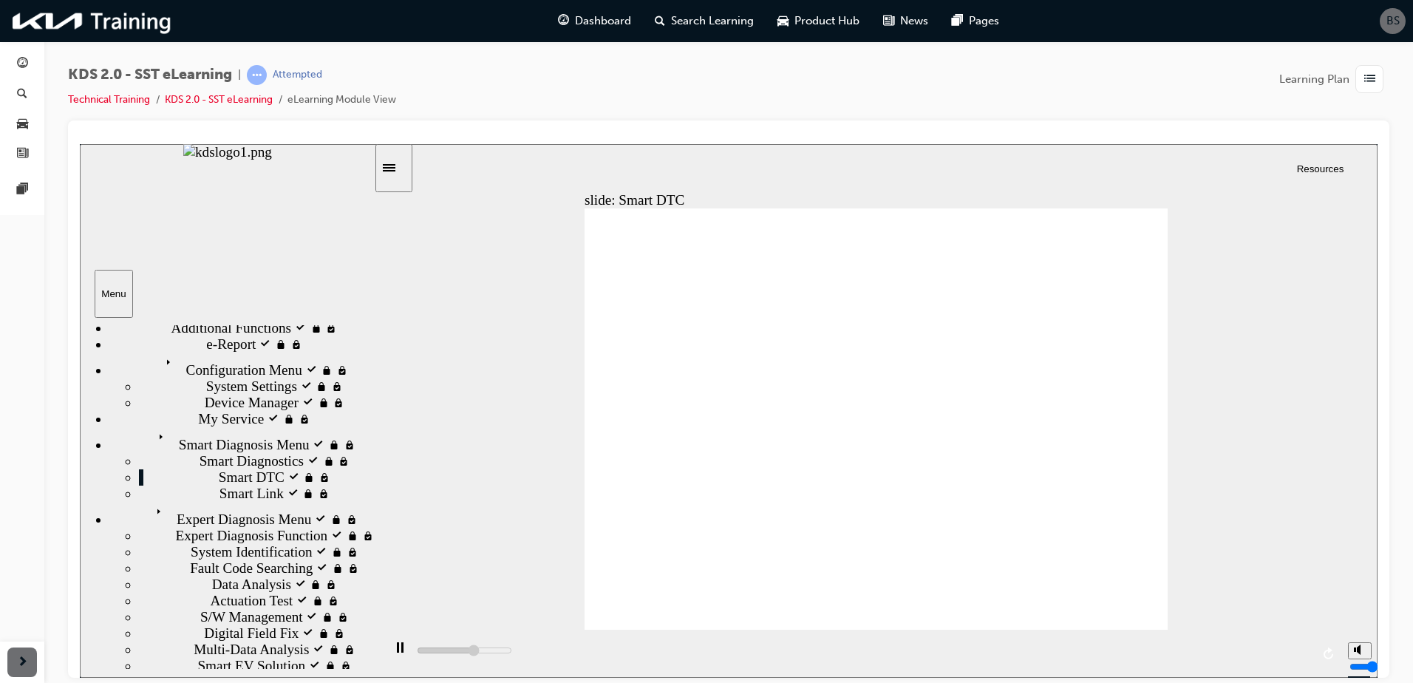
scroll to position [86, 0]
drag, startPoint x: 371, startPoint y: 582, endPoint x: 384, endPoint y: 491, distance: 92.6
click at [384, 491] on div "slide: Smart DTC Rectangle Smart Diagnosis Menu Smart Diagnosis Menu Back to to…" at bounding box center [729, 410] width 1298 height 534
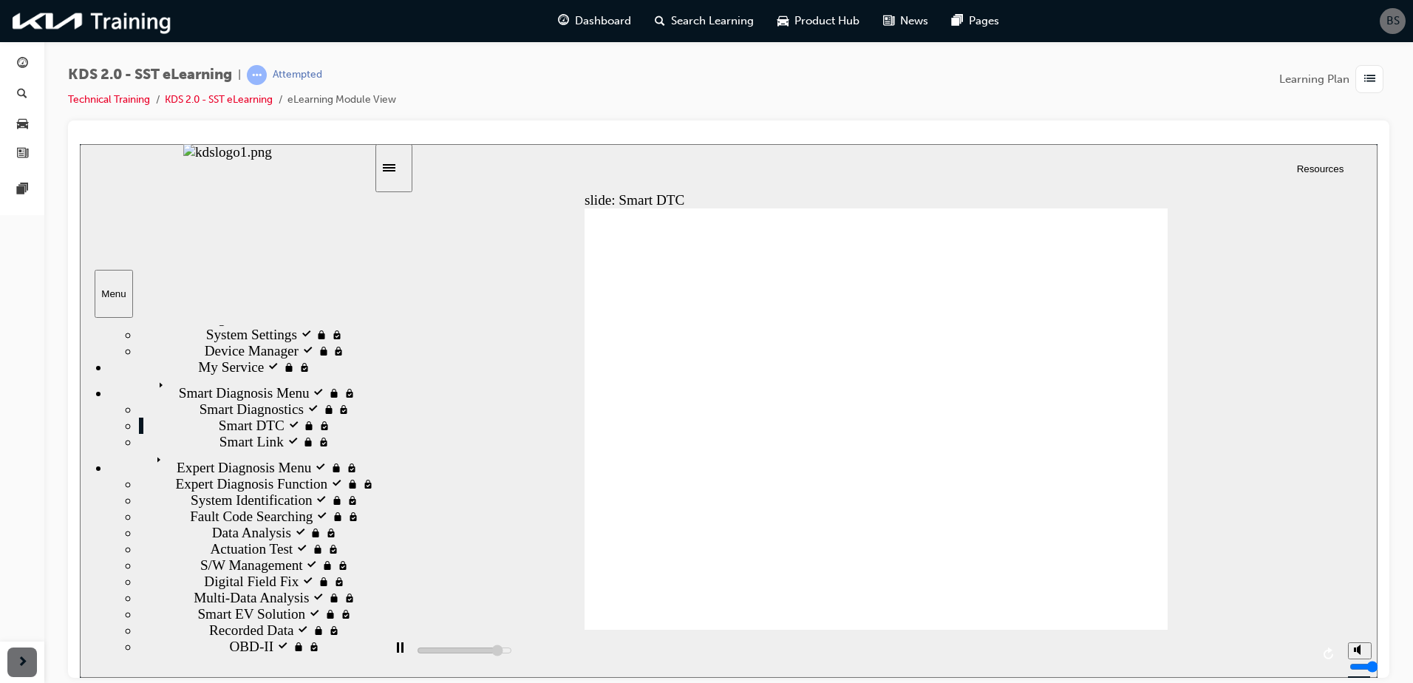
scroll to position [240, 0]
drag, startPoint x: 370, startPoint y: 542, endPoint x: 378, endPoint y: 719, distance: 176.9
click at [378, 677] on html "slide: Smart DTC Rectangle Smart Diagnosis Menu Smart Diagnosis Menu Back to to…" at bounding box center [729, 410] width 1298 height 534
click at [151, 472] on icon "Menu" at bounding box center [162, 460] width 22 height 22
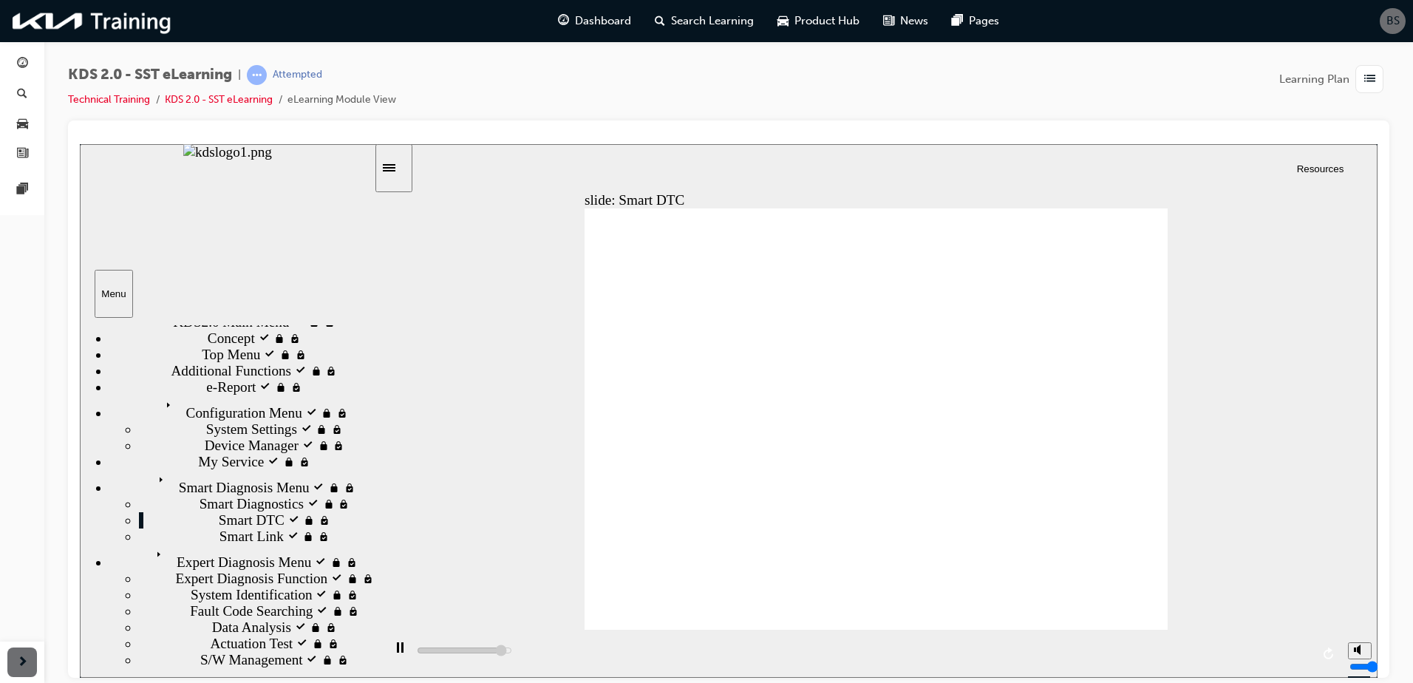
scroll to position [0, 0]
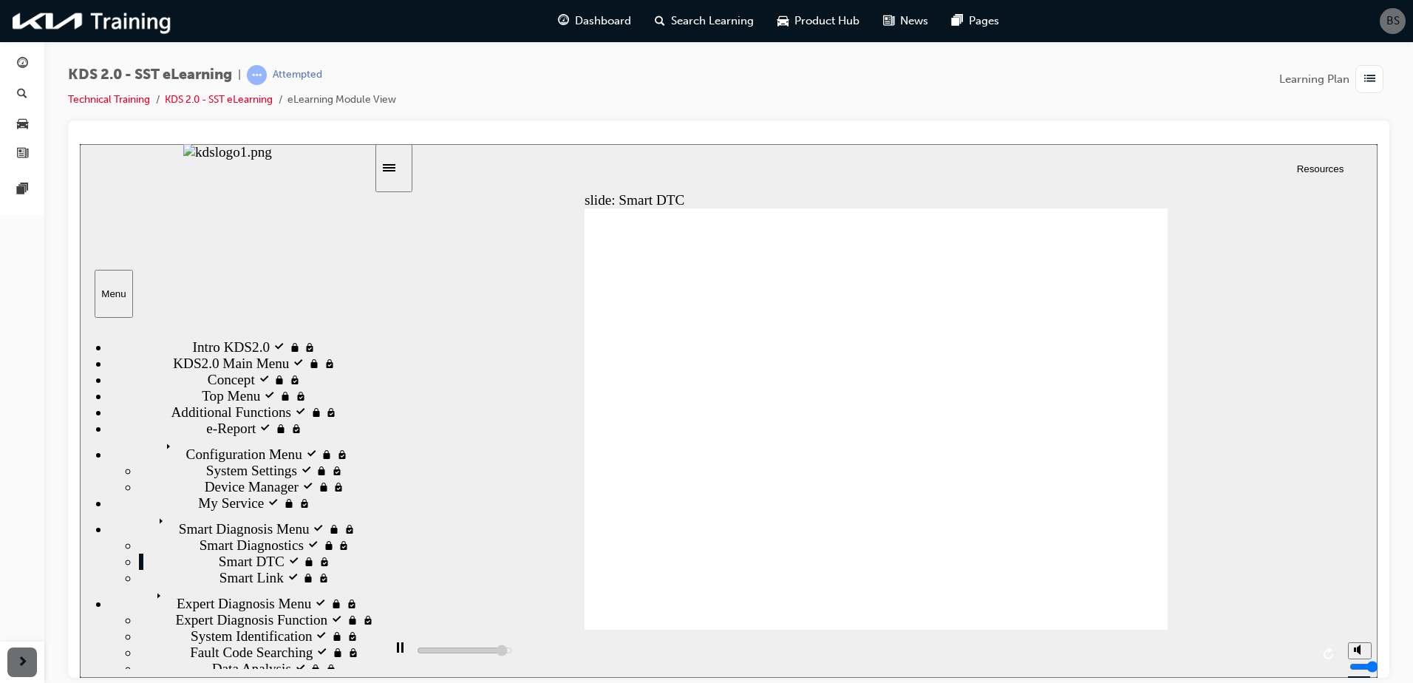
drag, startPoint x: 369, startPoint y: 500, endPoint x: 424, endPoint y: 374, distance: 137.3
click at [424, 374] on div "slide: Smart DTC Rectangle Smart Diagnosis Menu Smart Diagnosis Menu Back to to…" at bounding box center [729, 410] width 1298 height 534
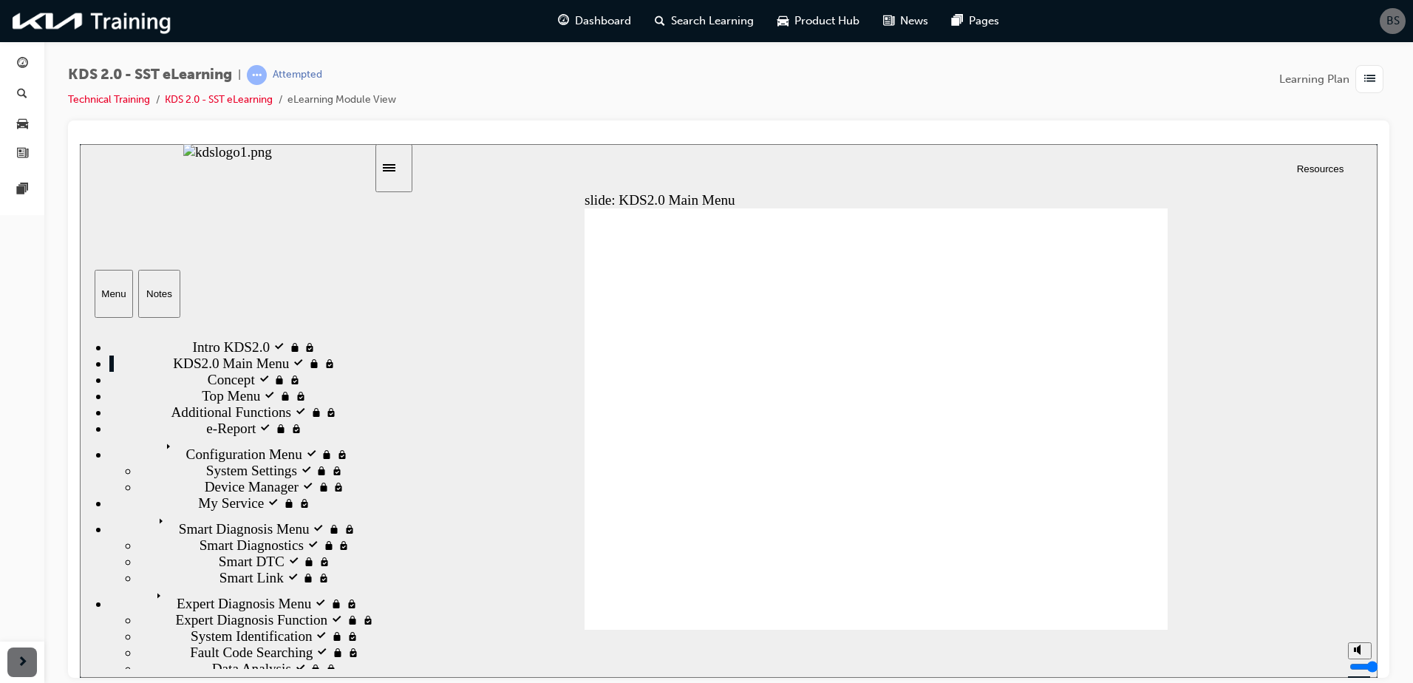
click at [509, 658] on div "playback controls" at bounding box center [862, 653] width 958 height 48
click at [517, 648] on div "playback controls" at bounding box center [862, 653] width 958 height 48
click at [520, 648] on div "playback controls" at bounding box center [862, 653] width 958 height 48
click at [534, 650] on div "playback controls" at bounding box center [862, 653] width 958 height 48
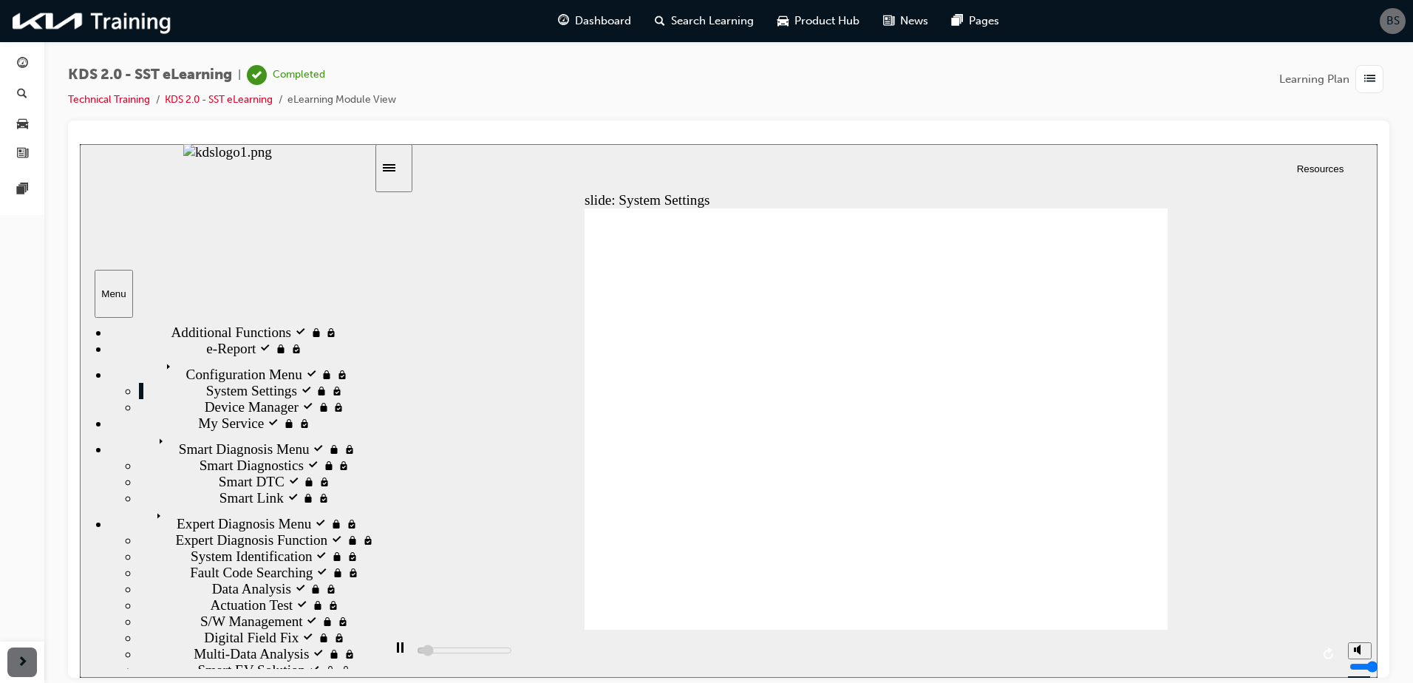
scroll to position [59, 0]
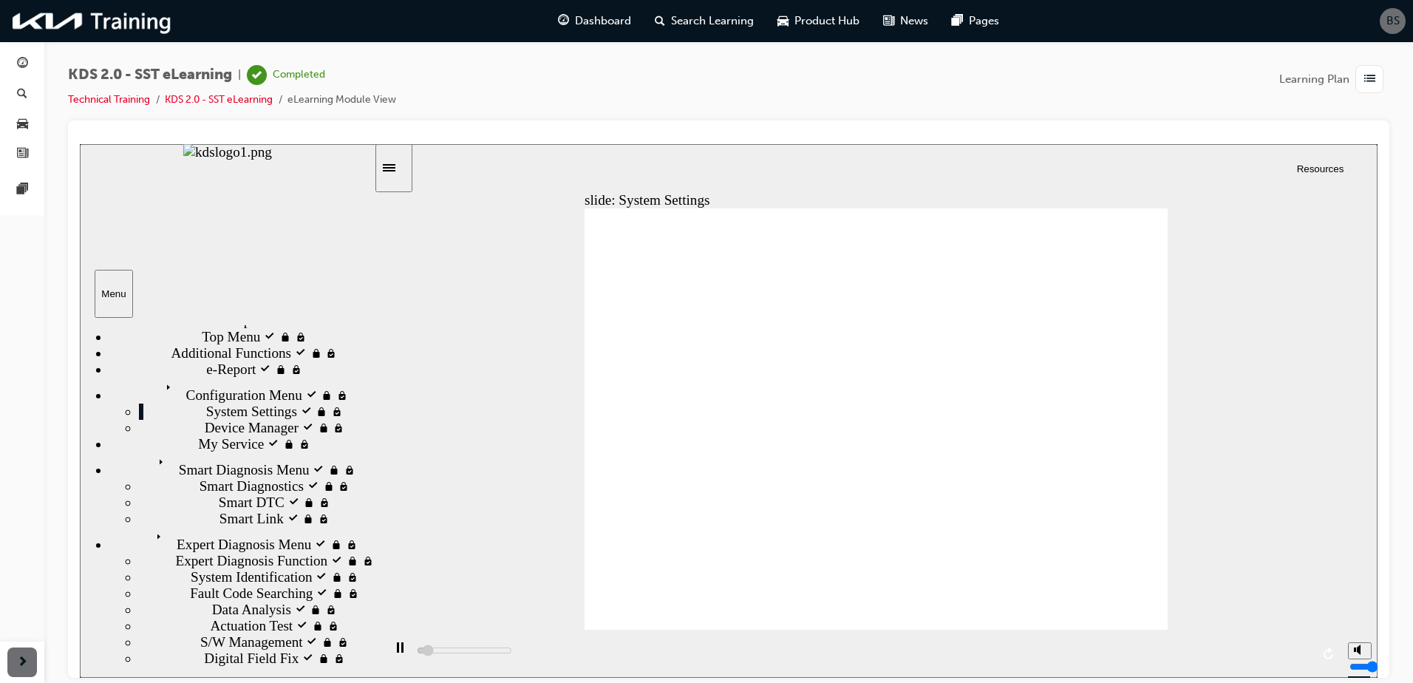
drag, startPoint x: 369, startPoint y: 435, endPoint x: 371, endPoint y: 458, distance: 23.8
click at [371, 452] on div "sidebar" at bounding box center [227, 389] width 294 height 126
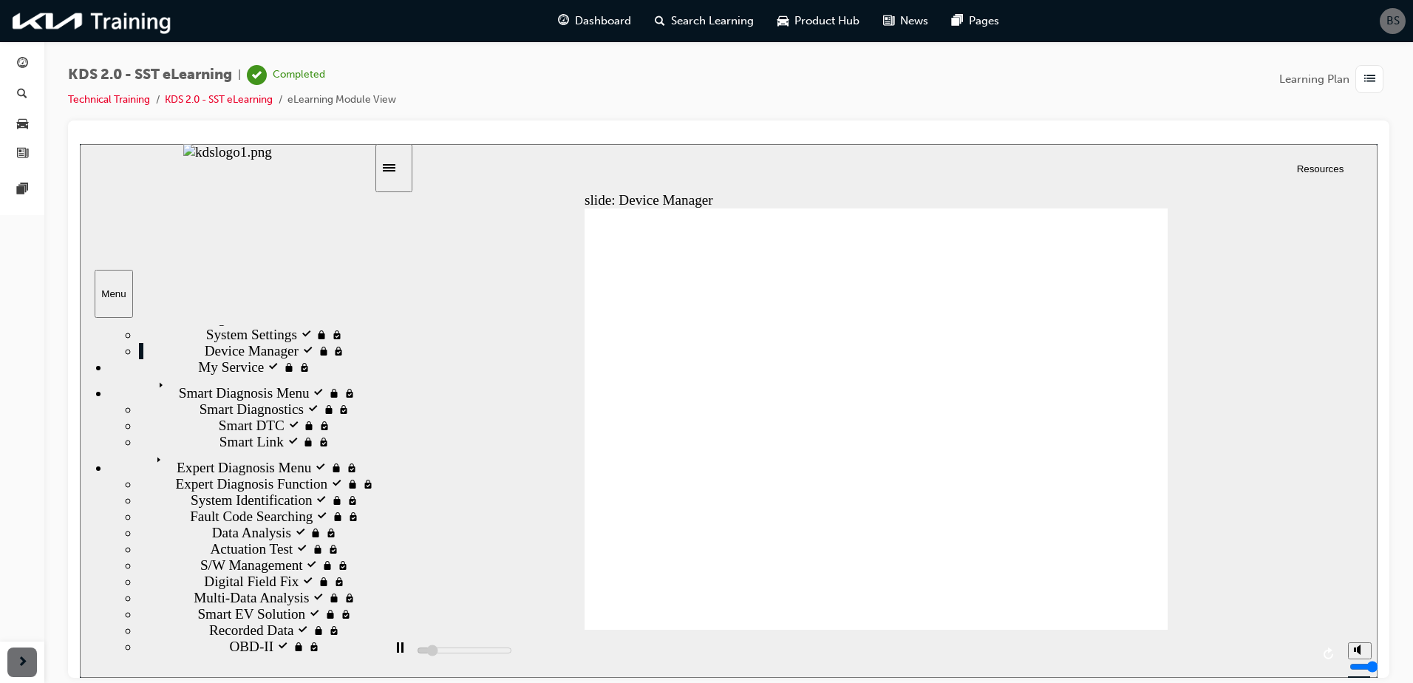
scroll to position [0, 0]
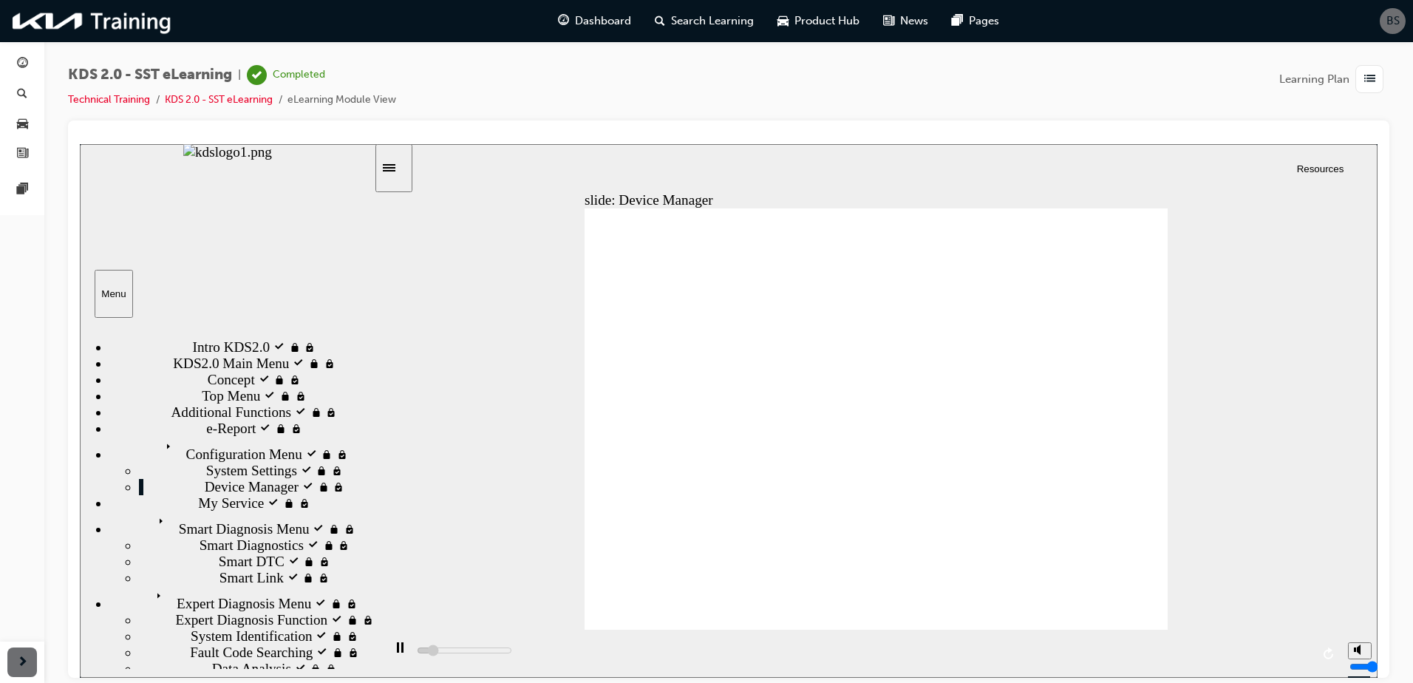
drag, startPoint x: 367, startPoint y: 433, endPoint x: 378, endPoint y: 350, distance: 84.2
click at [378, 350] on div "slide: Device Manager Rectangle Configuration Menu Configuration Menu Back to t…" at bounding box center [729, 410] width 1298 height 534
click at [233, 404] on div "Top Menu locked Top Menu" at bounding box center [241, 395] width 265 height 16
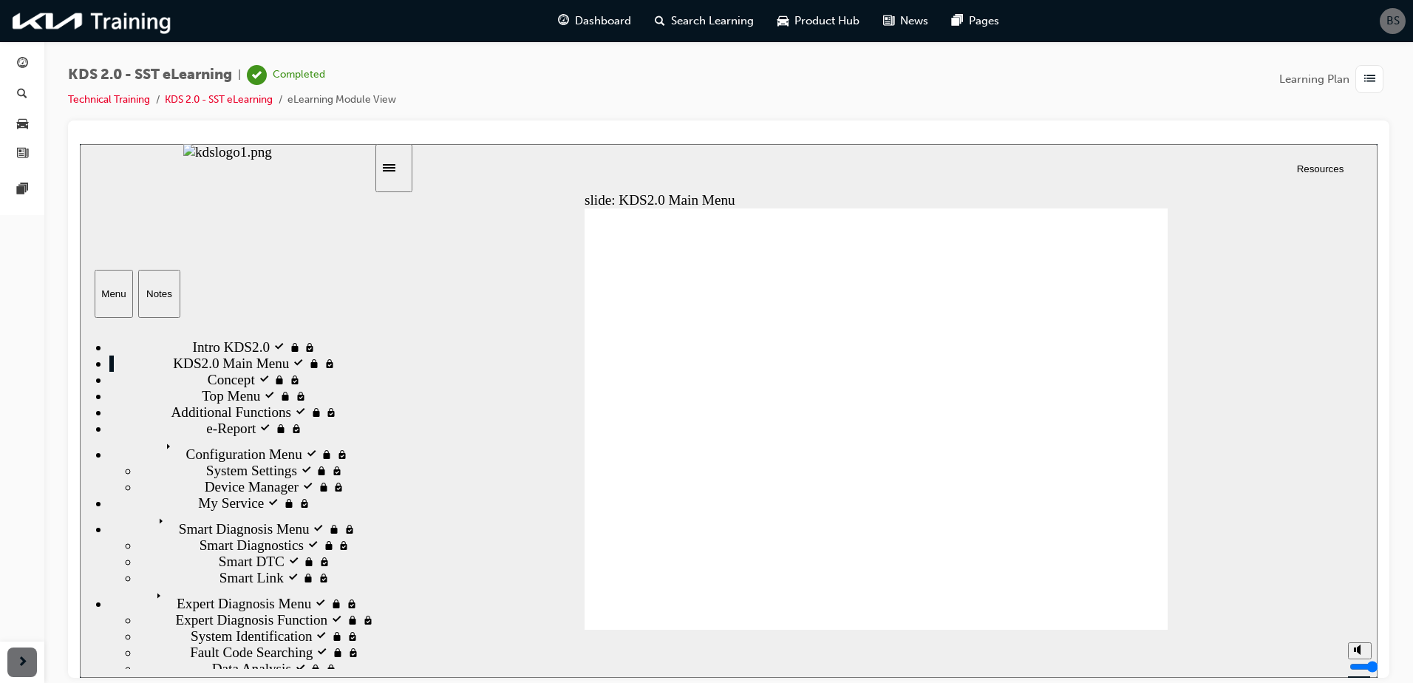
click at [267, 387] on div "Concept visited Concept" at bounding box center [241, 379] width 265 height 16
click at [397, 652] on icon "play/pause" at bounding box center [400, 647] width 7 height 10
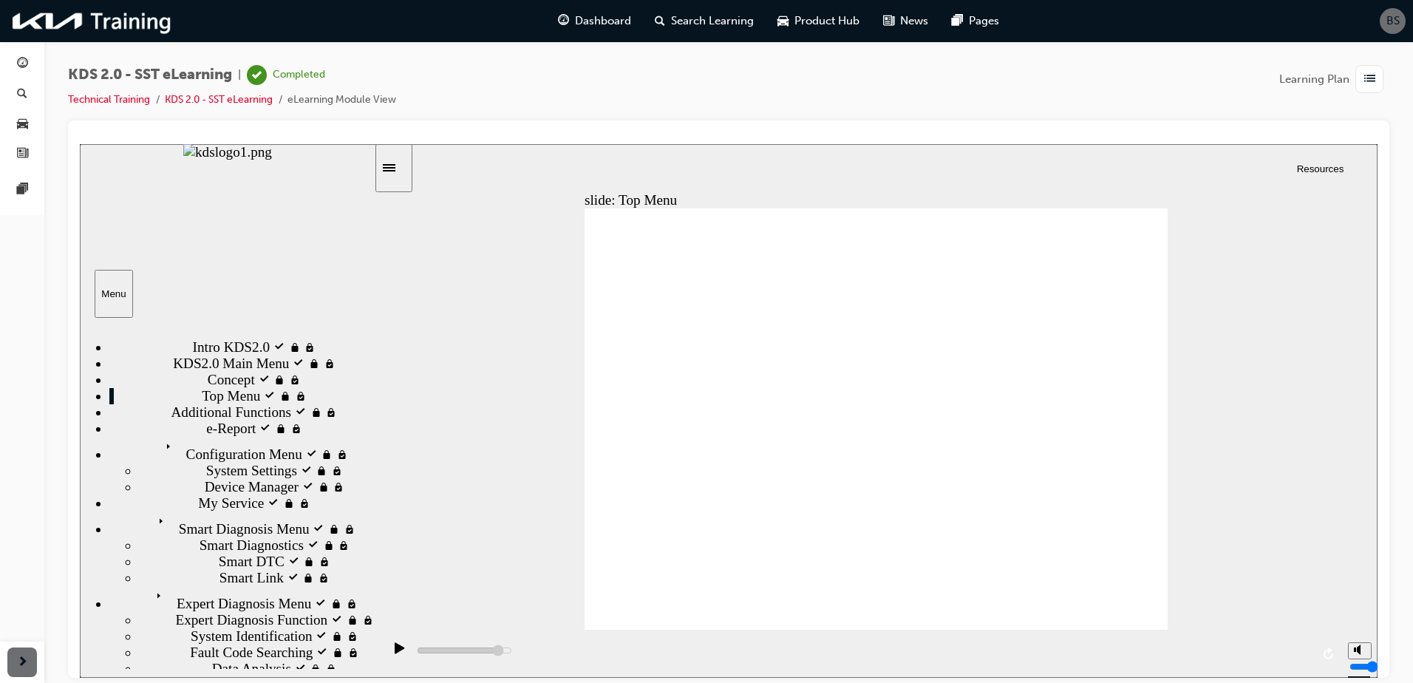
click at [395, 653] on icon "play/pause" at bounding box center [400, 647] width 10 height 11
type input "75800"
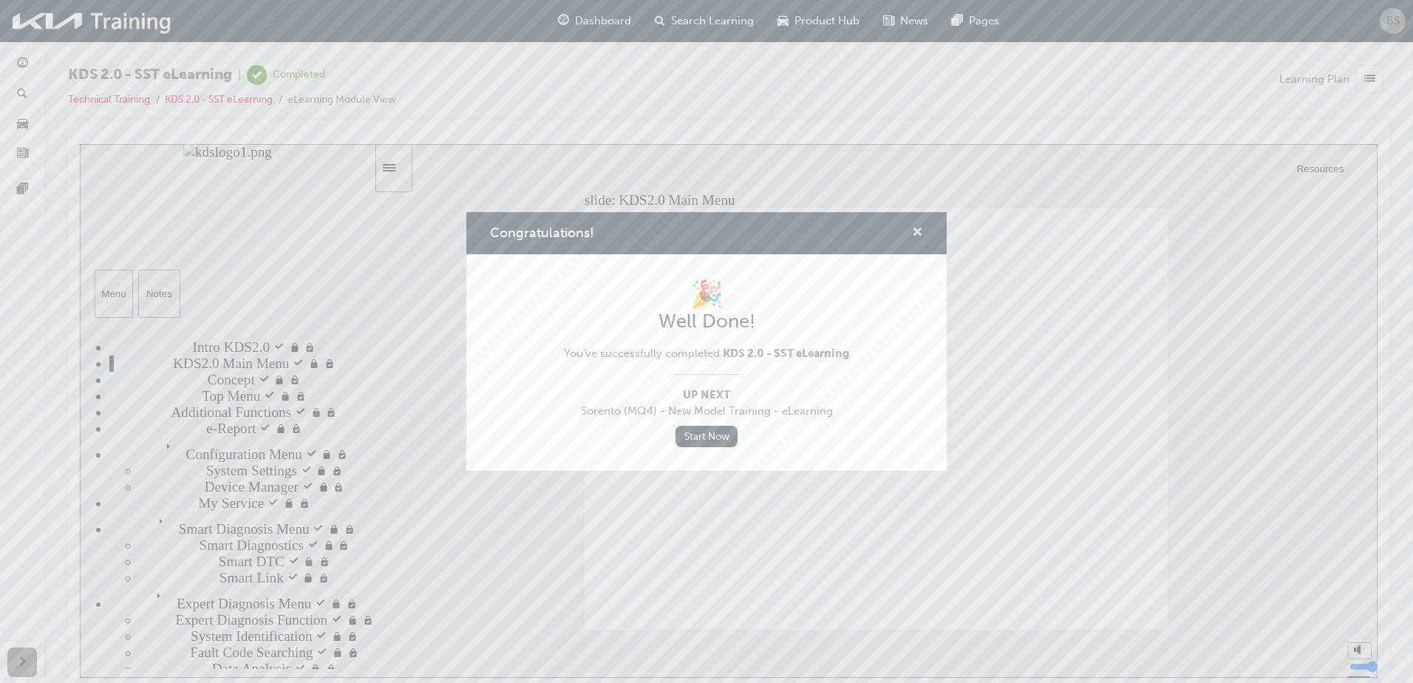
click at [916, 231] on span "cross-icon" at bounding box center [917, 233] width 11 height 13
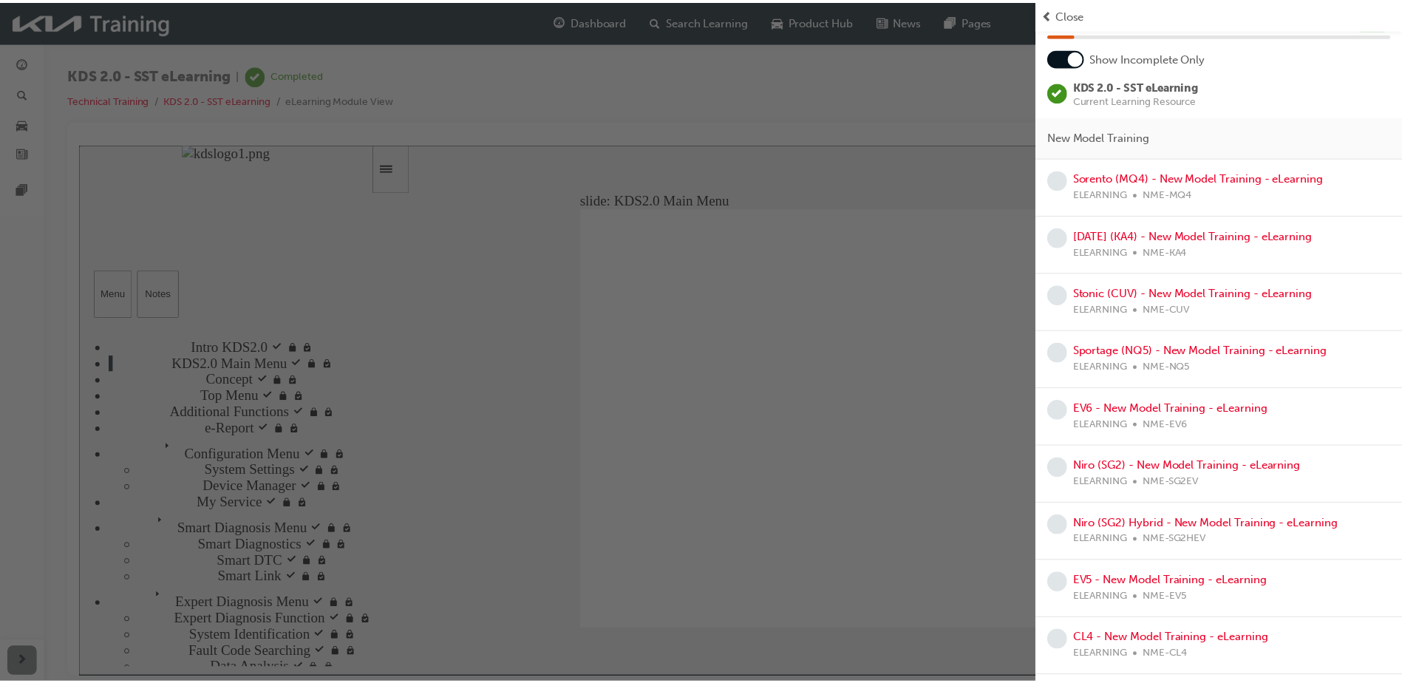
scroll to position [220, 0]
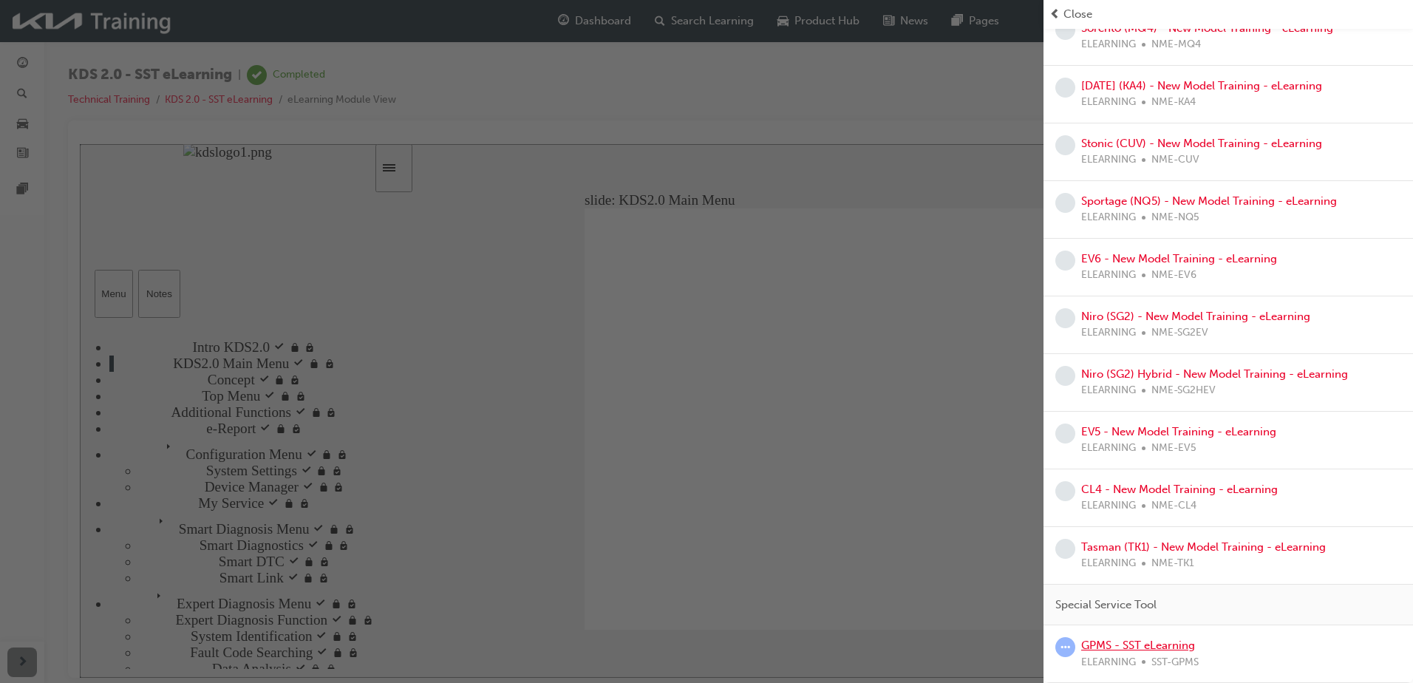
click at [1126, 639] on link "GPMS - SST eLearning" at bounding box center [1138, 645] width 114 height 13
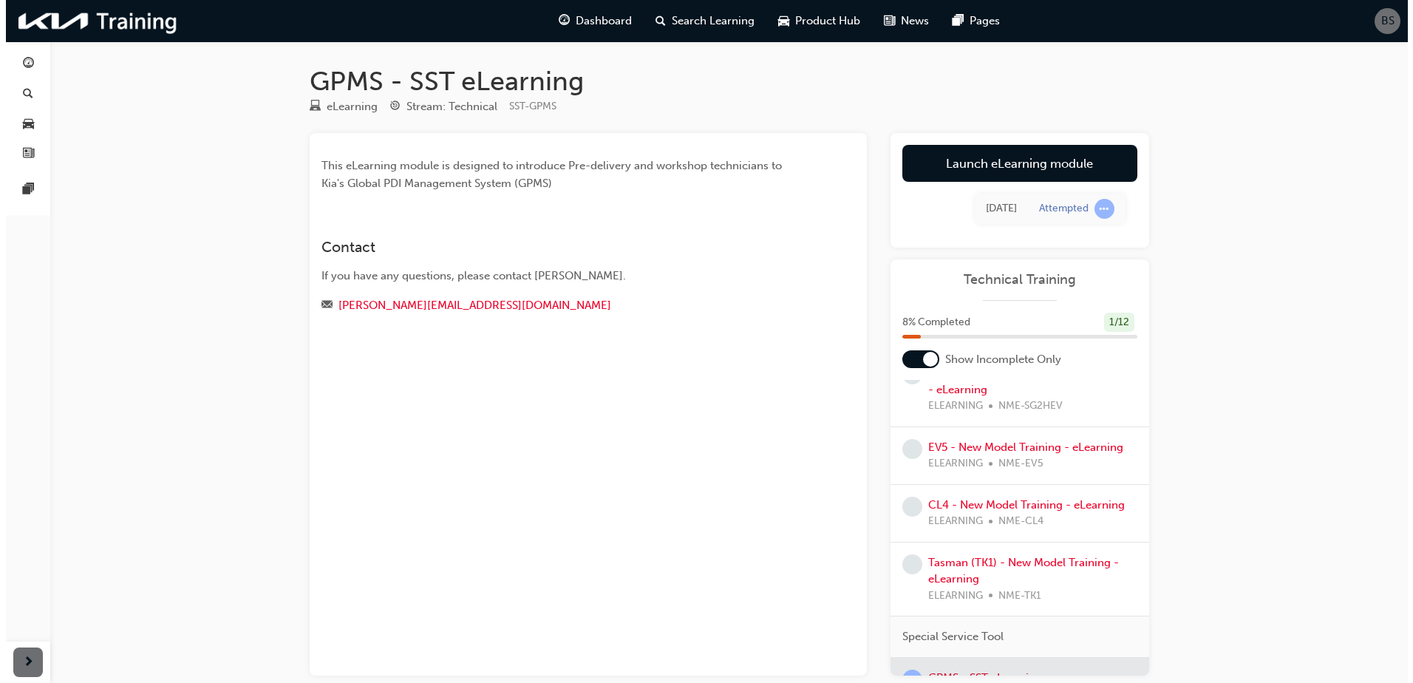
scroll to position [537, 0]
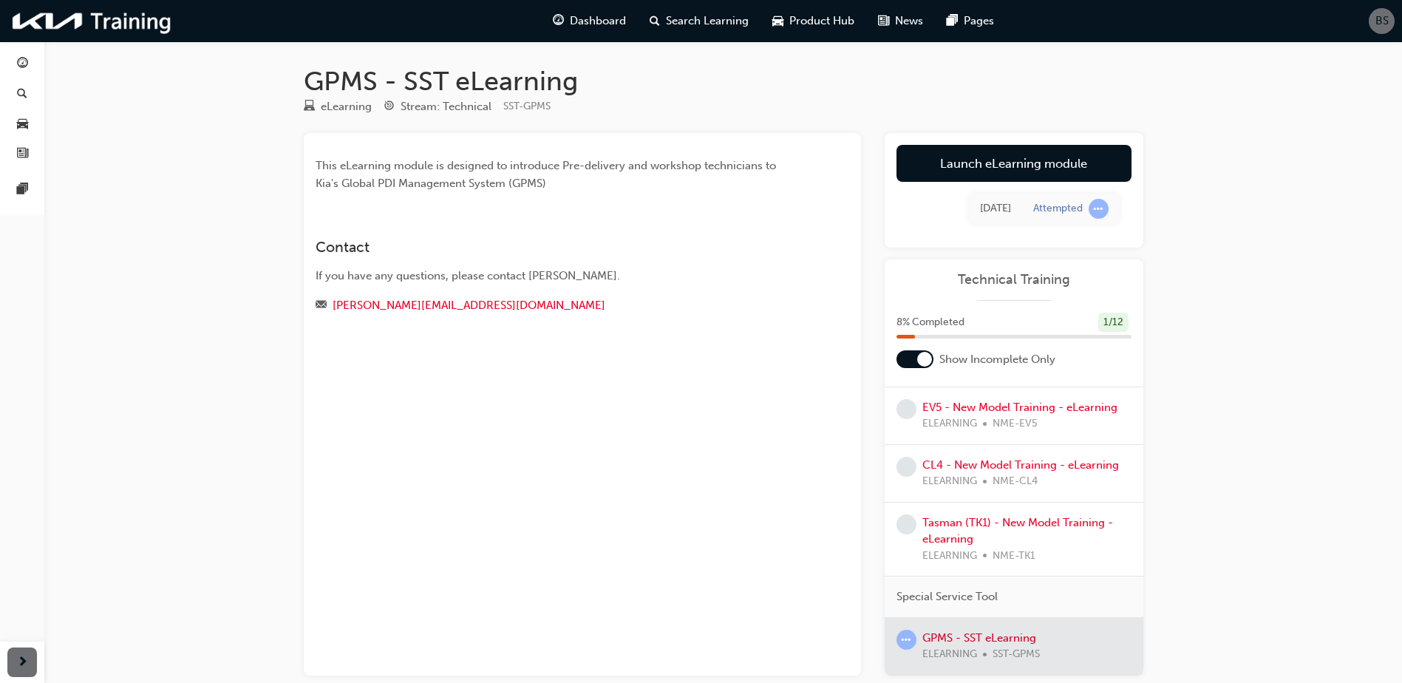
click at [977, 629] on div at bounding box center [1014, 646] width 259 height 57
click at [965, 639] on div at bounding box center [1014, 646] width 259 height 57
click at [936, 634] on div at bounding box center [1014, 646] width 259 height 57
click at [995, 163] on link "Launch eLearning module" at bounding box center [1014, 163] width 235 height 37
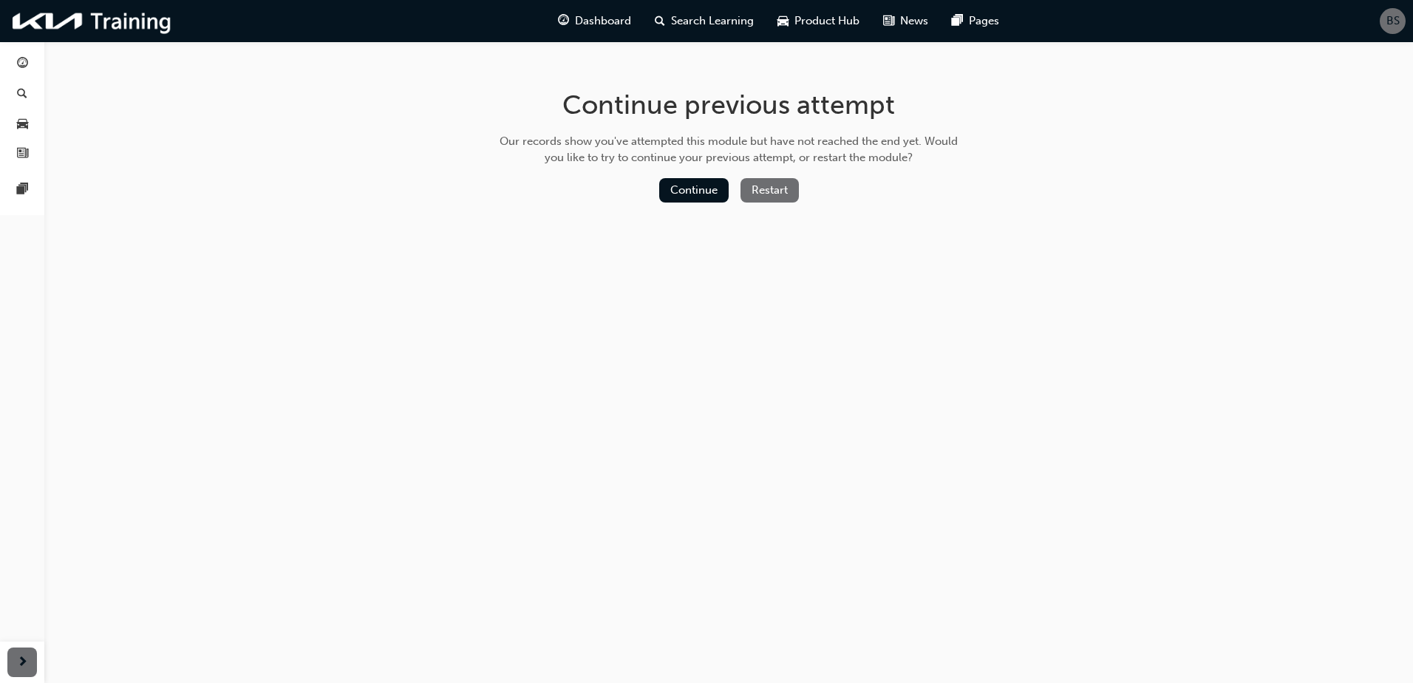
click at [769, 195] on button "Restart" at bounding box center [770, 190] width 58 height 24
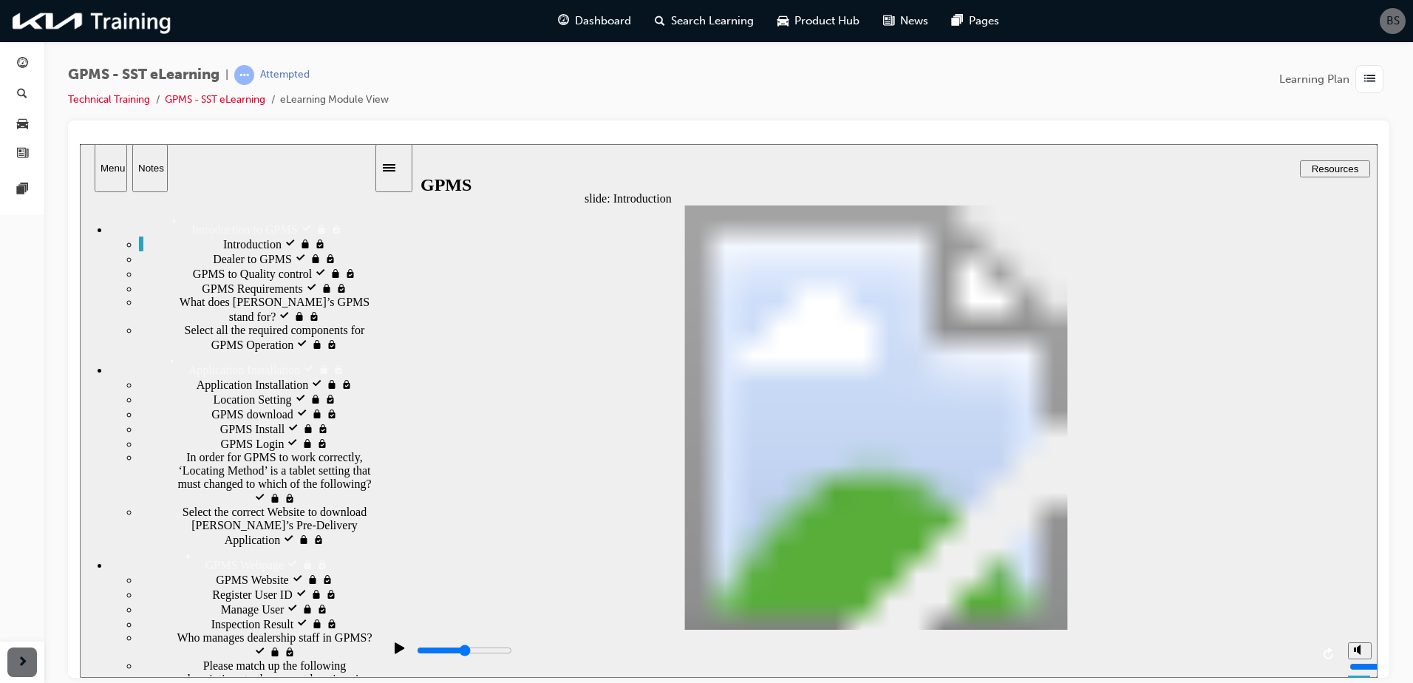
click at [395, 653] on icon "play/pause" at bounding box center [400, 648] width 10 height 12
click at [389, 654] on div "play/pause" at bounding box center [399, 654] width 25 height 25
click at [395, 653] on icon "play/pause" at bounding box center [400, 647] width 10 height 11
click at [319, 265] on div "Dealer to GPMS locked Dealer to GPMS" at bounding box center [256, 258] width 235 height 15
drag, startPoint x: 370, startPoint y: 278, endPoint x: 381, endPoint y: 168, distance: 110.6
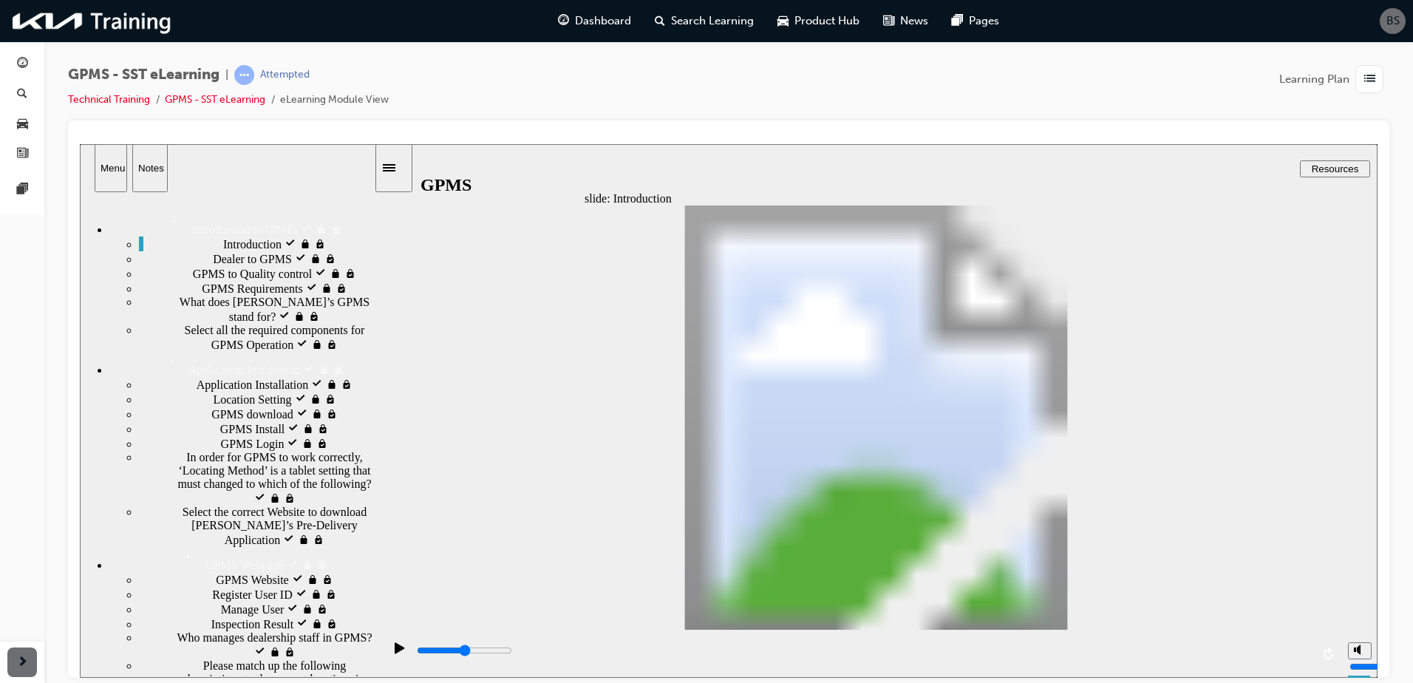
click at [375, 168] on section "Menu Notes Introduction to GPMS Introduction to GPMS Introduction visited Intro…" at bounding box center [228, 410] width 296 height 534
click at [395, 653] on icon "play/pause" at bounding box center [400, 647] width 10 height 11
drag, startPoint x: 1326, startPoint y: 653, endPoint x: 1336, endPoint y: 656, distance: 10.1
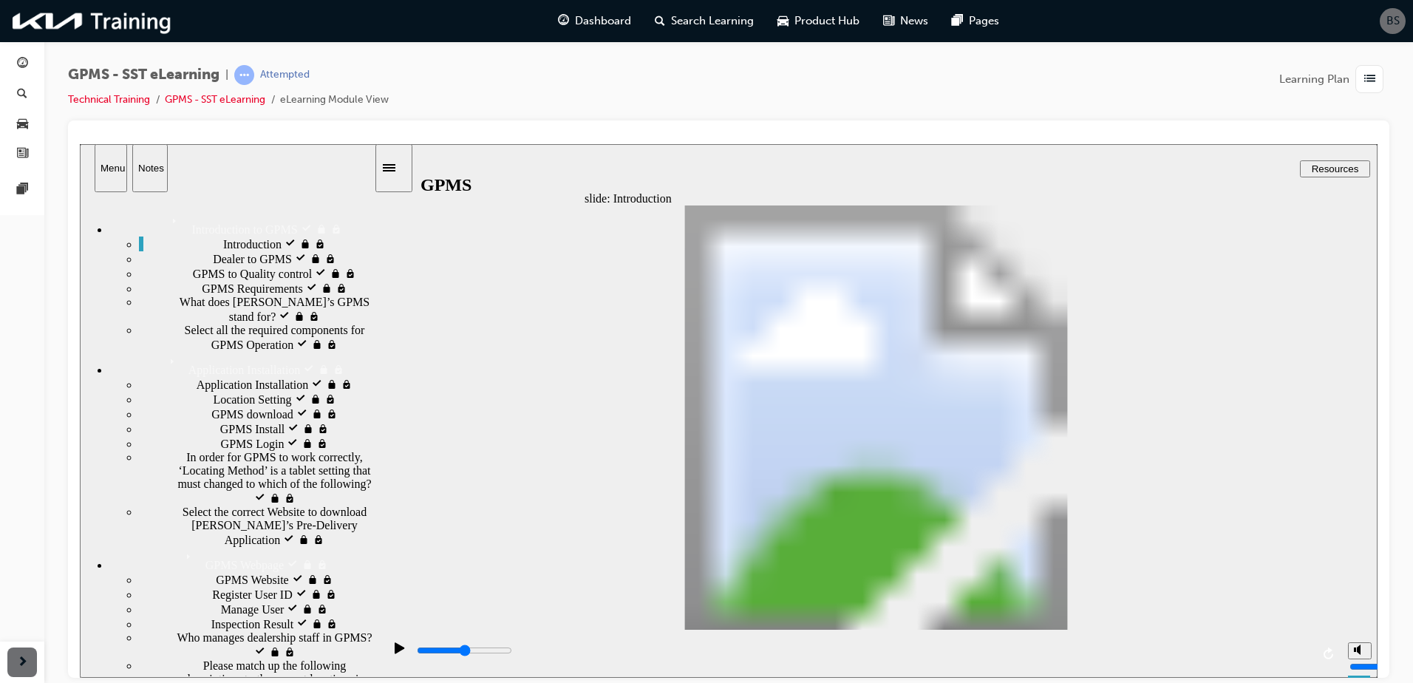
click at [1327, 653] on icon "replay" at bounding box center [1330, 653] width 12 height 12
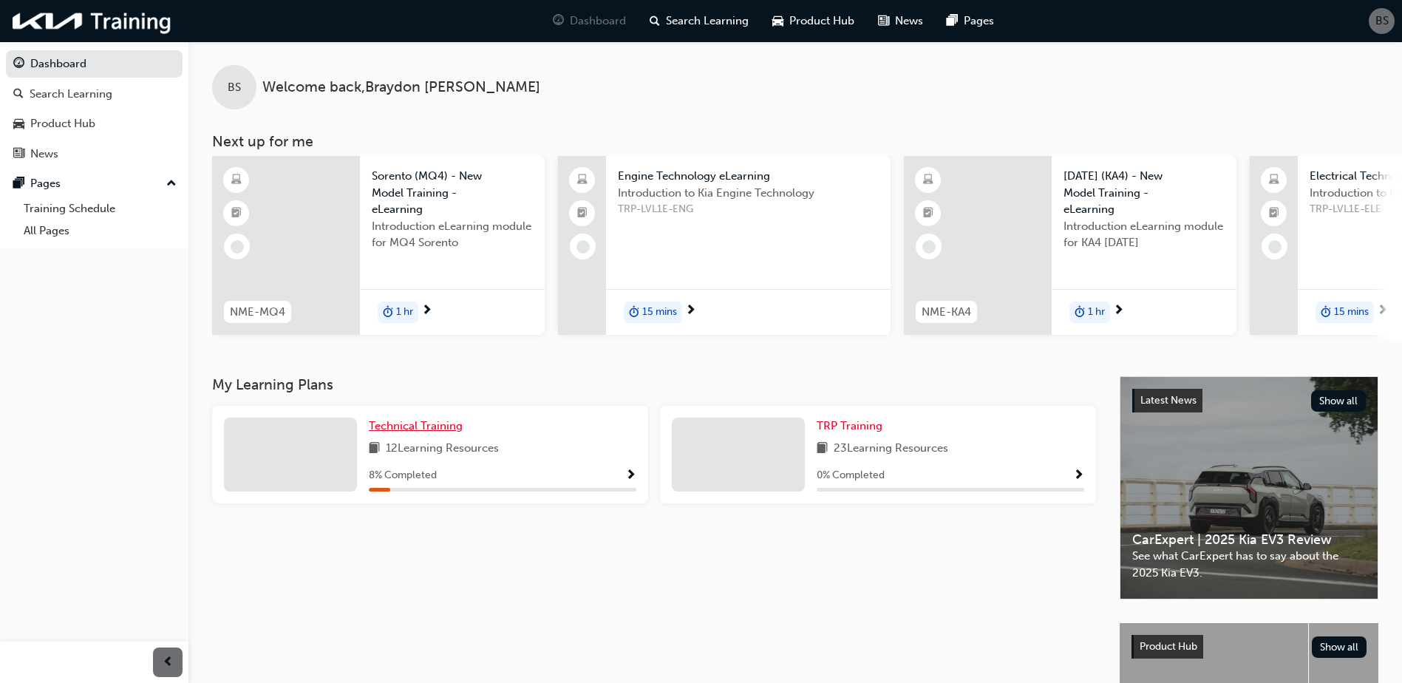
click at [429, 429] on span "Technical Training" at bounding box center [416, 425] width 94 height 13
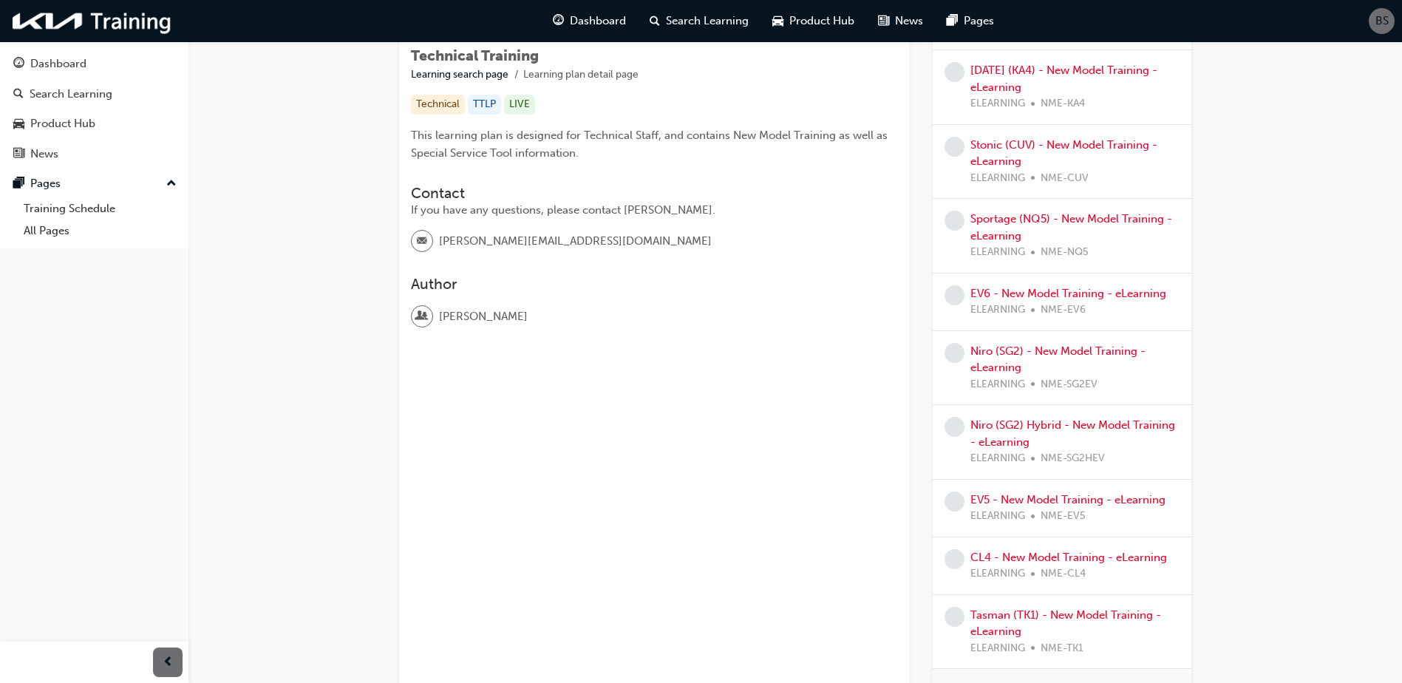
scroll to position [455, 0]
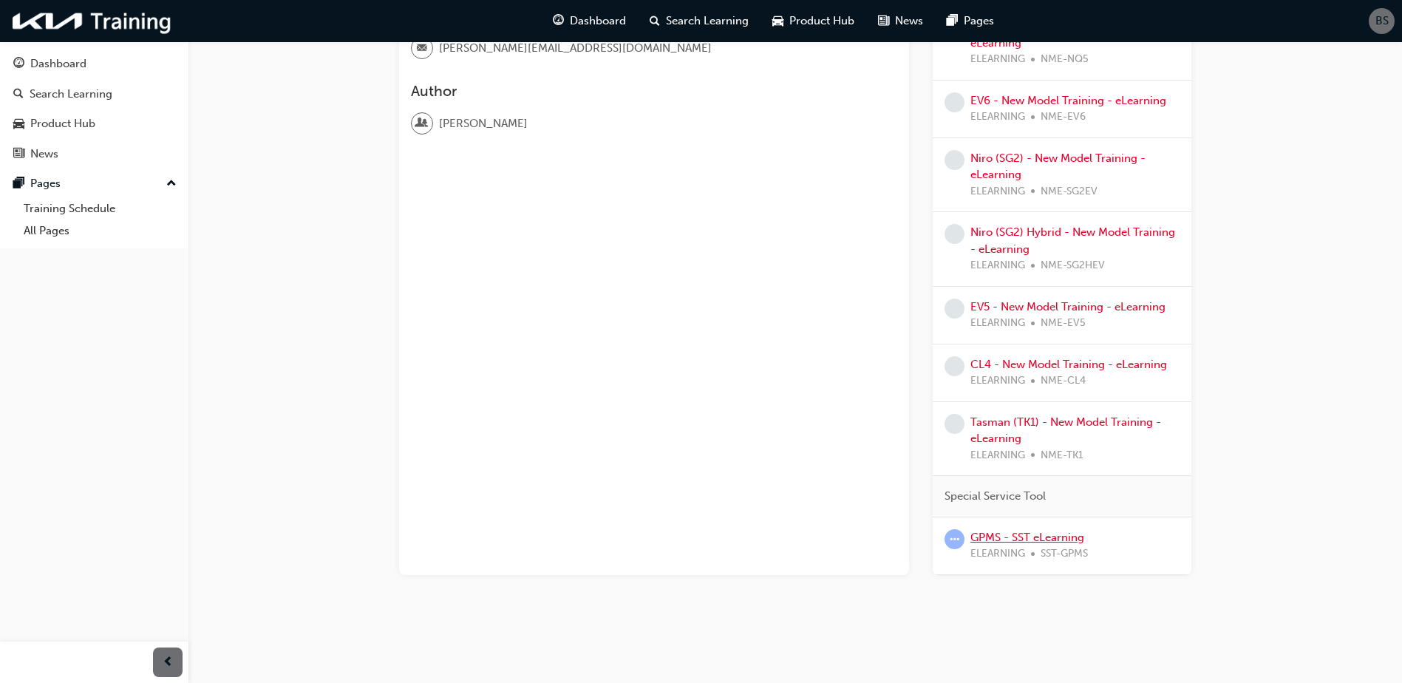
click at [1052, 537] on link "GPMS - SST eLearning" at bounding box center [1027, 537] width 114 height 13
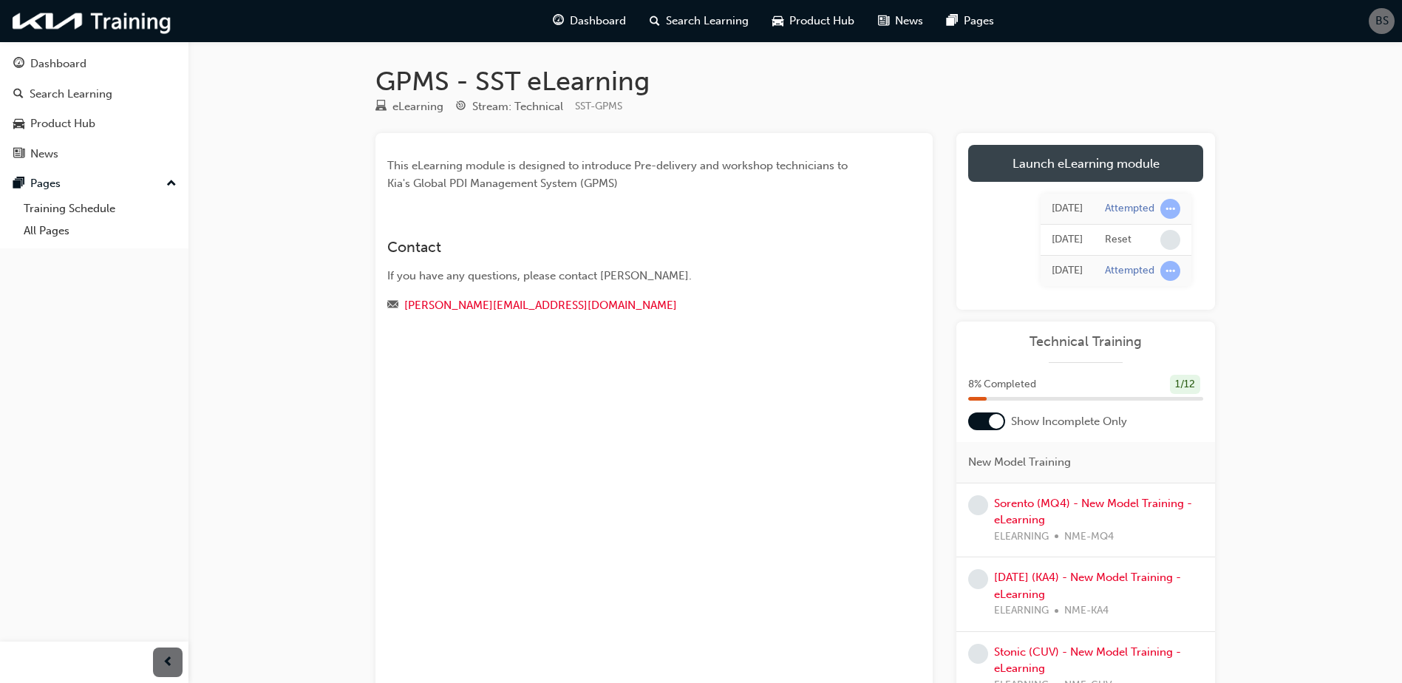
click at [1075, 165] on link "Launch eLearning module" at bounding box center [1085, 163] width 235 height 37
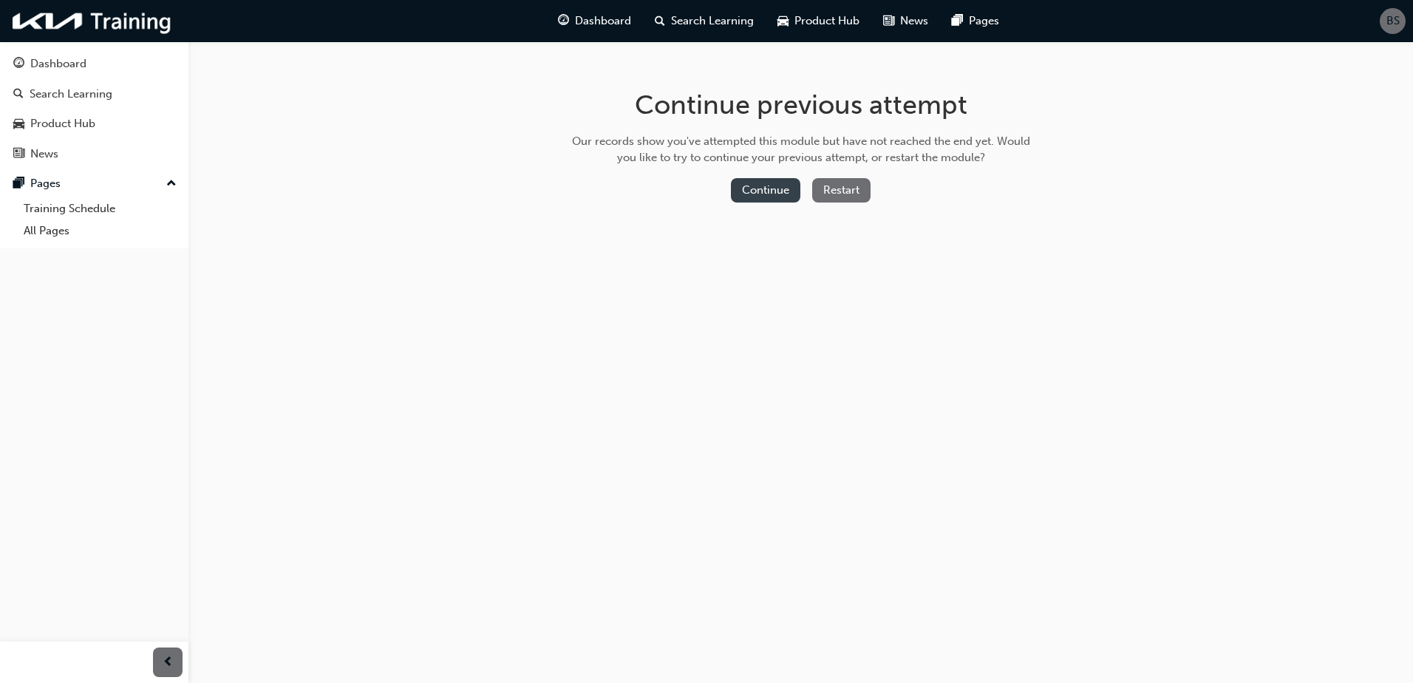
click at [765, 188] on button "Continue" at bounding box center [765, 190] width 69 height 24
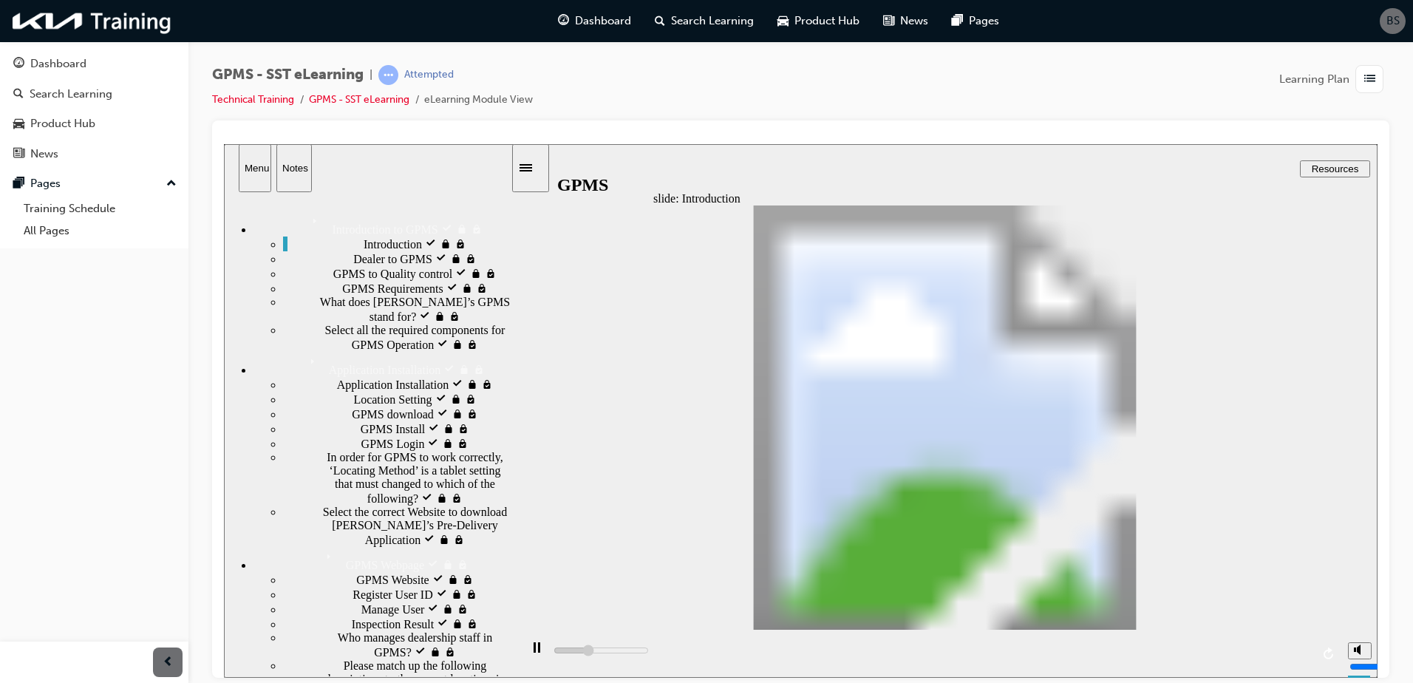
click at [1108, 651] on div "playback controls" at bounding box center [930, 653] width 821 height 48
click at [1141, 651] on div "playback controls" at bounding box center [930, 653] width 821 height 48
drag, startPoint x: 832, startPoint y: 648, endPoint x: 1060, endPoint y: 655, distance: 227.7
click at [1060, 655] on div "playback controls" at bounding box center [930, 653] width 821 height 48
click at [1063, 653] on div "playback controls" at bounding box center [930, 653] width 821 height 48
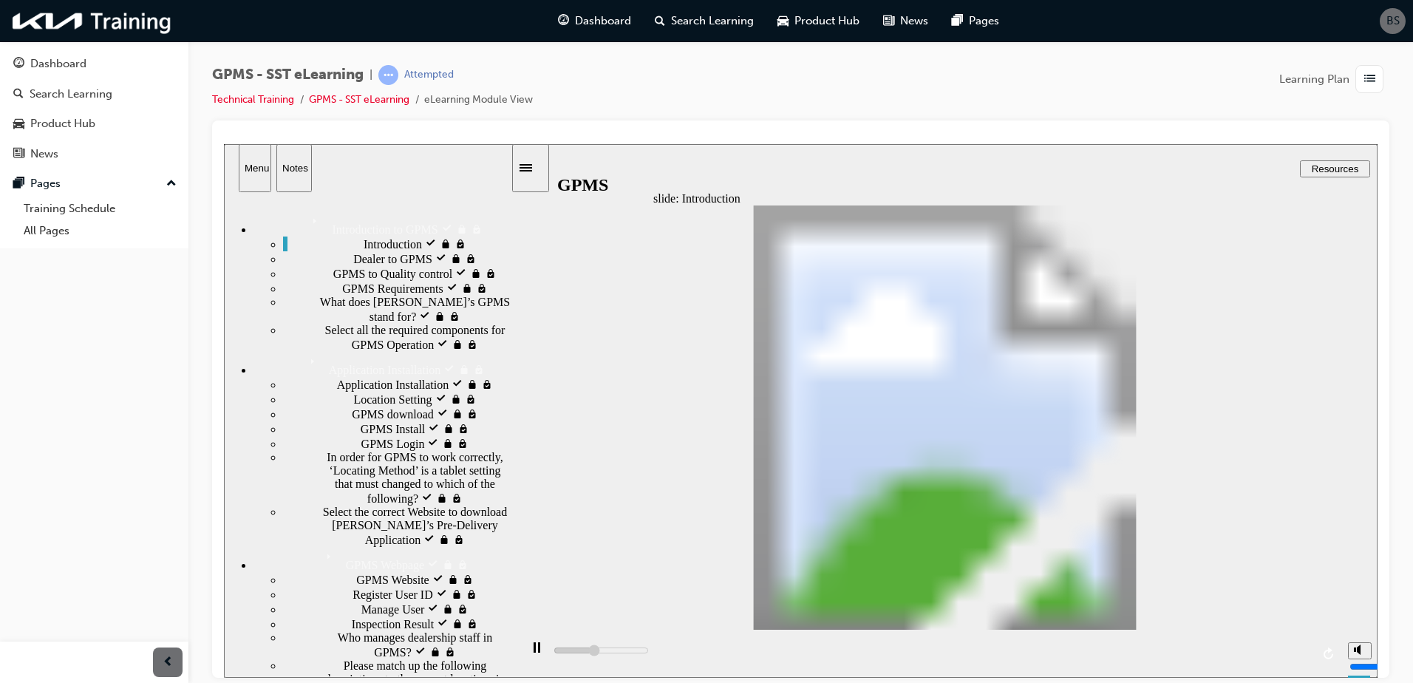
click at [1119, 649] on div "playback controls" at bounding box center [930, 653] width 821 height 48
click at [1150, 651] on div "playback controls" at bounding box center [930, 653] width 821 height 48
click at [1352, 603] on button "volume" at bounding box center [1360, 594] width 24 height 17
type input "2700"
type input "0"
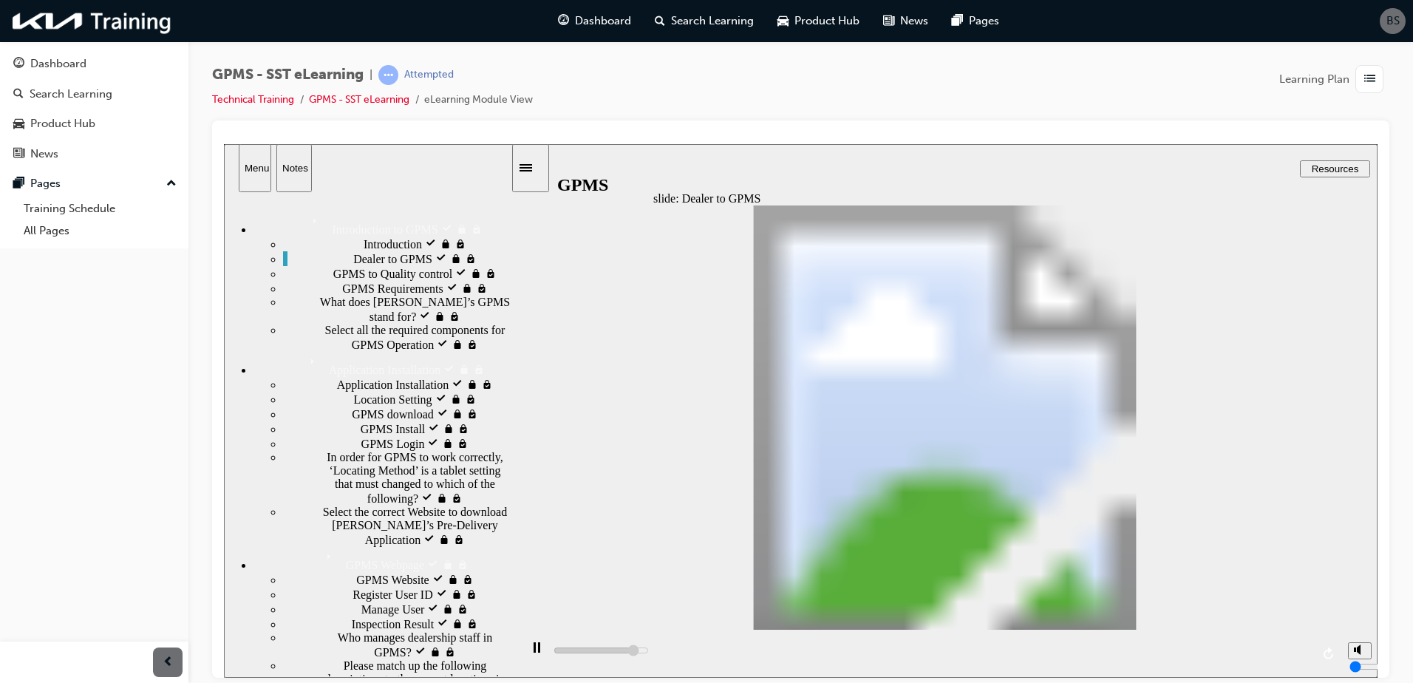
type input "3800"
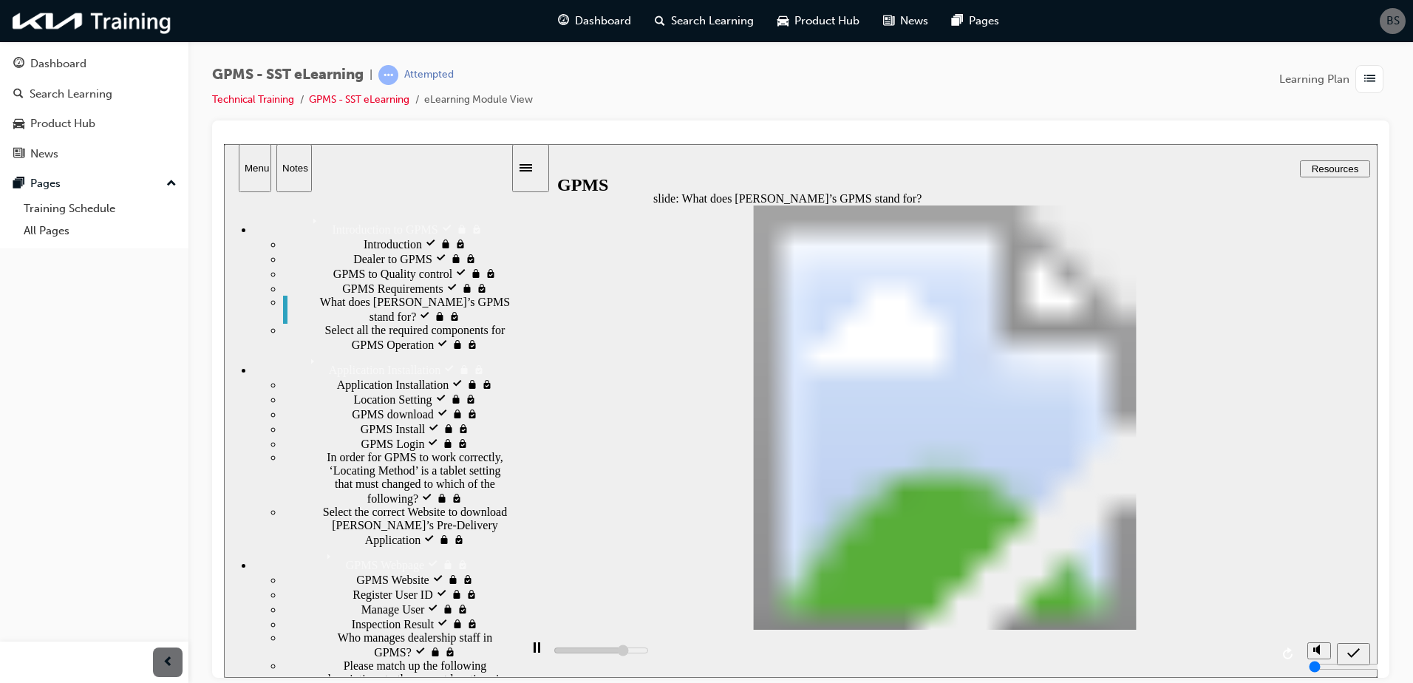
radio input "true"
click at [1359, 652] on icon "submit" at bounding box center [1353, 652] width 13 height 13
type input "2200"
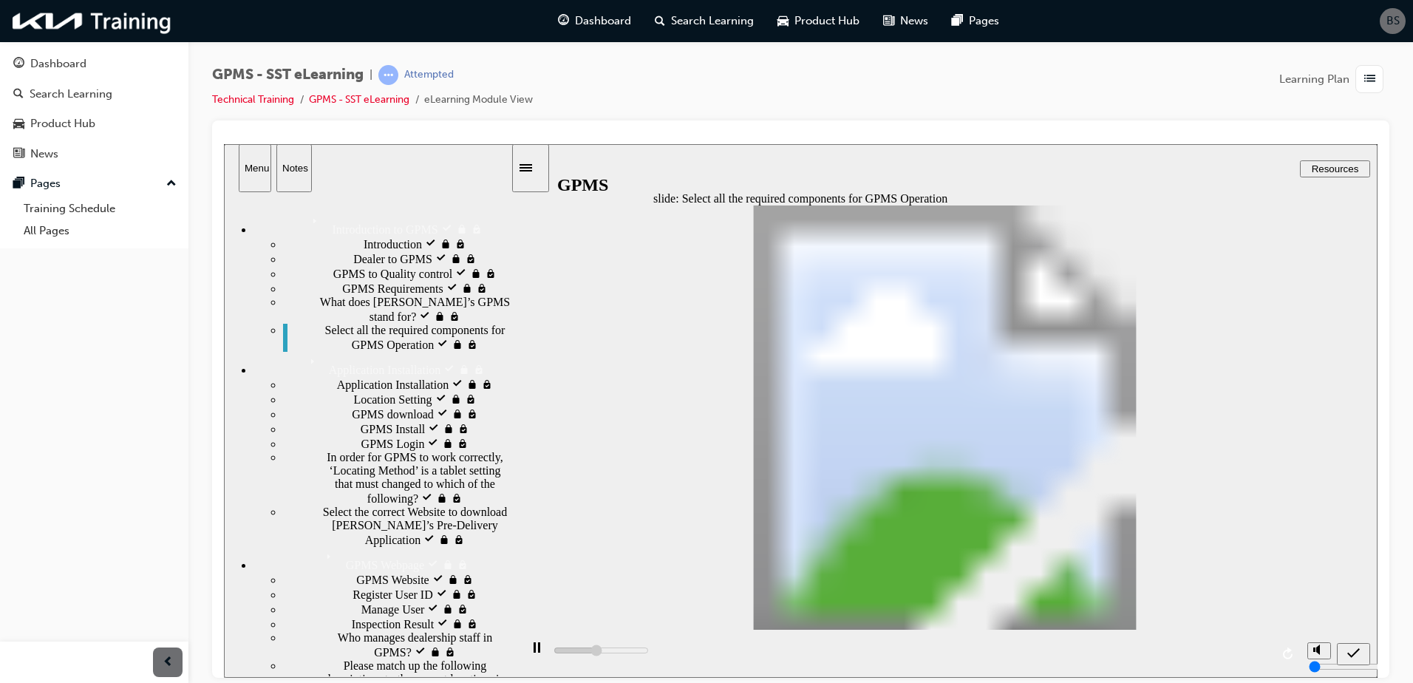
checkbox input "true"
click at [1353, 653] on icon "submit" at bounding box center [1353, 652] width 13 height 13
type input "5000"
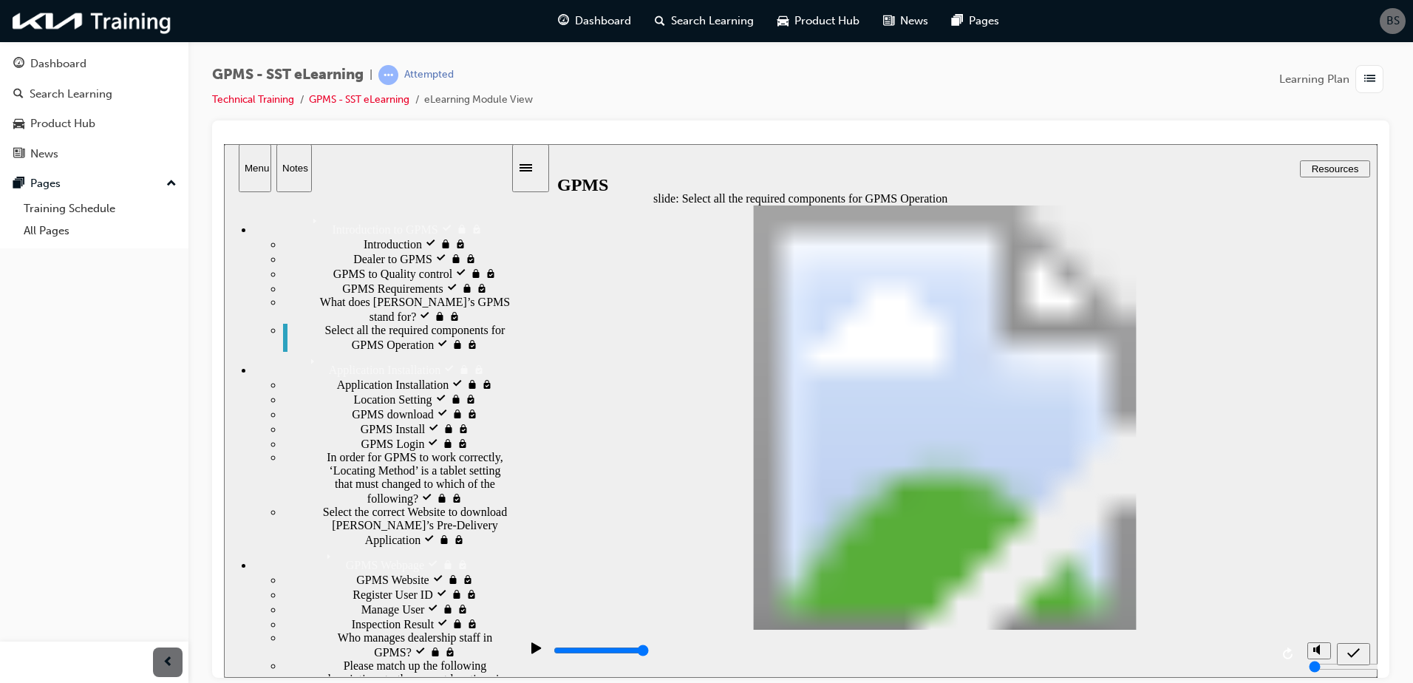
checkbox input "true"
click at [1353, 654] on icon "submit" at bounding box center [1353, 652] width 13 height 10
drag, startPoint x: 508, startPoint y: 364, endPoint x: 524, endPoint y: 274, distance: 90.9
click at [524, 274] on div "slide: Location Setting Folded Corner 1 Rectangle 3 • Open ‘Settings’ menu Rect…" at bounding box center [801, 410] width 1154 height 534
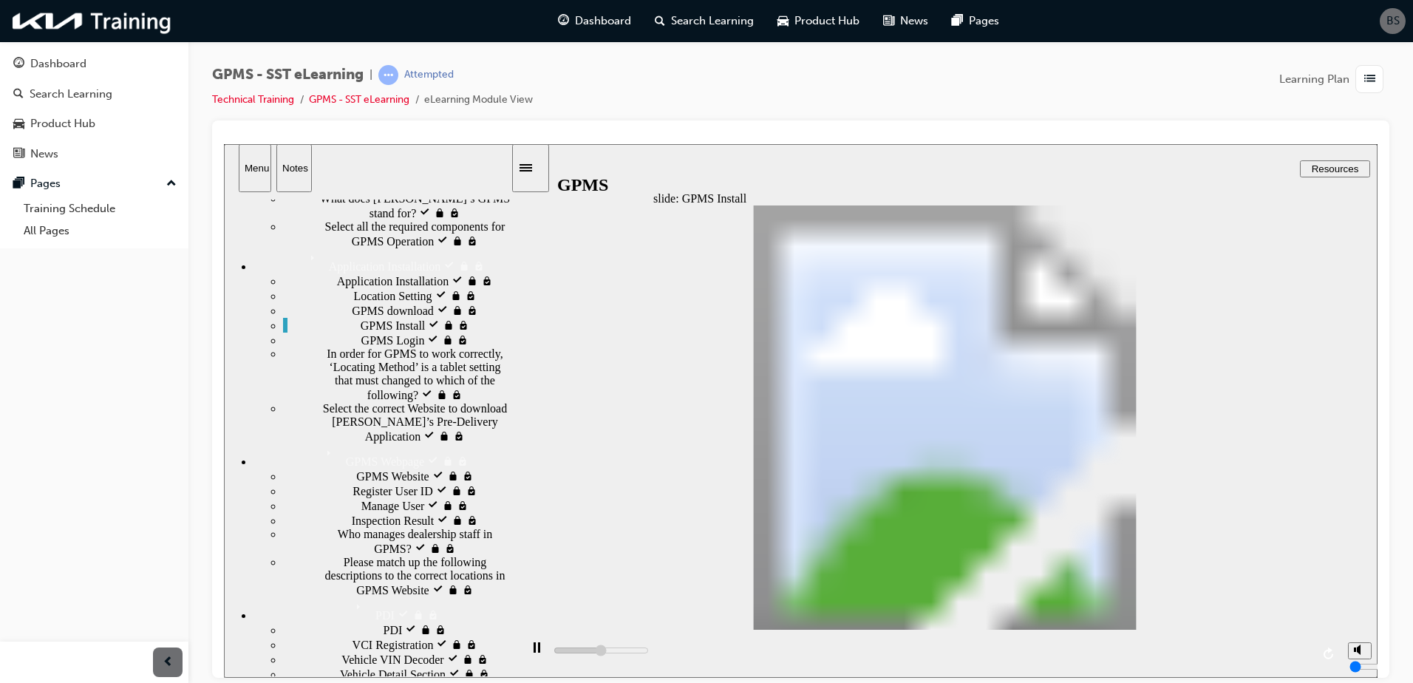
drag, startPoint x: 507, startPoint y: 390, endPoint x: 522, endPoint y: 426, distance: 38.4
click at [523, 436] on div "slide: GPMS Install Folded Corner 1 • Open ‘My Files’ Rectangle 1 • Click on GP…" at bounding box center [801, 410] width 1154 height 534
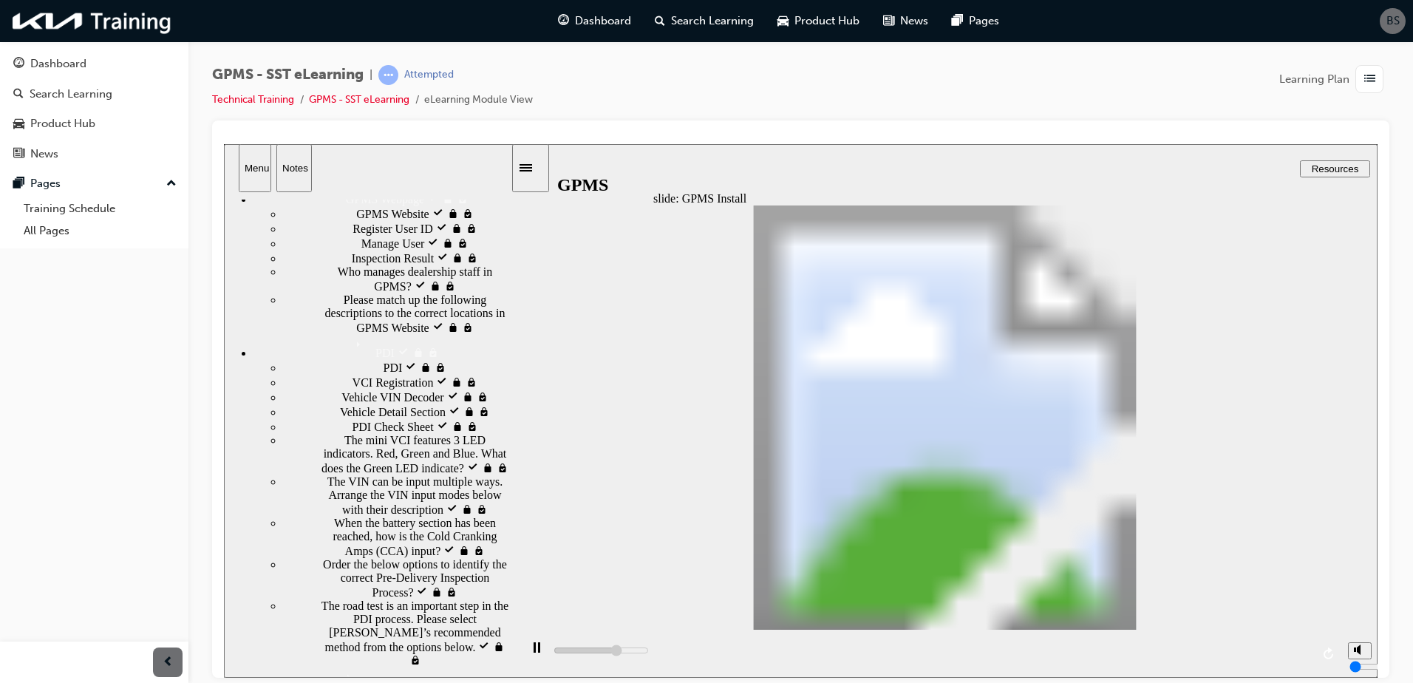
drag, startPoint x: 506, startPoint y: 424, endPoint x: 504, endPoint y: 514, distance: 89.5
click at [510, 411] on div "sidebar" at bounding box center [367, 305] width 287 height 211
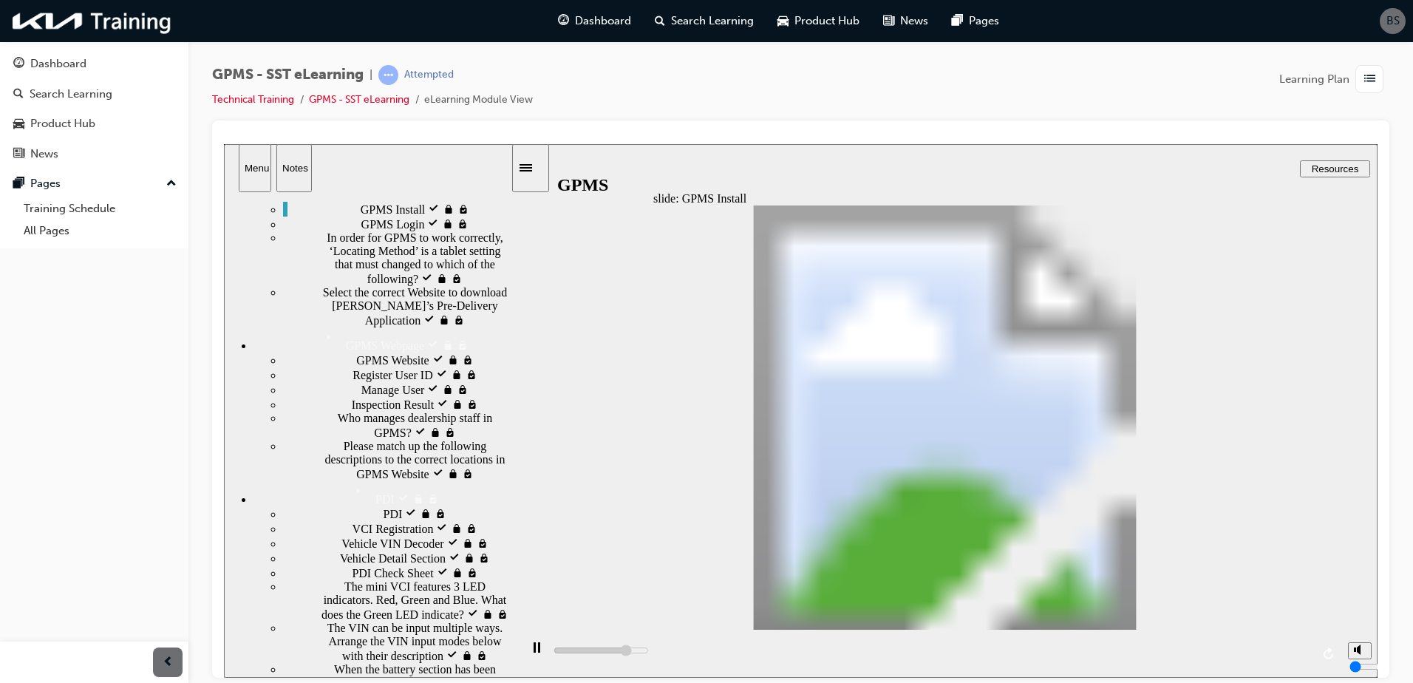
scroll to position [0, 0]
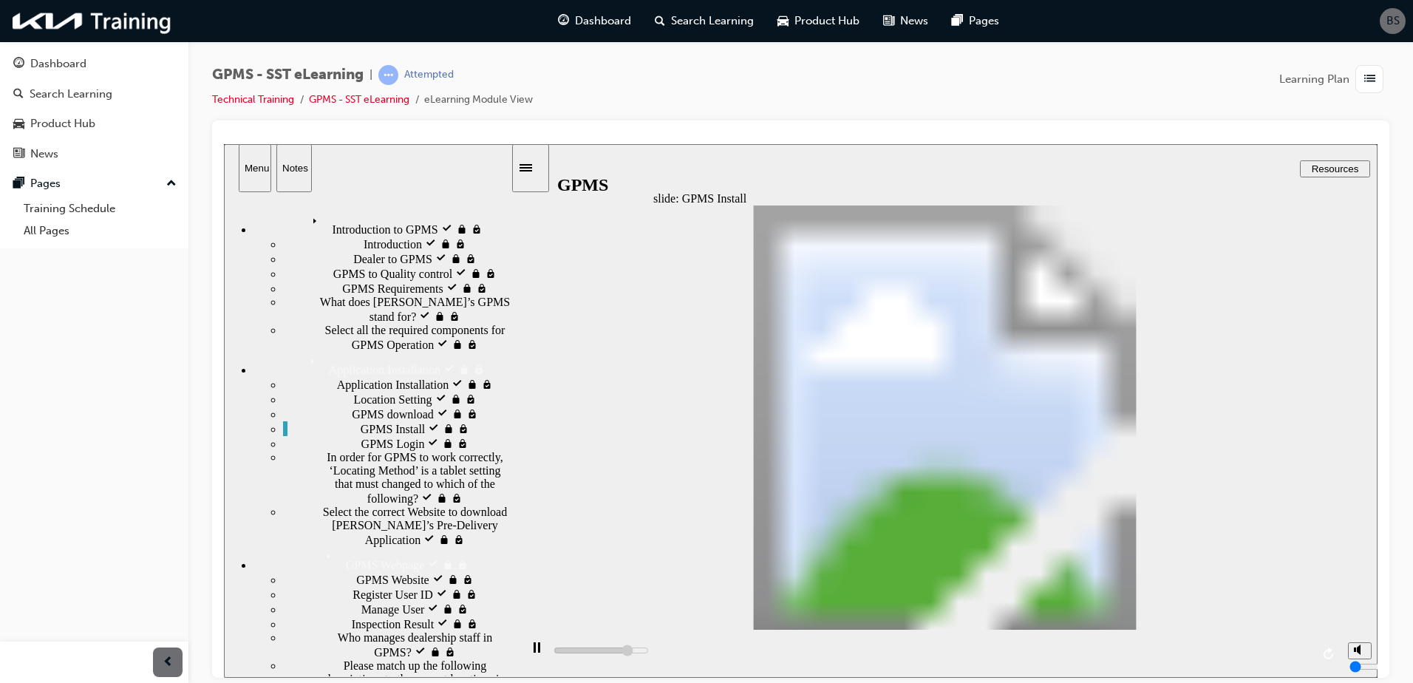
drag, startPoint x: 508, startPoint y: 527, endPoint x: 531, endPoint y: 217, distance: 311.2
click at [531, 217] on div "slide: GPMS Install Folded Corner 1 • Open ‘My Files’ Rectangle 1 • Click on GP…" at bounding box center [801, 410] width 1154 height 534
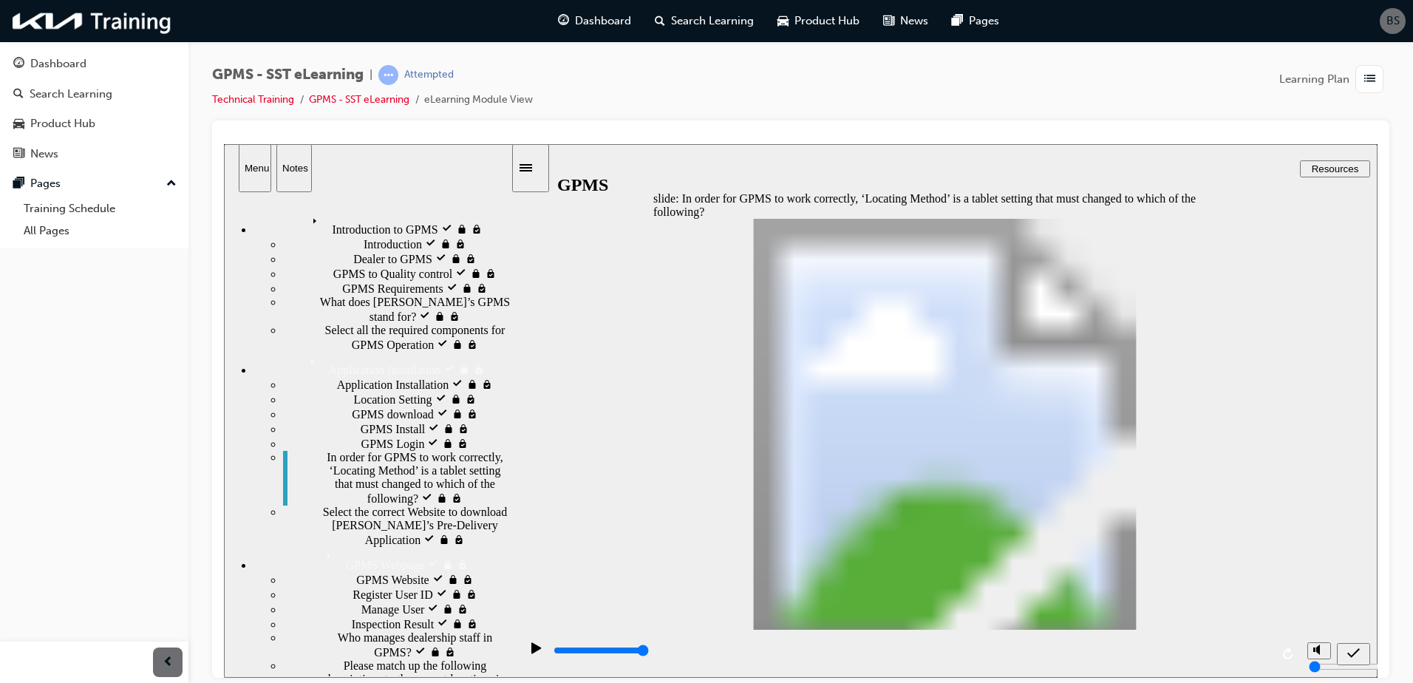
drag, startPoint x: 1011, startPoint y: 448, endPoint x: 1023, endPoint y: 319, distance: 129.1
click at [1347, 648] on icon "submit" at bounding box center [1353, 652] width 13 height 13
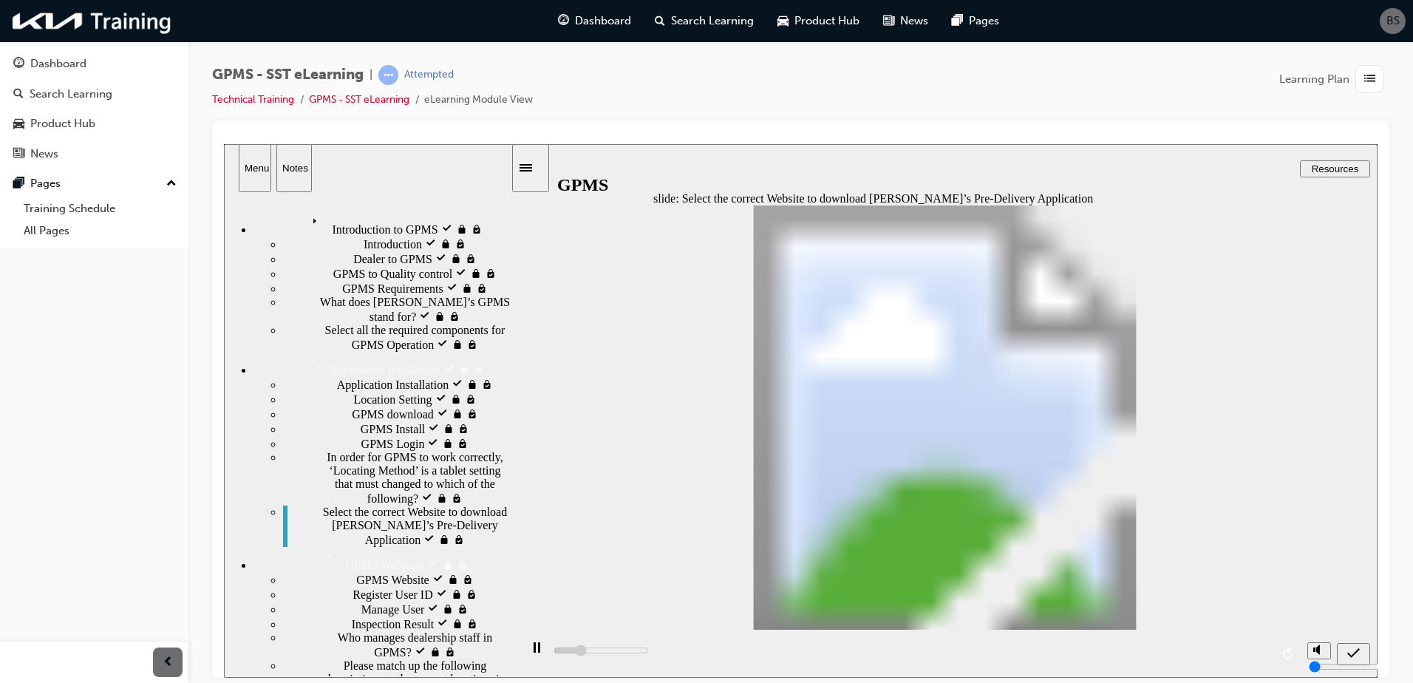
click at [1358, 651] on icon "submit" at bounding box center [1353, 652] width 13 height 13
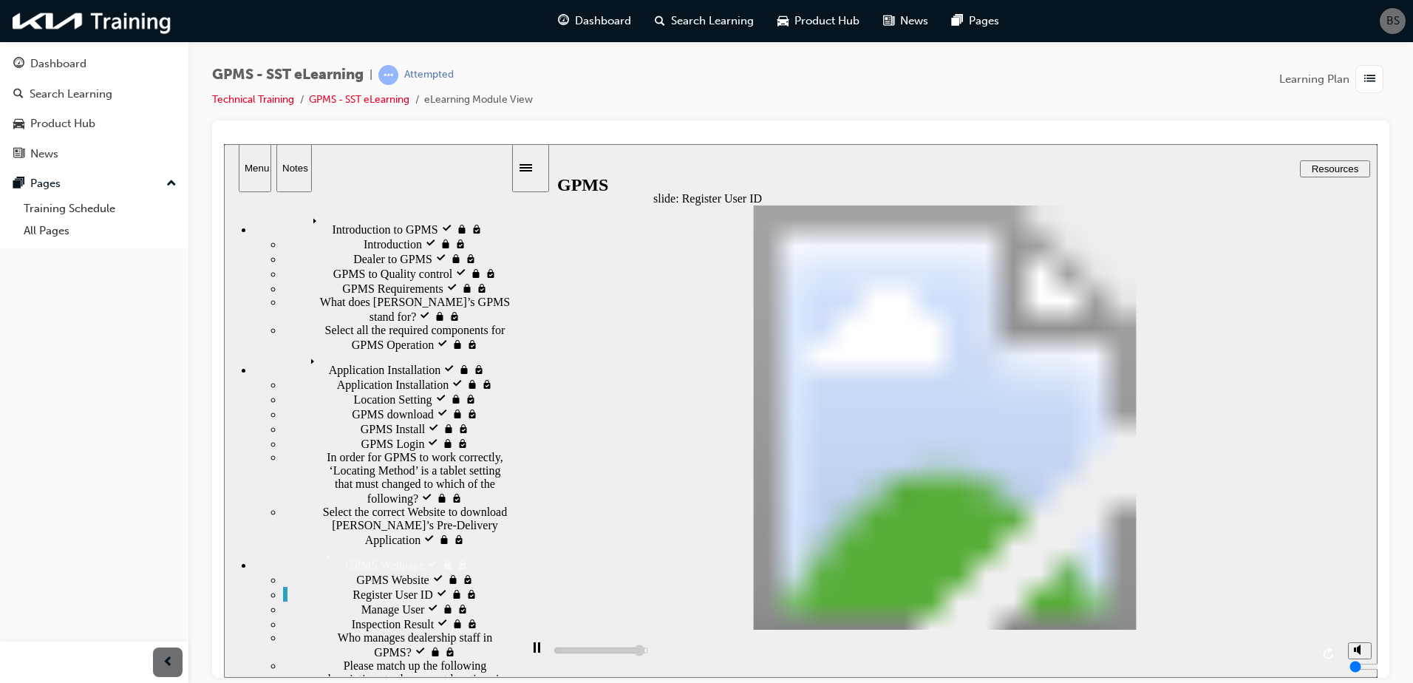
drag, startPoint x: 504, startPoint y: 407, endPoint x: 515, endPoint y: 311, distance: 96.7
click at [515, 311] on div "slide: Manage User BACK NEXT ADD USER EDIT USER DELETE USER NEXT BACK ADD USER …" at bounding box center [801, 410] width 1154 height 534
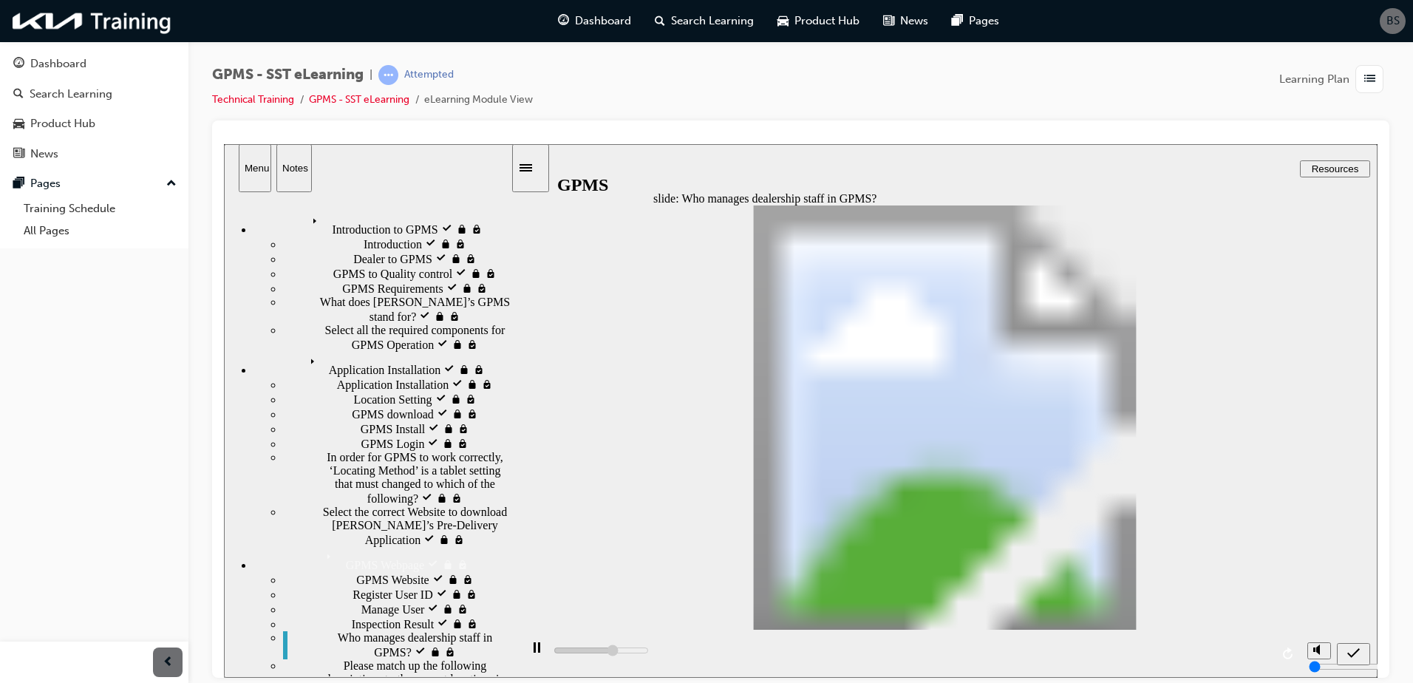
drag, startPoint x: 673, startPoint y: 298, endPoint x: 684, endPoint y: 297, distance: 11.1
type input "3300"
radio input "true"
click at [1357, 646] on div "submit" at bounding box center [1353, 654] width 21 height 16
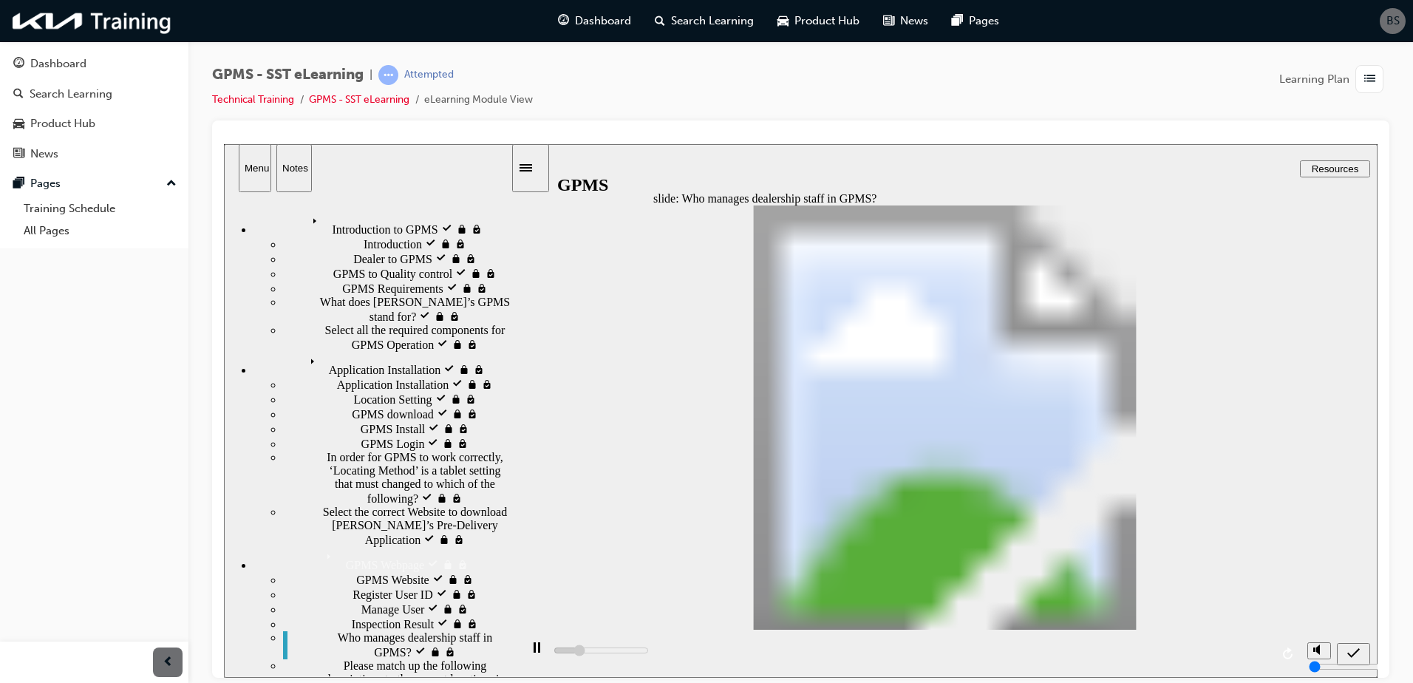
drag, startPoint x: 1051, startPoint y: 441, endPoint x: 1041, endPoint y: 338, distance: 104.0
drag, startPoint x: 1047, startPoint y: 339, endPoint x: 1025, endPoint y: 341, distance: 22.2
drag, startPoint x: 1038, startPoint y: 485, endPoint x: 1016, endPoint y: 380, distance: 107.3
drag, startPoint x: 1059, startPoint y: 438, endPoint x: 1031, endPoint y: 440, distance: 28.2
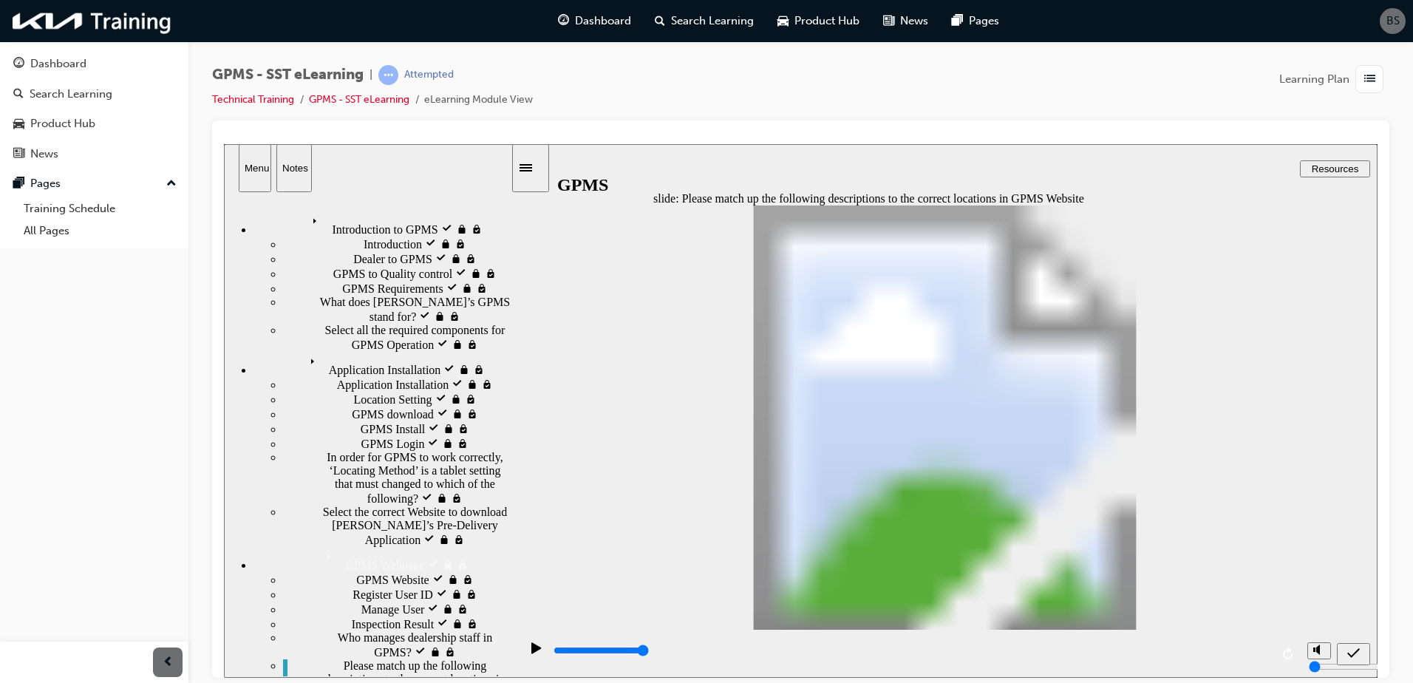
drag, startPoint x: 1047, startPoint y: 489, endPoint x: 1023, endPoint y: 487, distance: 23.8
click at [1348, 650] on icon "submit" at bounding box center [1353, 652] width 13 height 13
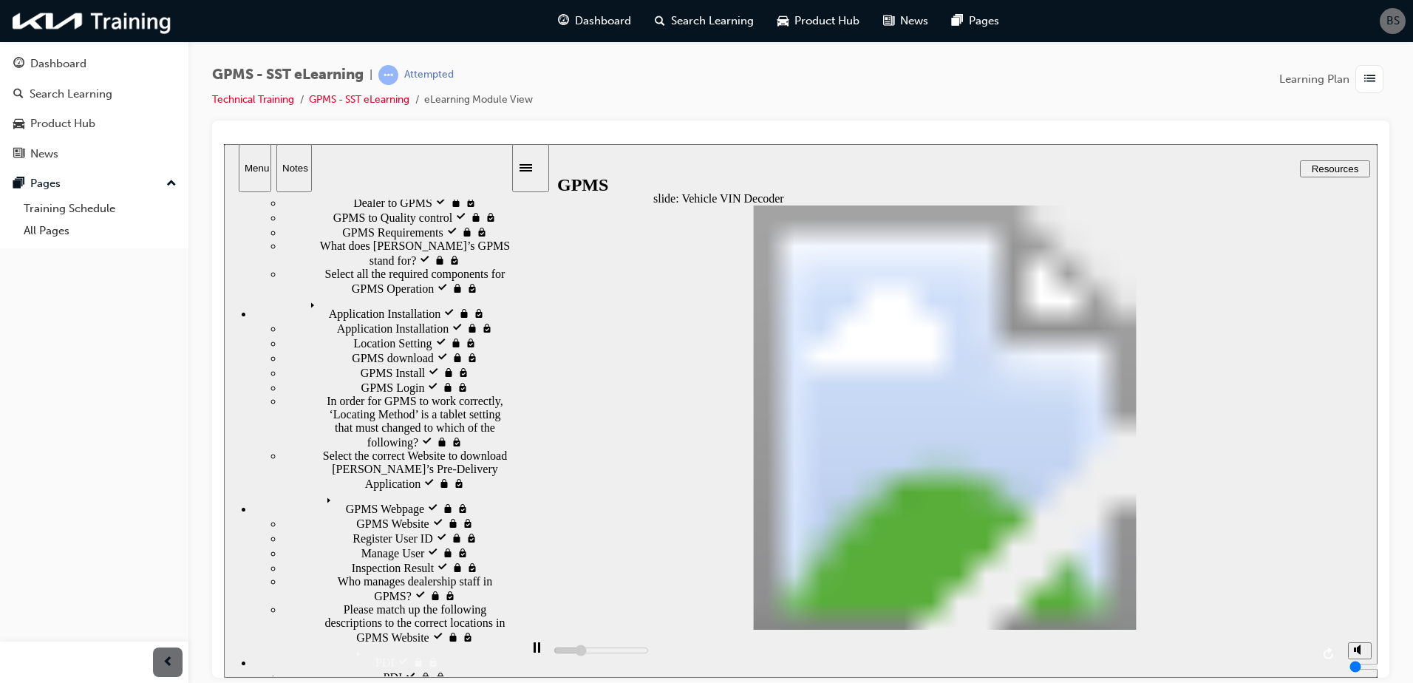
scroll to position [37, 0]
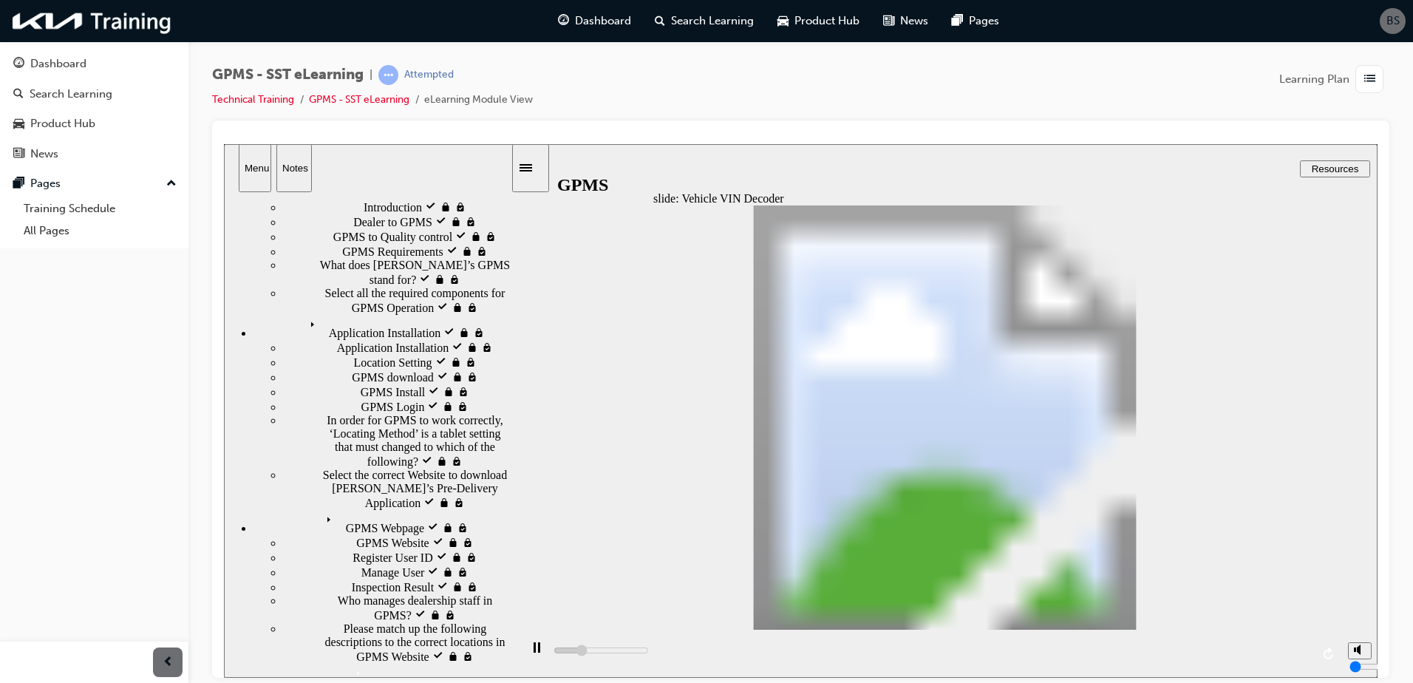
drag, startPoint x: 506, startPoint y: 497, endPoint x: 523, endPoint y: 528, distance: 36.0
click at [523, 528] on div "slide: Vehicle VIN Decoder DLC Barcode Work List Group Rectangle 2 Group Rectan…" at bounding box center [801, 410] width 1154 height 534
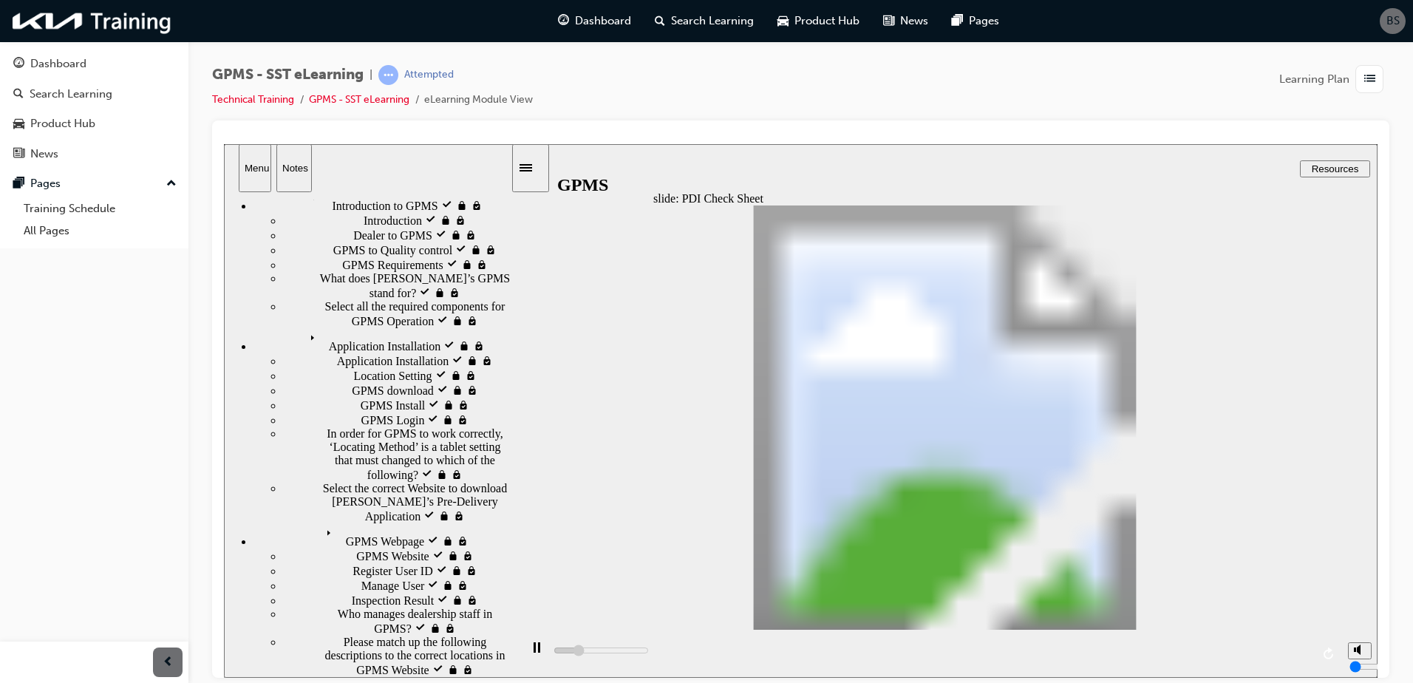
scroll to position [0, 0]
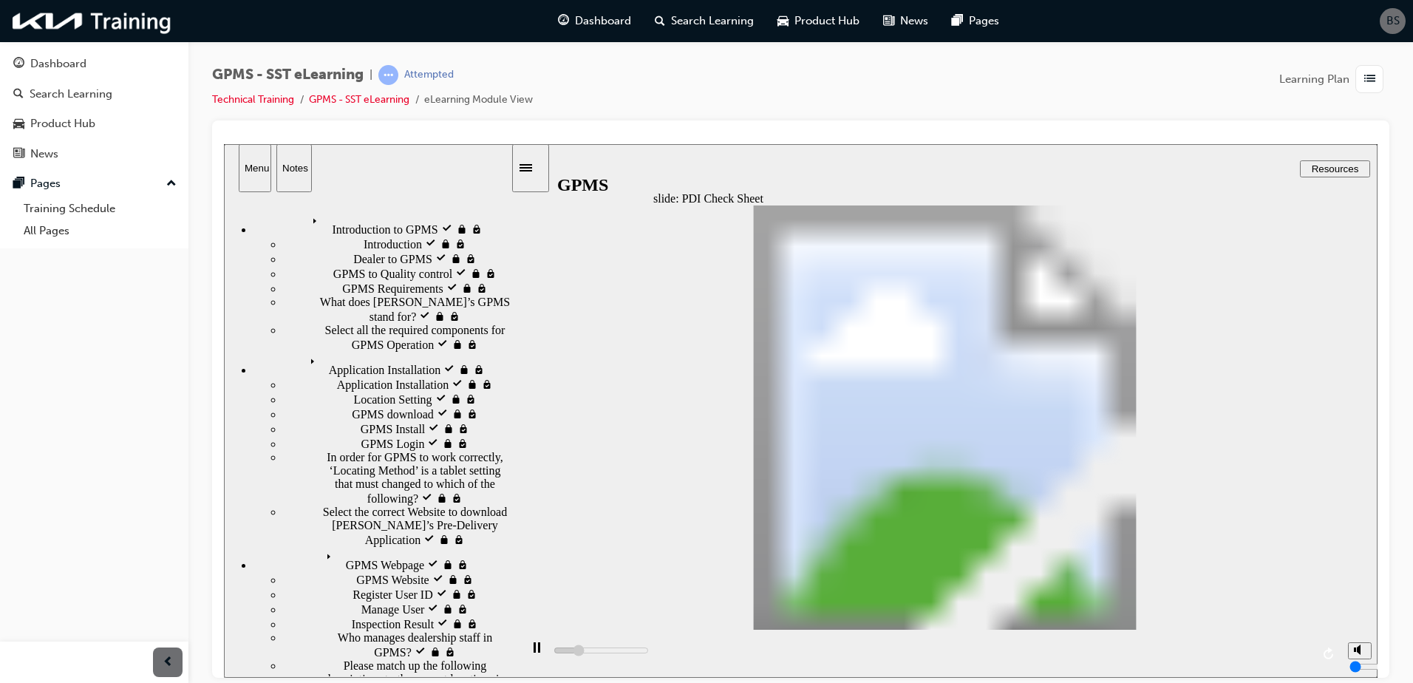
drag, startPoint x: 506, startPoint y: 560, endPoint x: 521, endPoint y: 486, distance: 76.1
click at [521, 486] on div "slide: PDI Check Sheet Rectangle 1 Rectangle 2 Rectangle 5 Rectangle 3 Rectangl…" at bounding box center [801, 410] width 1154 height 534
drag, startPoint x: 504, startPoint y: 499, endPoint x: 510, endPoint y: 425, distance: 74.1
click at [510, 425] on div "sidebar" at bounding box center [367, 375] width 287 height 350
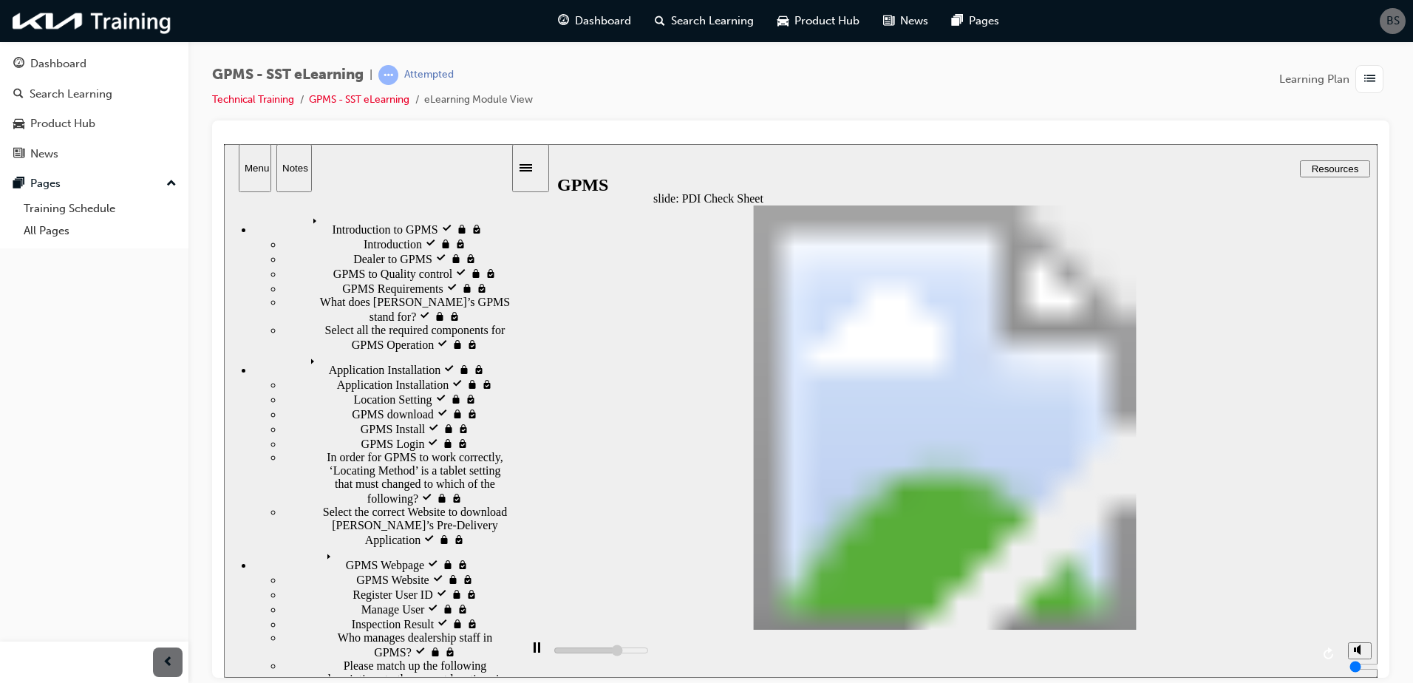
drag, startPoint x: 507, startPoint y: 505, endPoint x: 530, endPoint y: 479, distance: 34.6
click at [530, 479] on div "slide: PDI Check Sheet Rectangle 1 Rectangle 2 Rectangle 5 Rectangle 3 Rectangl…" at bounding box center [801, 410] width 1154 height 534
type input "5000"
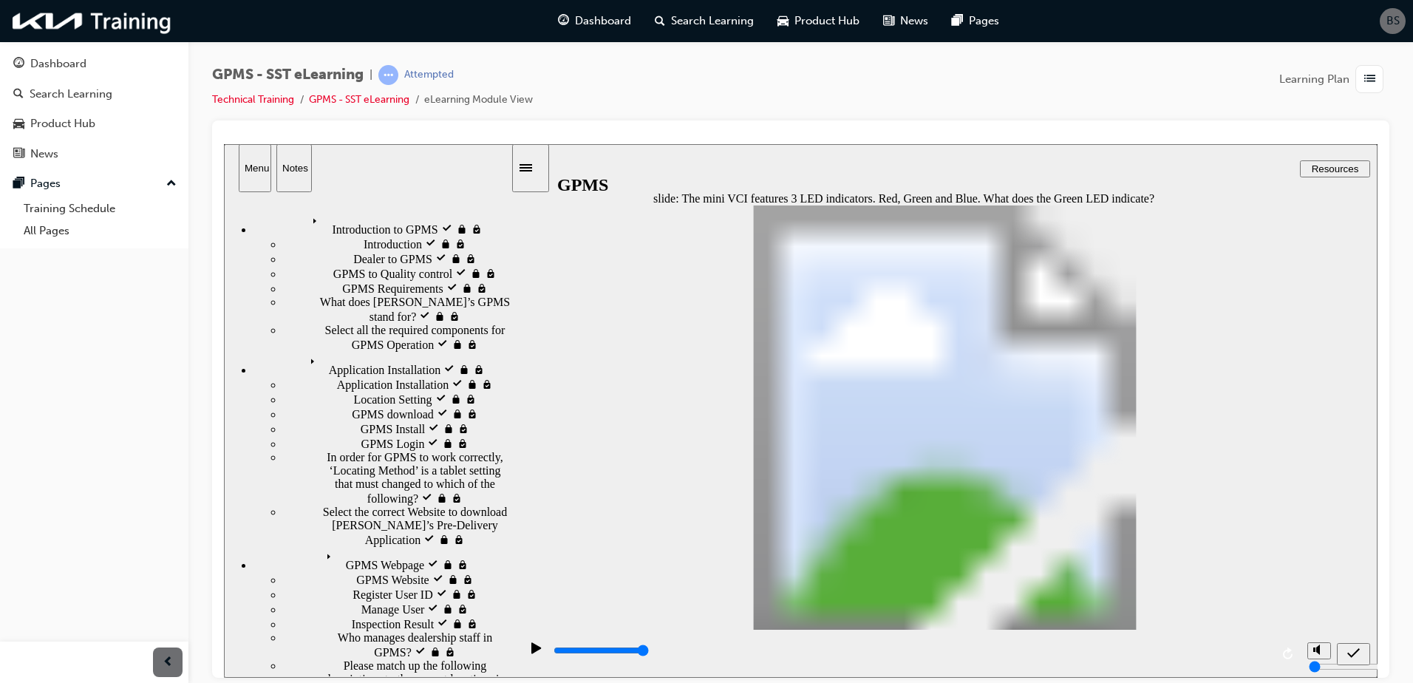
radio input "true"
click at [1362, 660] on div "submit" at bounding box center [1353, 654] width 21 height 16
drag, startPoint x: 1066, startPoint y: 310, endPoint x: 1034, endPoint y: 310, distance: 31.8
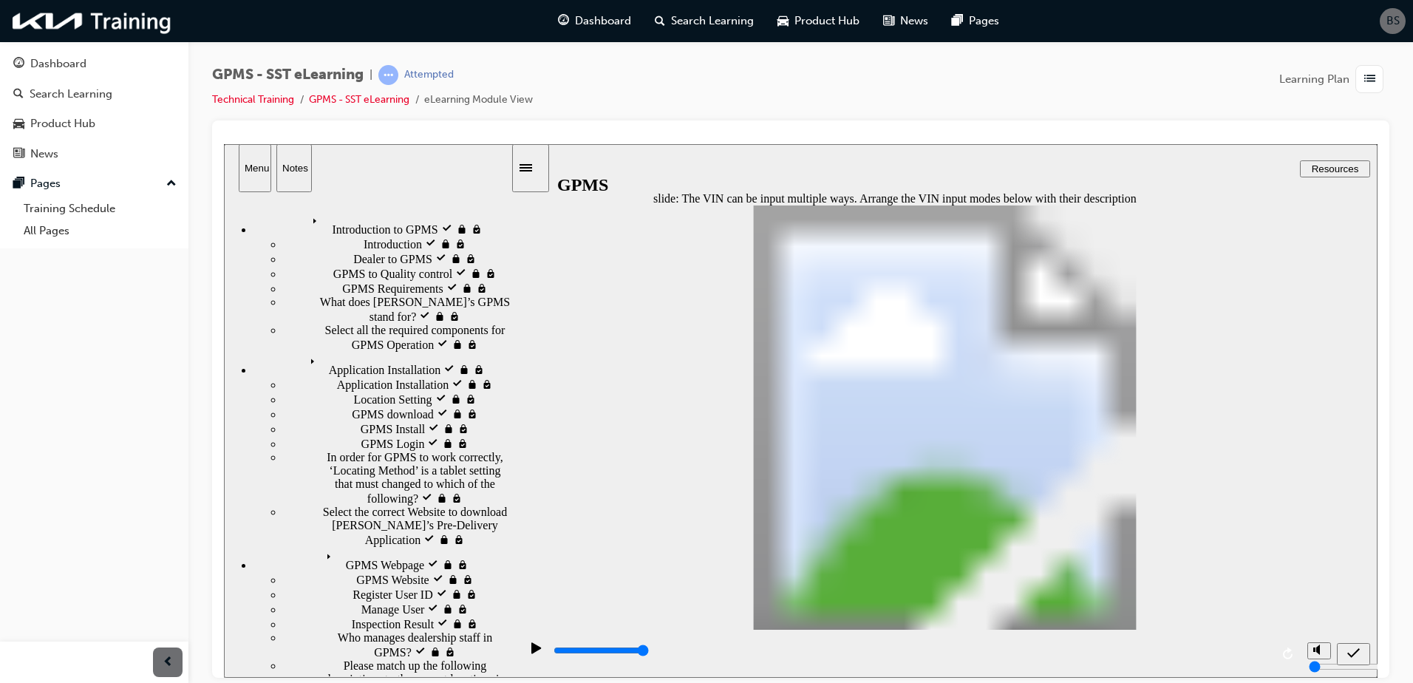
drag, startPoint x: 1024, startPoint y: 394, endPoint x: 1017, endPoint y: 419, distance: 26.0
drag, startPoint x: 1029, startPoint y: 422, endPoint x: 1009, endPoint y: 373, distance: 52.7
drag, startPoint x: 1038, startPoint y: 426, endPoint x: 1019, endPoint y: 424, distance: 19.3
click at [1355, 650] on icon "submit" at bounding box center [1353, 652] width 13 height 13
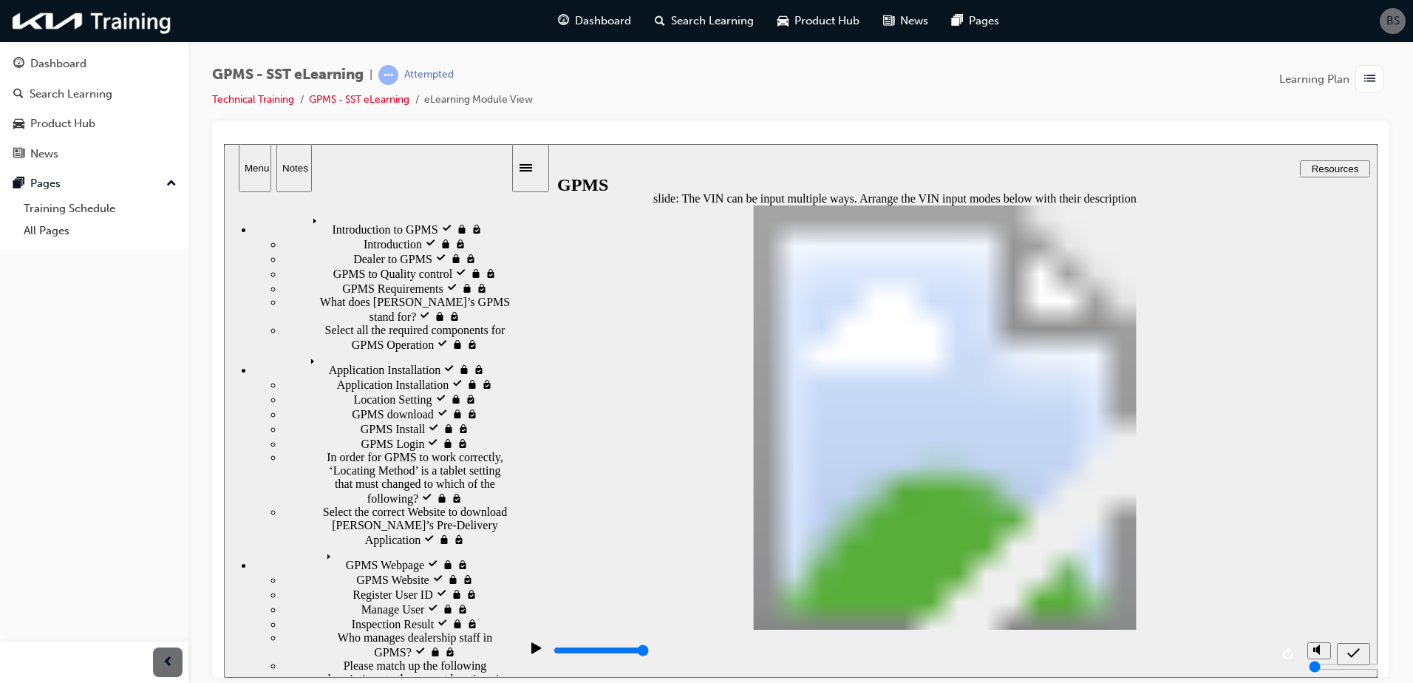
drag, startPoint x: 994, startPoint y: 361, endPoint x: 996, endPoint y: 406, distance: 44.4
drag, startPoint x: 1009, startPoint y: 426, endPoint x: 1010, endPoint y: 386, distance: 39.9
drag, startPoint x: 1041, startPoint y: 424, endPoint x: 1012, endPoint y: 425, distance: 28.8
click at [1361, 656] on div "submit" at bounding box center [1353, 654] width 21 height 16
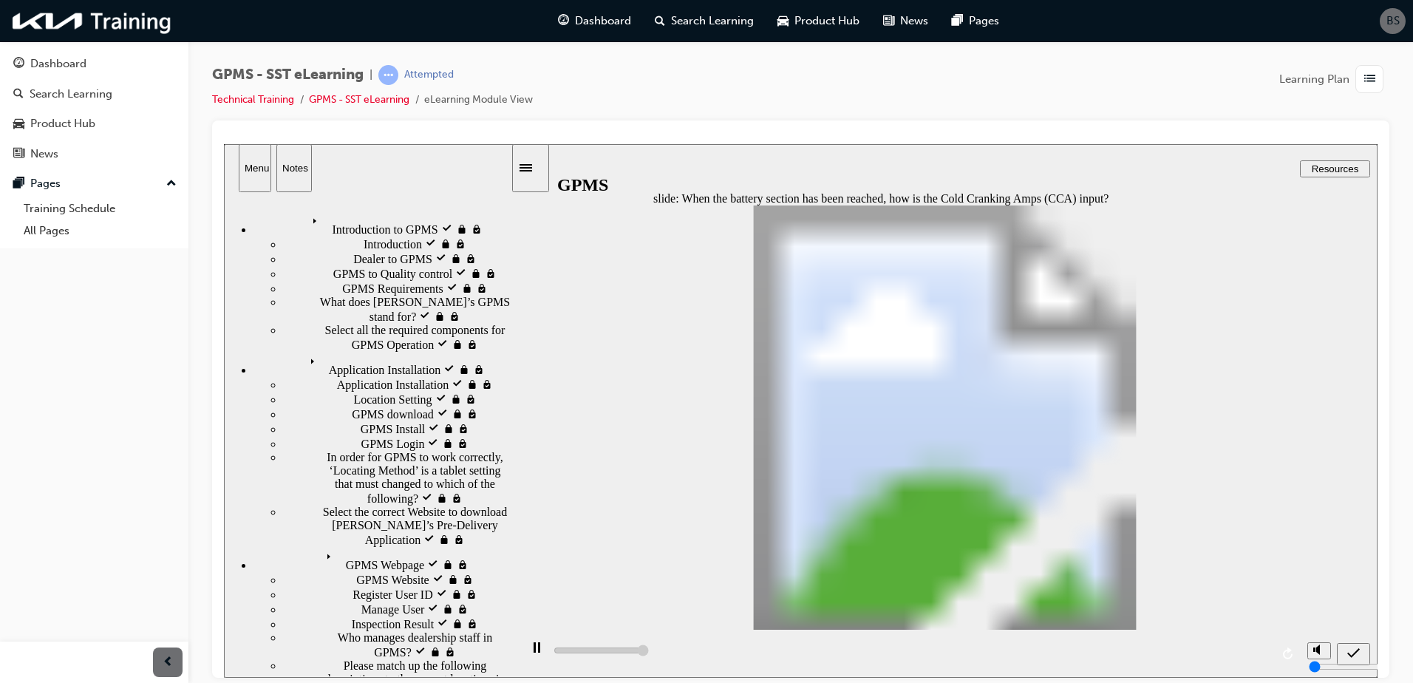
type input "5000"
radio input "true"
click at [1352, 654] on icon "submit" at bounding box center [1353, 652] width 13 height 10
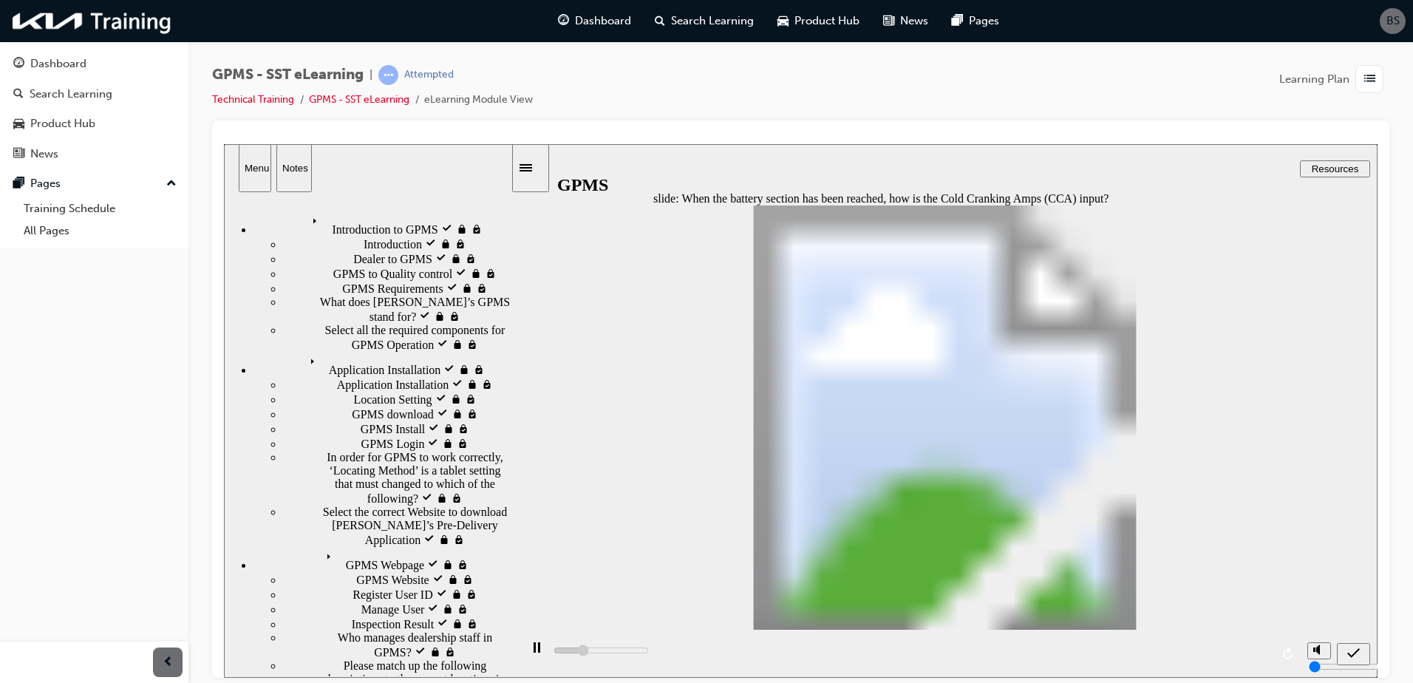
type input "5000"
radio input "true"
click at [1352, 651] on icon "submit" at bounding box center [1353, 652] width 13 height 13
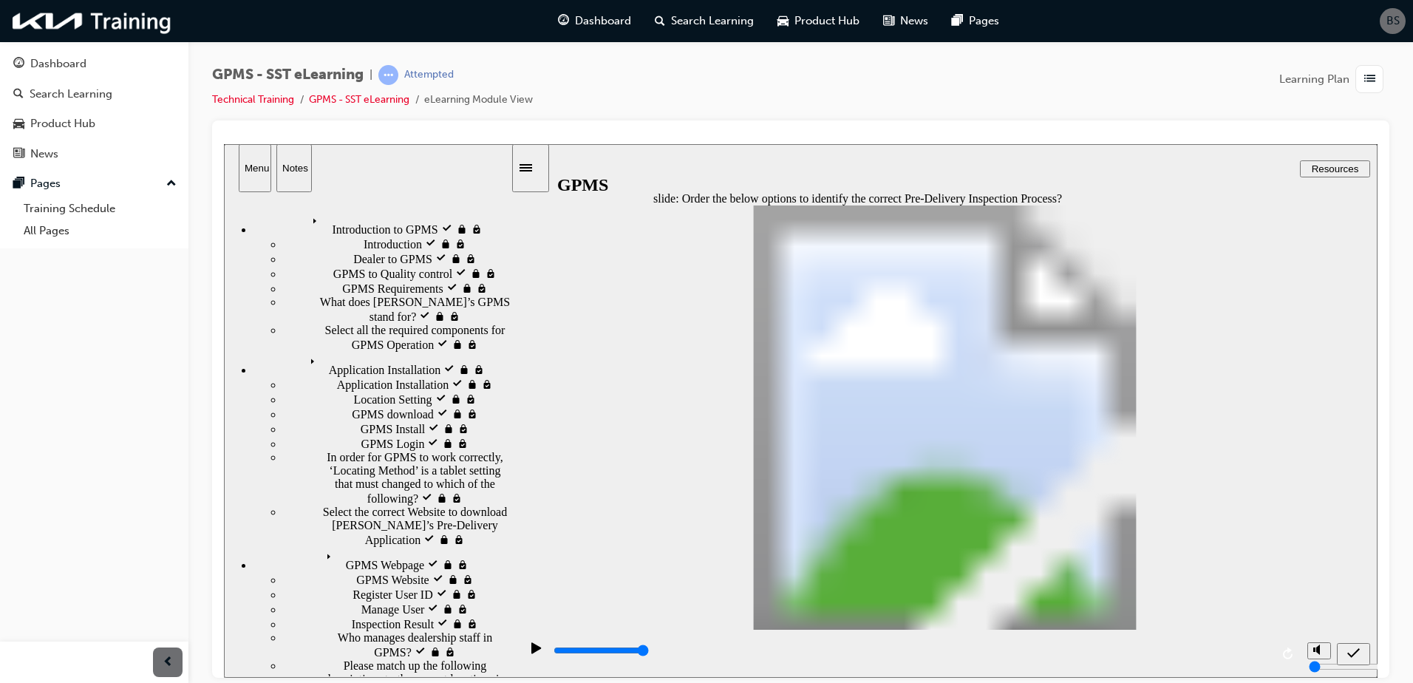
drag, startPoint x: 840, startPoint y: 321, endPoint x: 839, endPoint y: 287, distance: 34.7
click at [1345, 646] on div "submit" at bounding box center [1353, 654] width 21 height 16
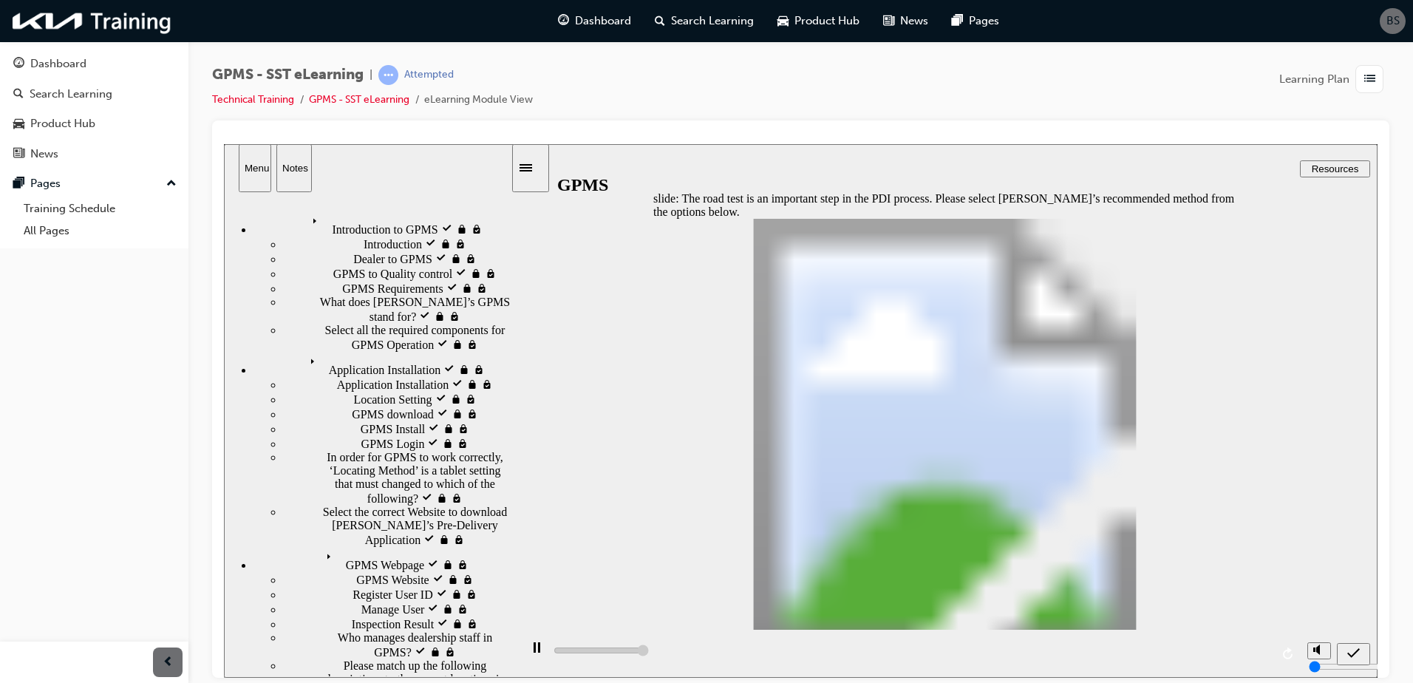
type input "5000"
radio input "true"
click at [1350, 655] on icon "submit" at bounding box center [1353, 652] width 13 height 13
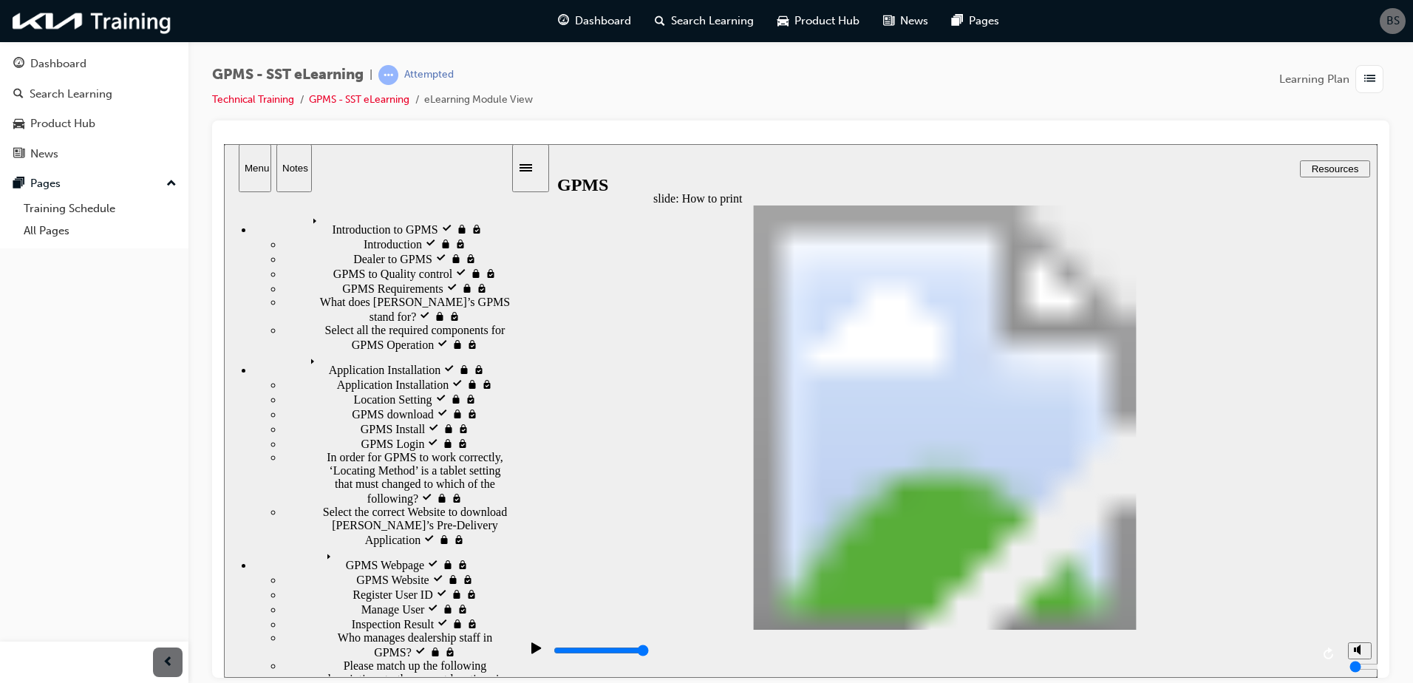
click at [1237, 412] on div "slide: How to print Rectangle 2 Rectangle 1 BACK NEXT BACK NEXT Back to top Pla…" at bounding box center [801, 410] width 1154 height 534
drag, startPoint x: 769, startPoint y: 429, endPoint x: 786, endPoint y: 315, distance: 115.1
drag, startPoint x: 786, startPoint y: 288, endPoint x: 783, endPoint y: 278, distance: 11.0
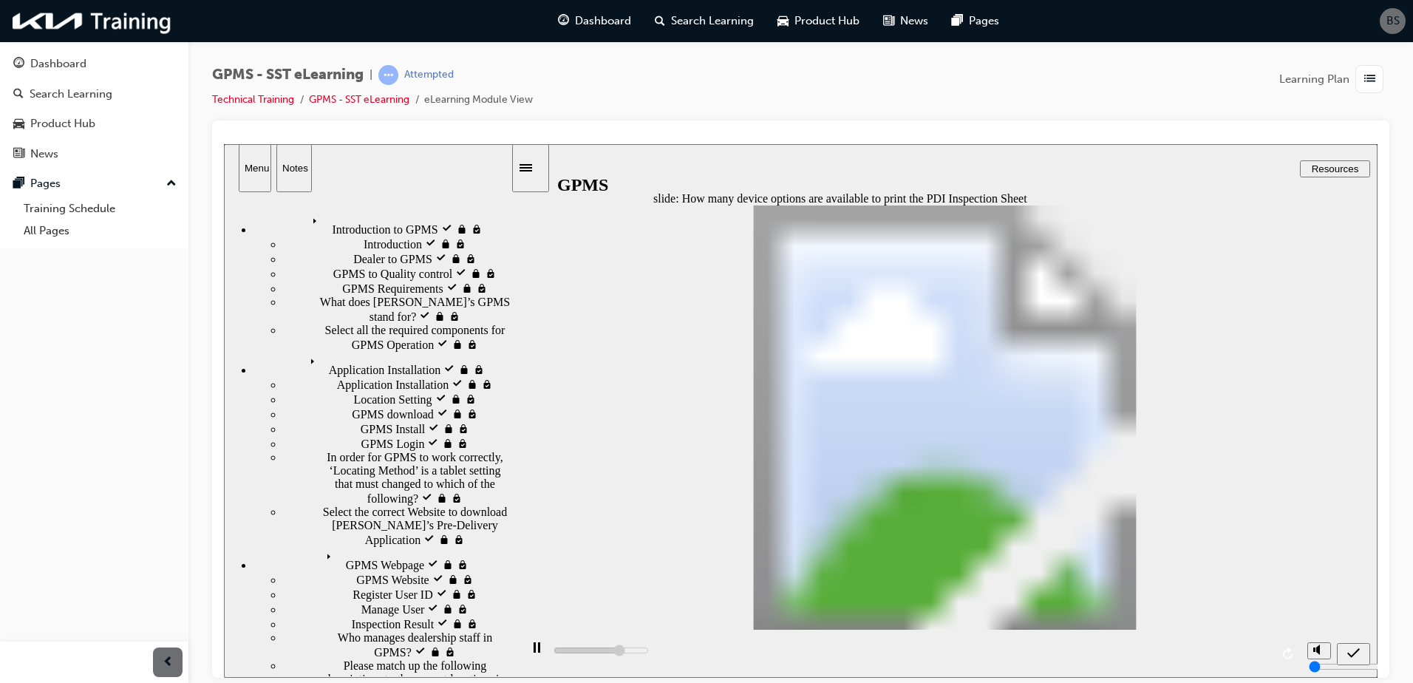
drag, startPoint x: 769, startPoint y: 424, endPoint x: 758, endPoint y: 271, distance: 154.1
click at [1349, 652] on icon "submit" at bounding box center [1353, 652] width 13 height 10
type input "5000"
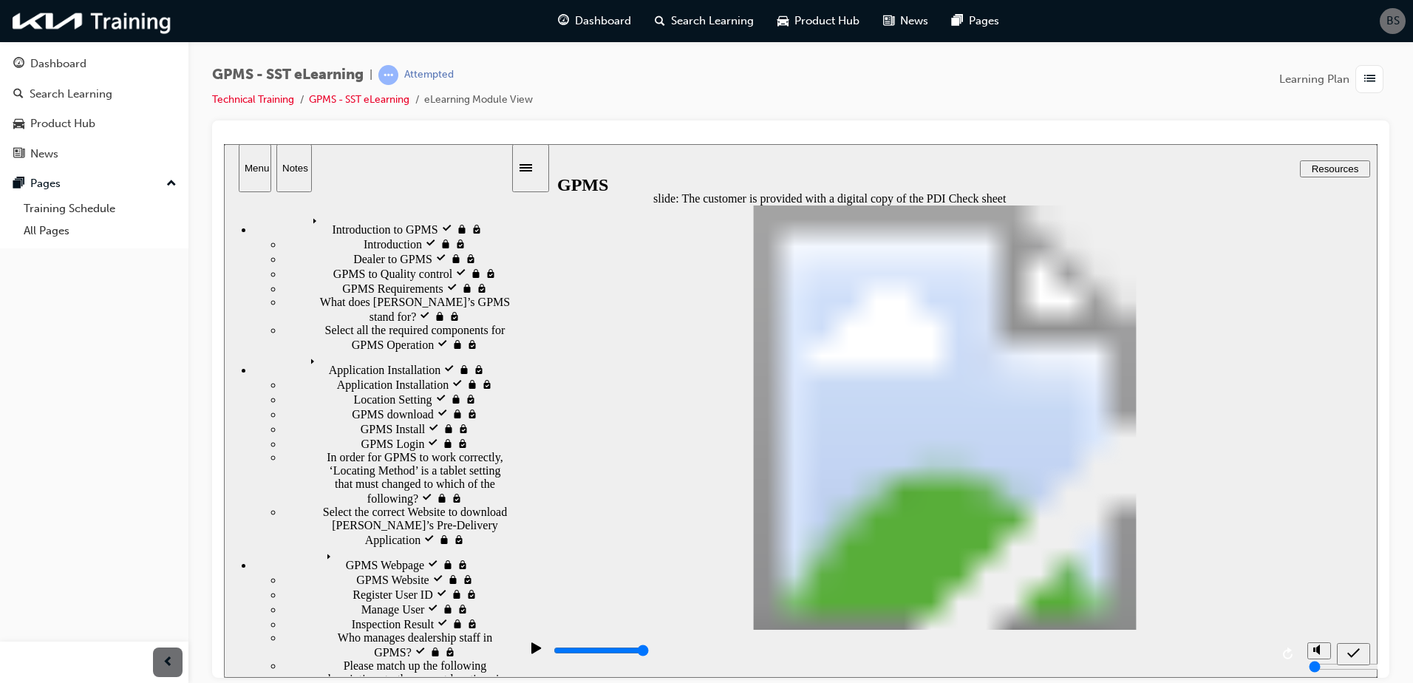
radio input "true"
click at [1354, 647] on icon "submit" at bounding box center [1353, 652] width 13 height 13
type input "2400"
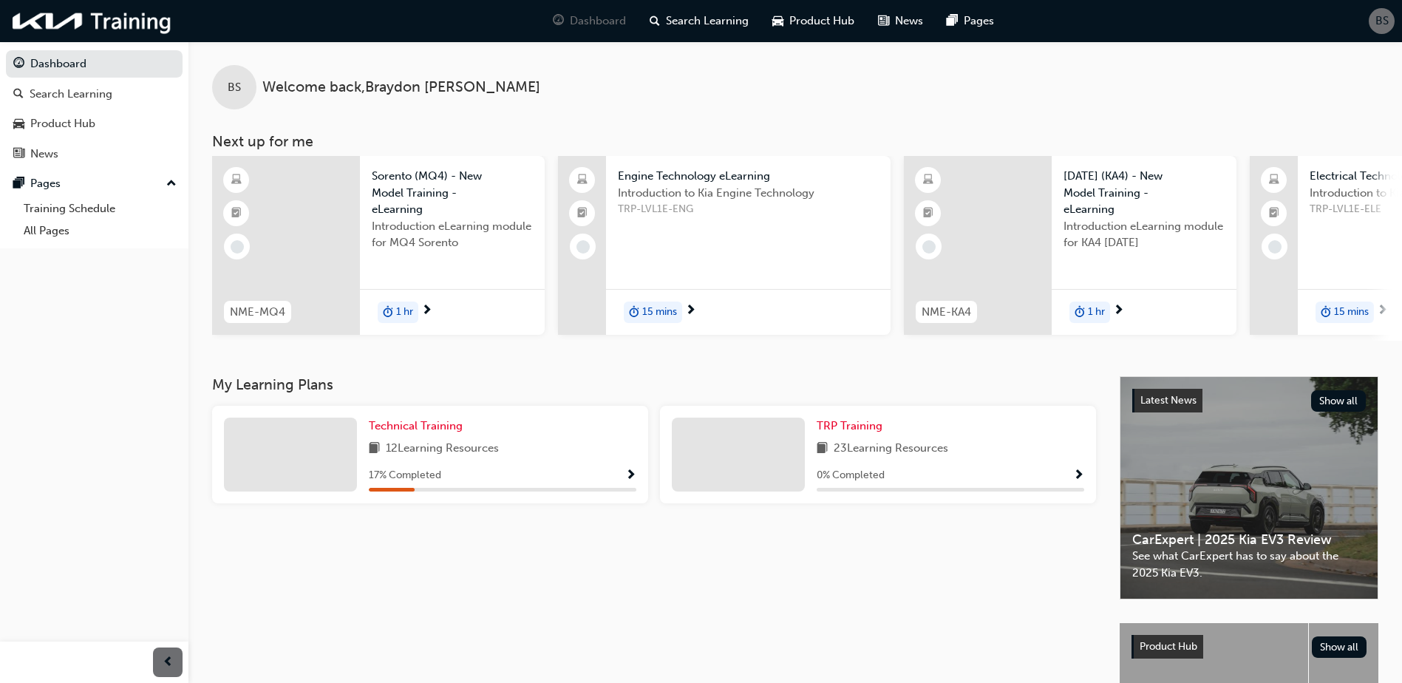
click at [627, 476] on span "Show Progress" at bounding box center [630, 475] width 11 height 13
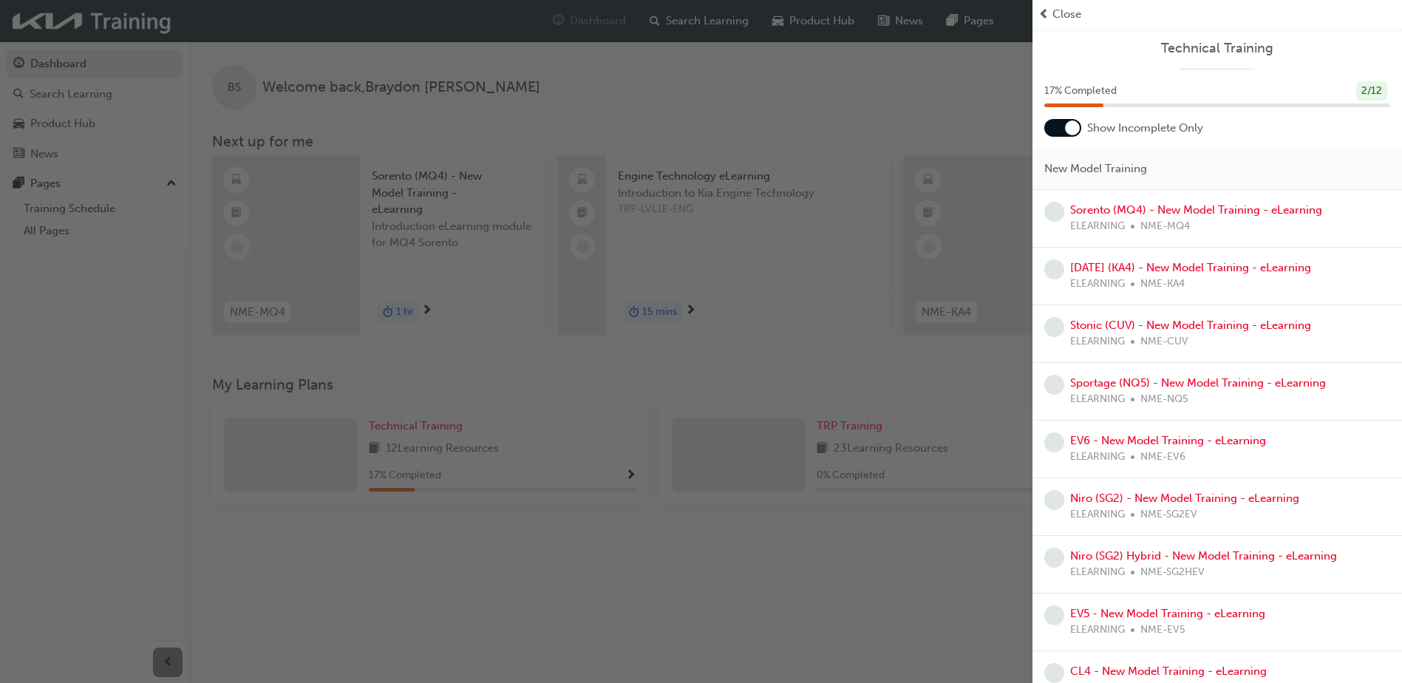
click at [620, 560] on div "button" at bounding box center [516, 341] width 1032 height 683
